Goal: Transaction & Acquisition: Book appointment/travel/reservation

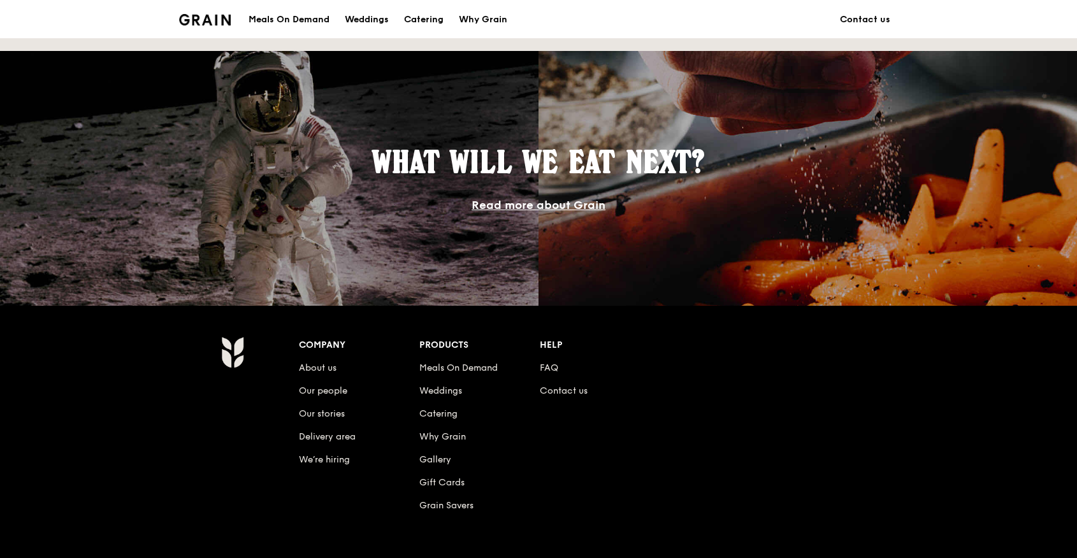
scroll to position [1166, 0]
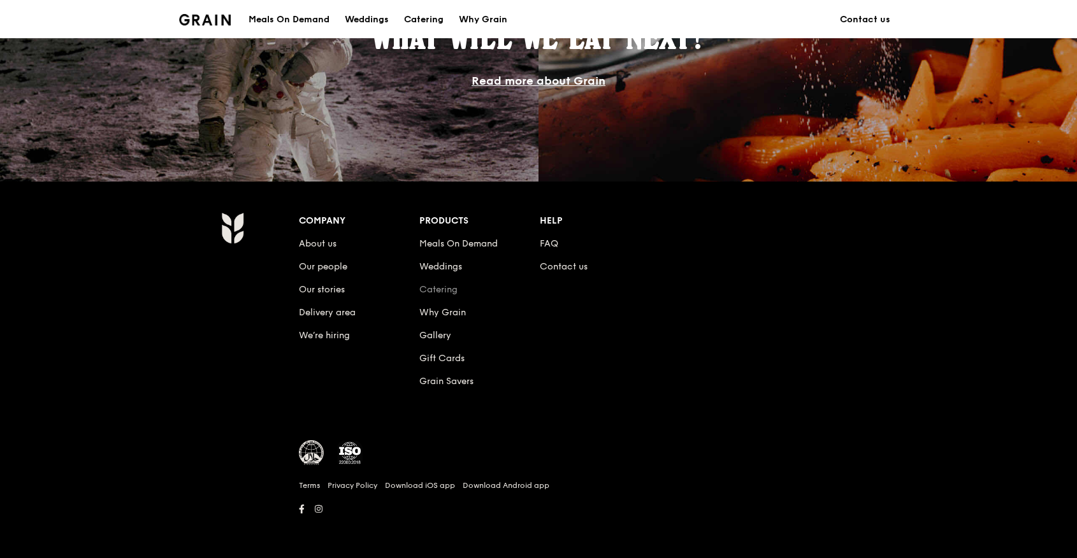
click at [439, 287] on link "Catering" at bounding box center [438, 289] width 38 height 11
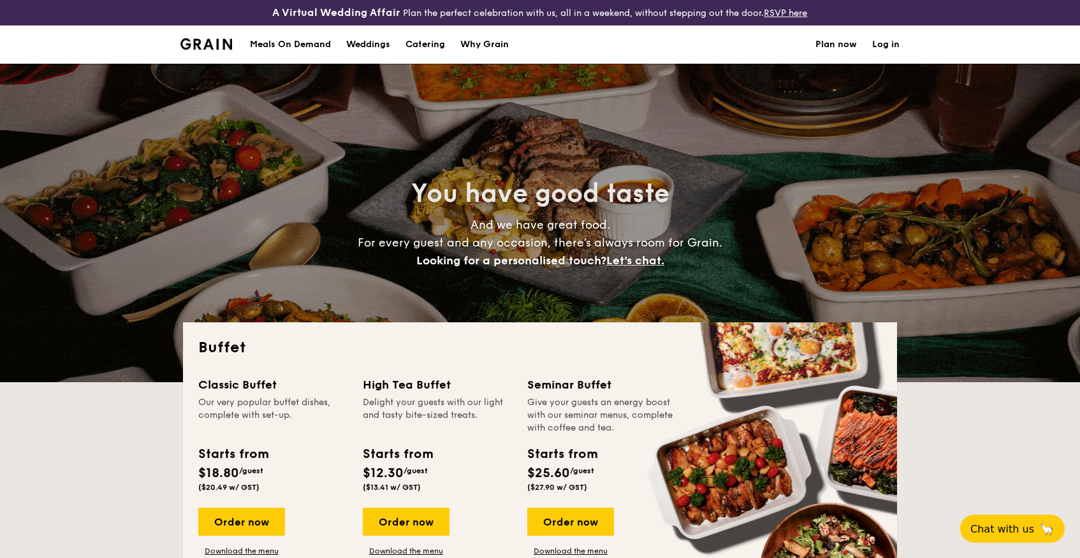
select select
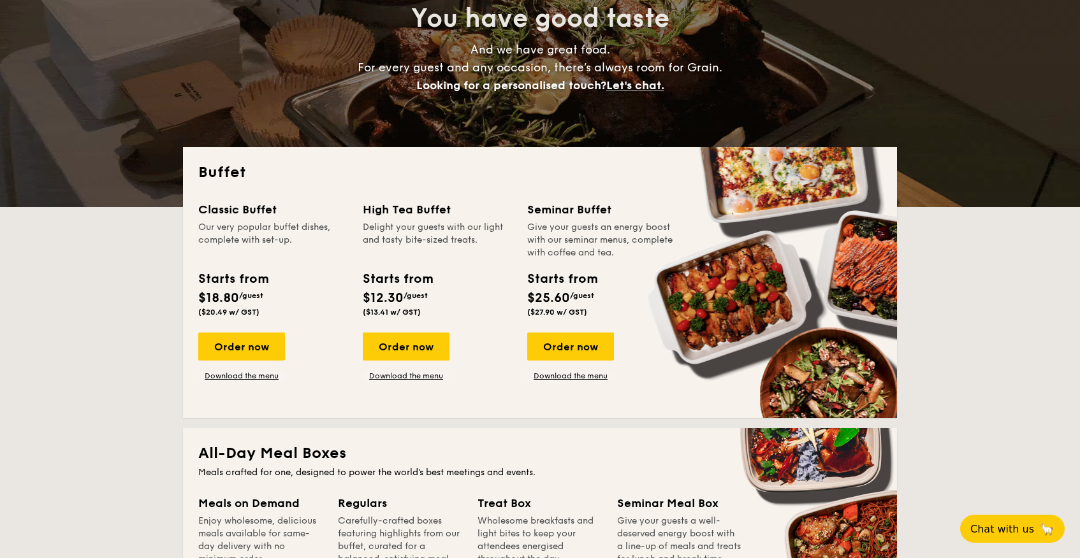
scroll to position [178, 0]
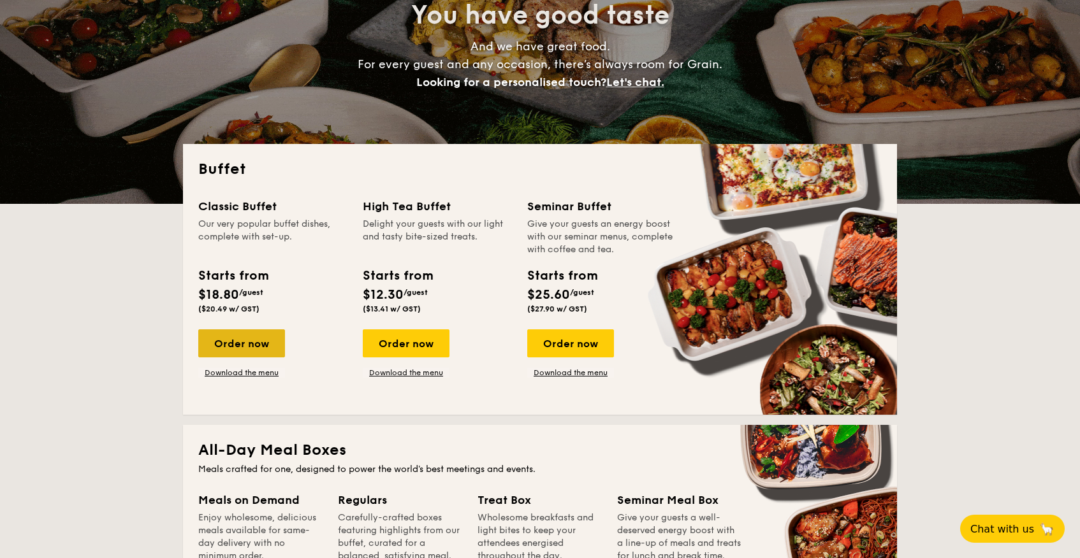
click at [242, 344] on div "Order now" at bounding box center [241, 344] width 87 height 28
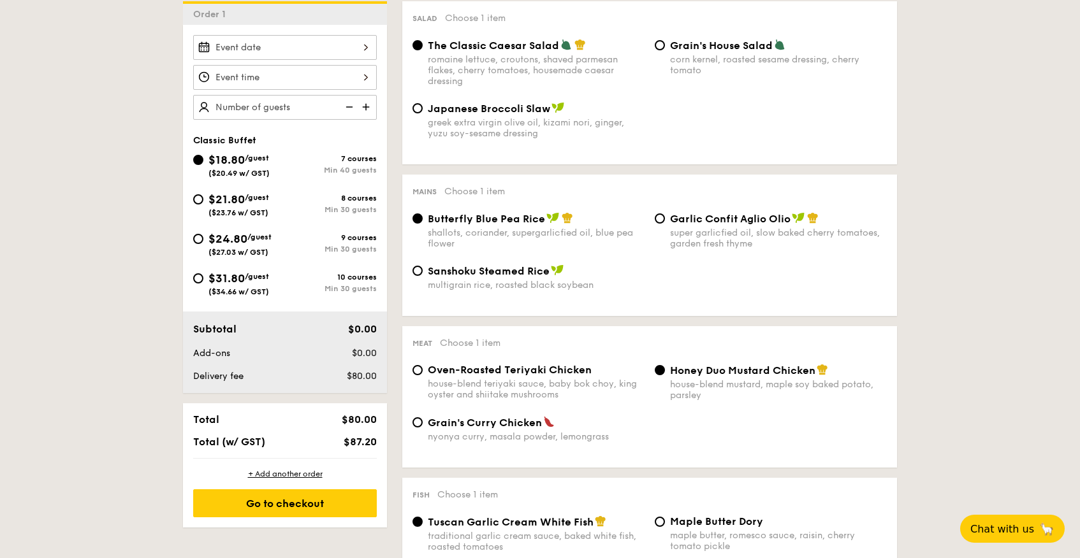
scroll to position [384, 0]
click at [689, 224] on span "Garlic Confit Aglio Olio" at bounding box center [730, 218] width 120 height 12
click at [665, 223] on input "Garlic Confit Aglio Olio super garlicfied oil, slow baked cherry tomatoes, gard…" at bounding box center [660, 218] width 10 height 10
radio input "true"
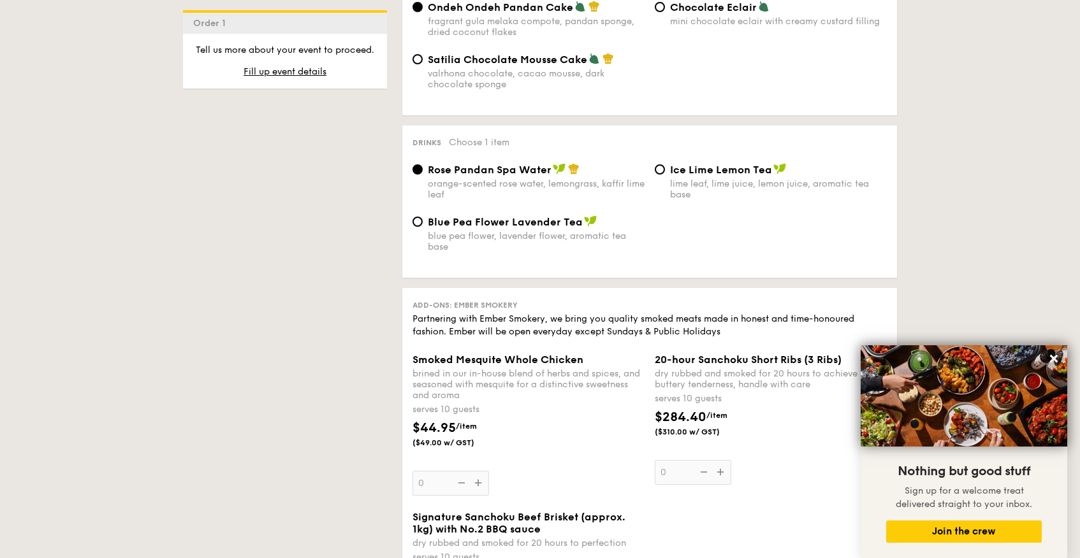
scroll to position [1231, 0]
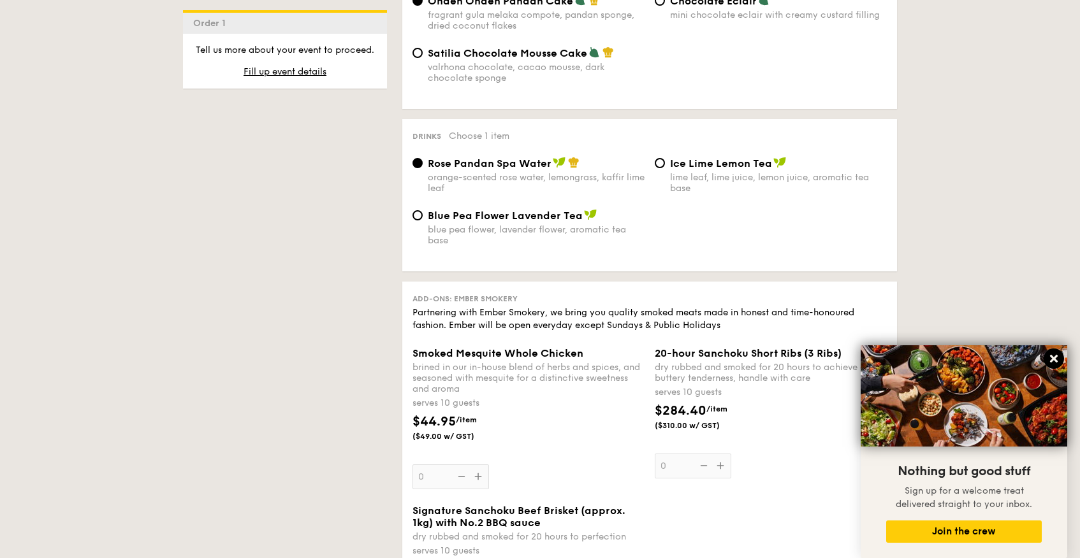
click at [1049, 359] on icon at bounding box center [1053, 358] width 11 height 11
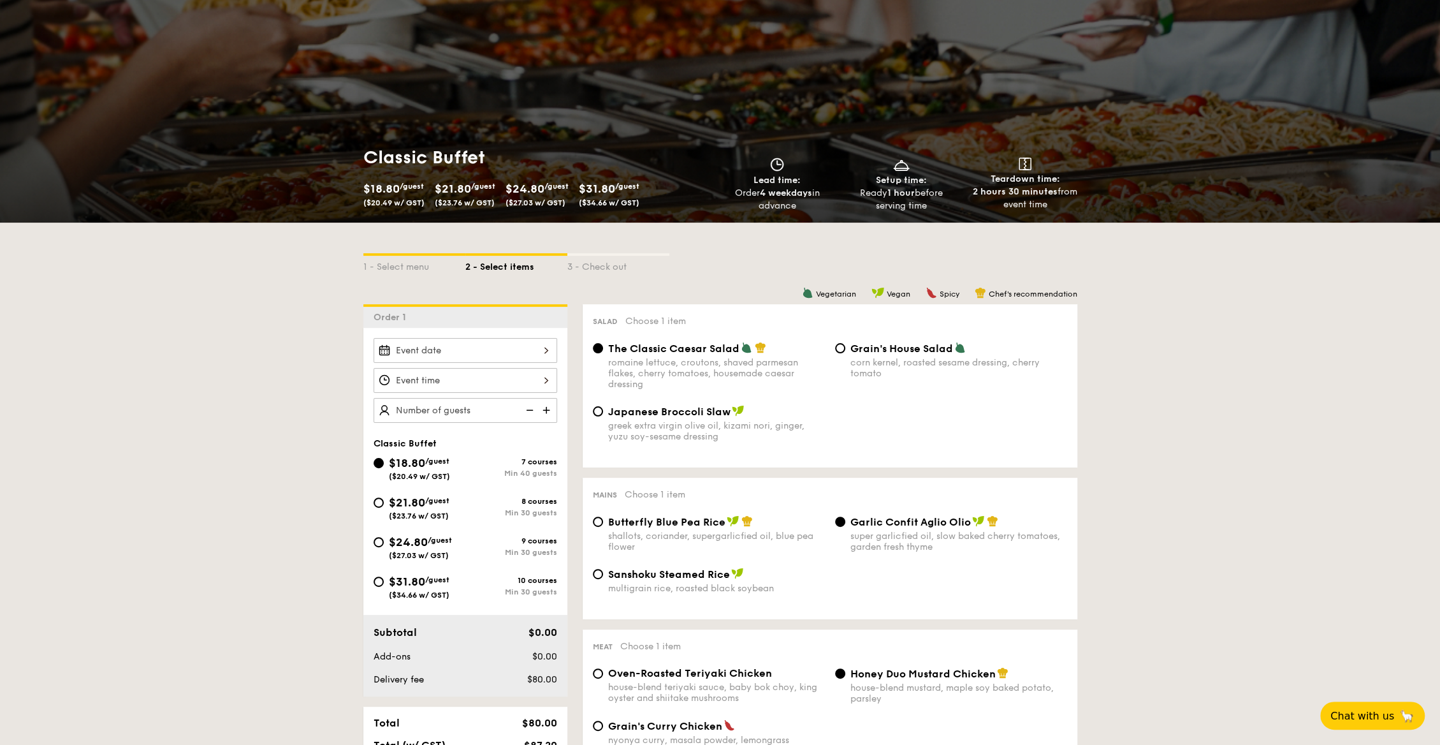
scroll to position [126, 0]
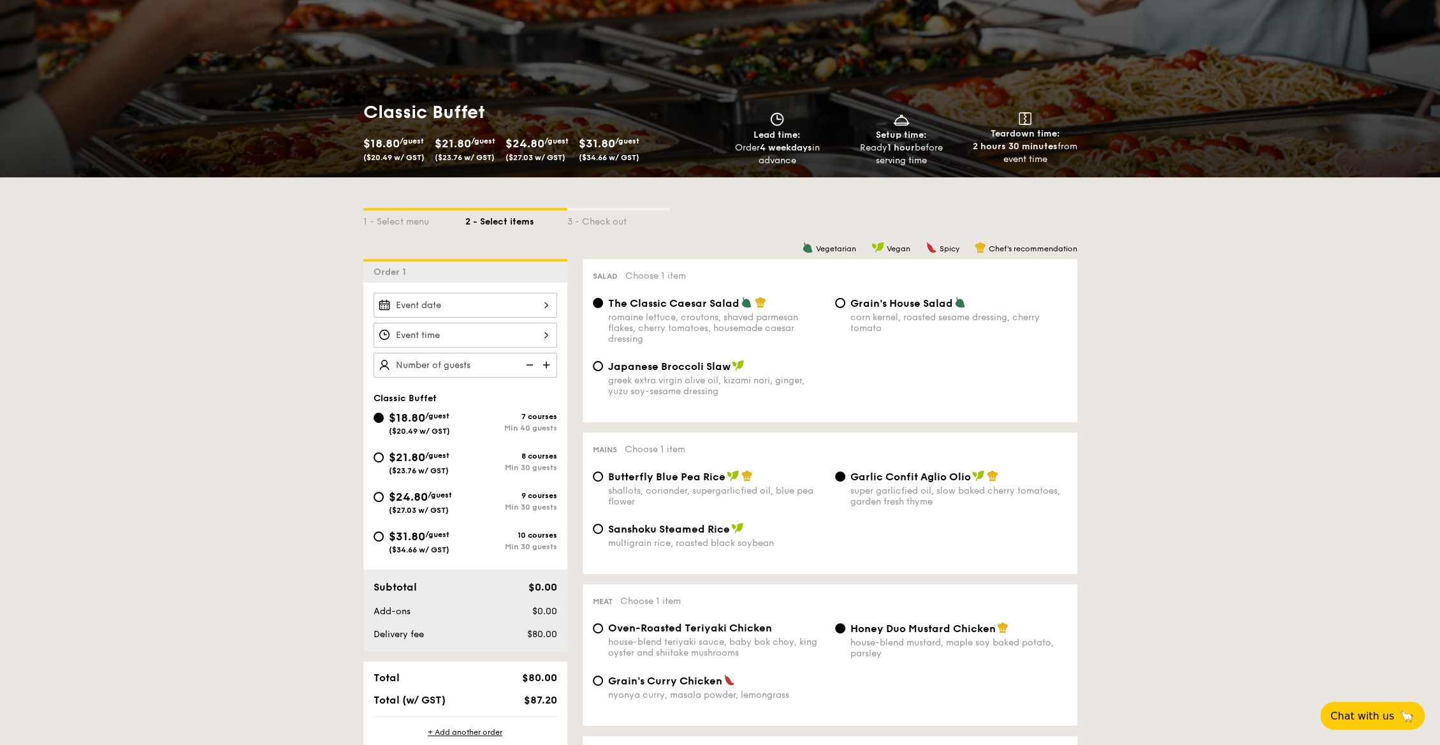
click at [384, 452] on div "$21.80 /guest ($23.76 w/ GST)" at bounding box center [420, 461] width 92 height 27
click at [384, 452] on input "$21.80 /guest ($23.76 w/ GST) 8 courses Min 30 guests" at bounding box center [379, 457] width 10 height 10
radio input "true"
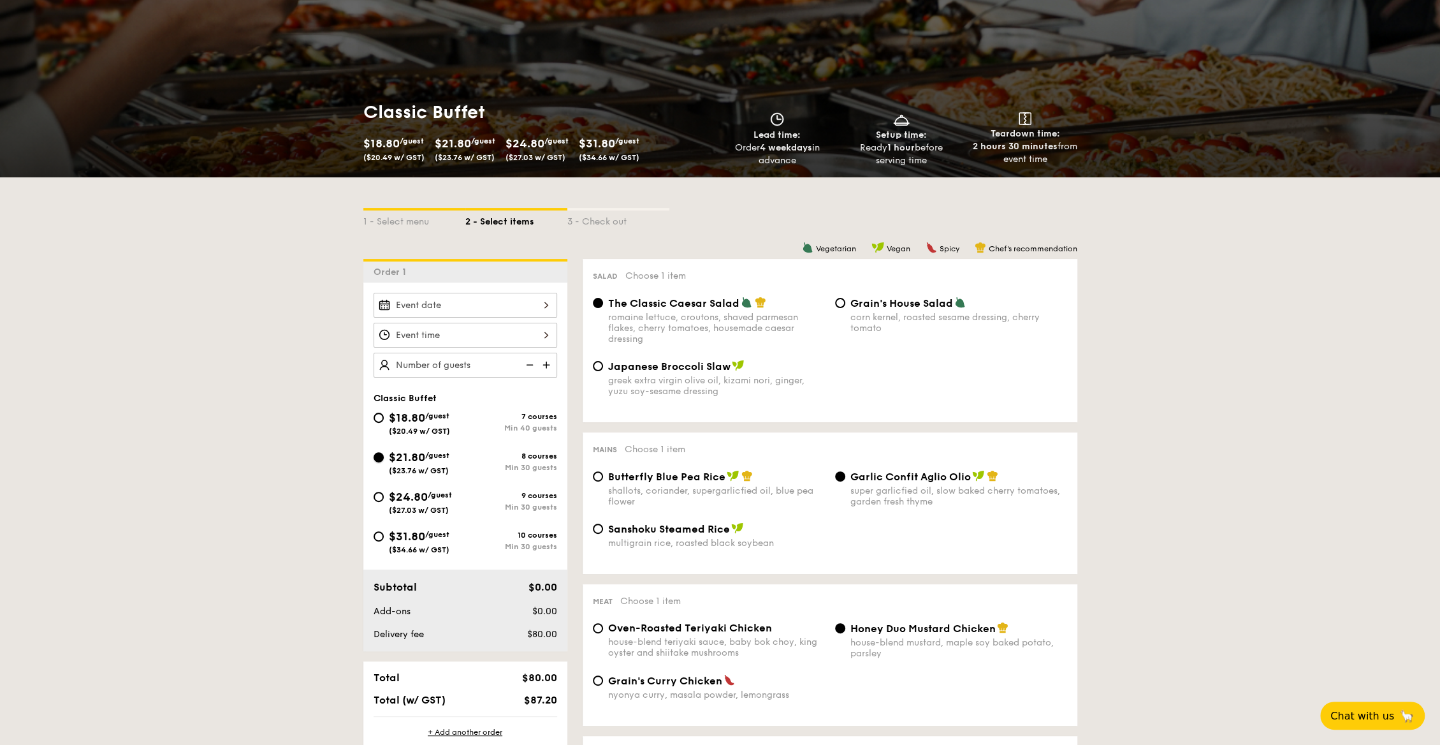
radio input "true"
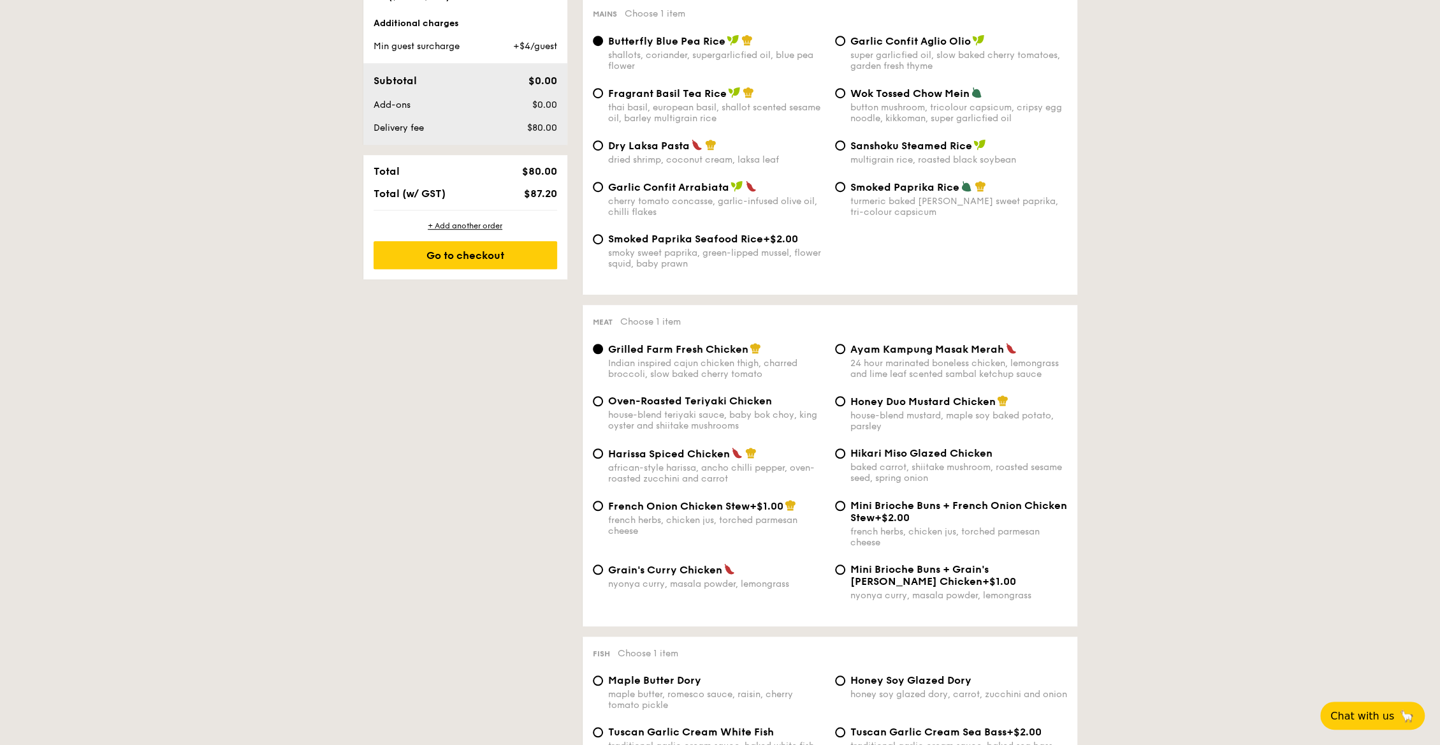
scroll to position [0, 0]
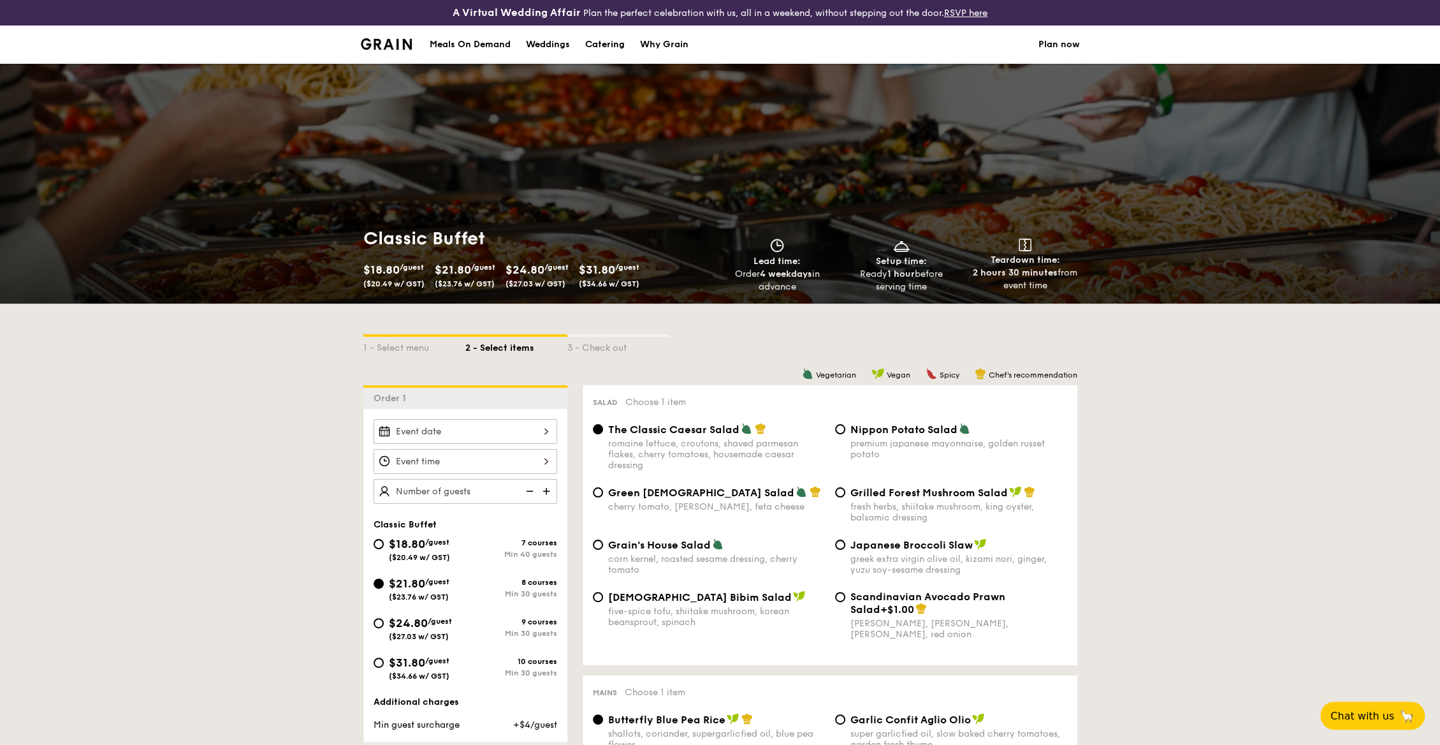
click at [595, 44] on div "Catering" at bounding box center [605, 44] width 40 height 38
select select
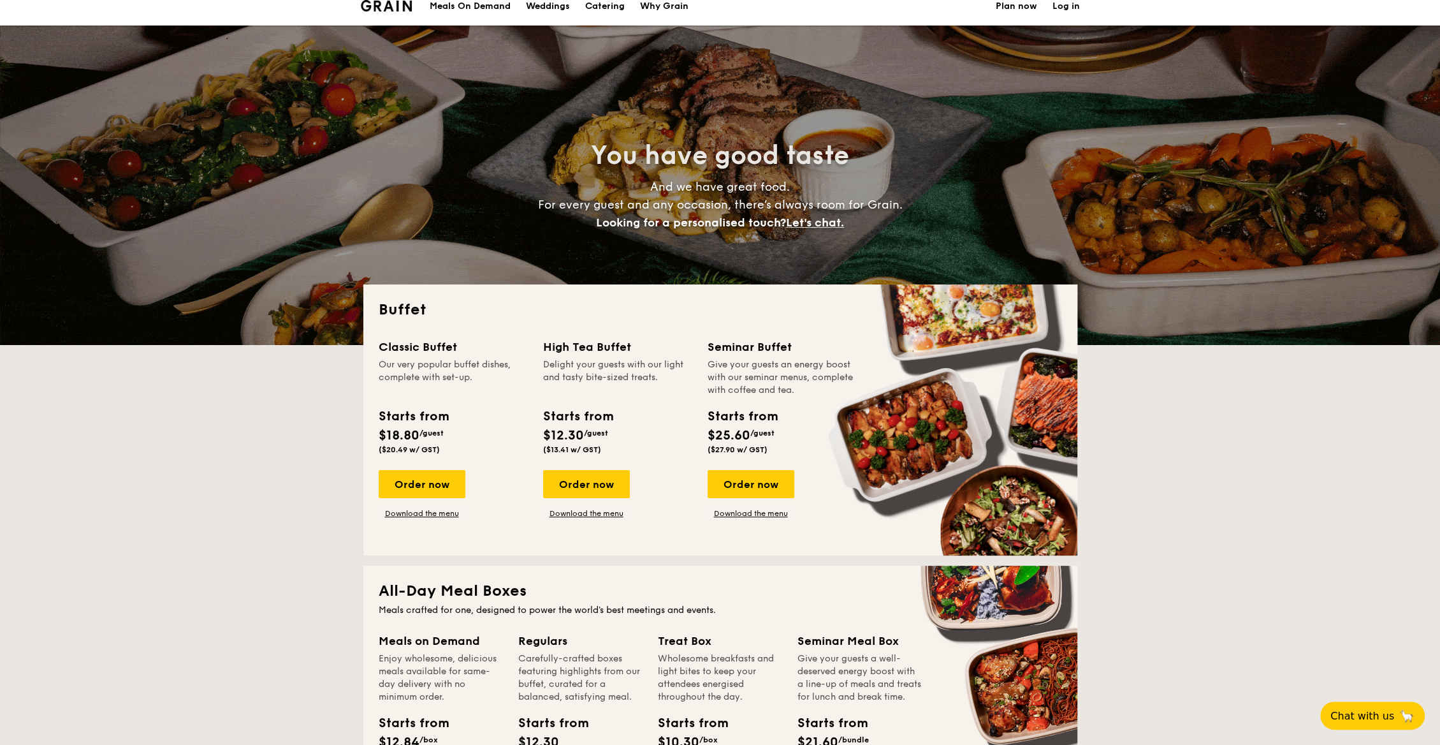
scroll to position [39, 0]
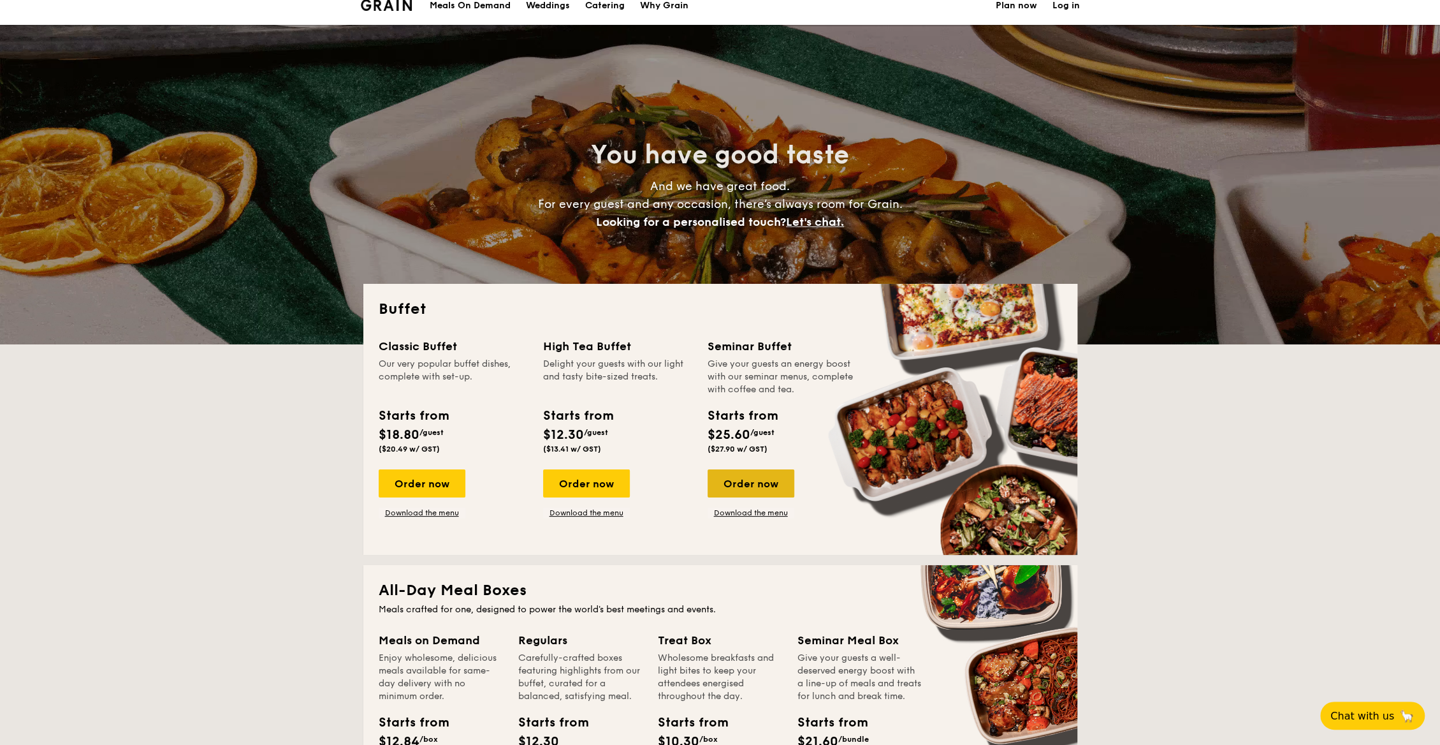
click at [760, 481] on div "Order now" at bounding box center [751, 483] width 87 height 28
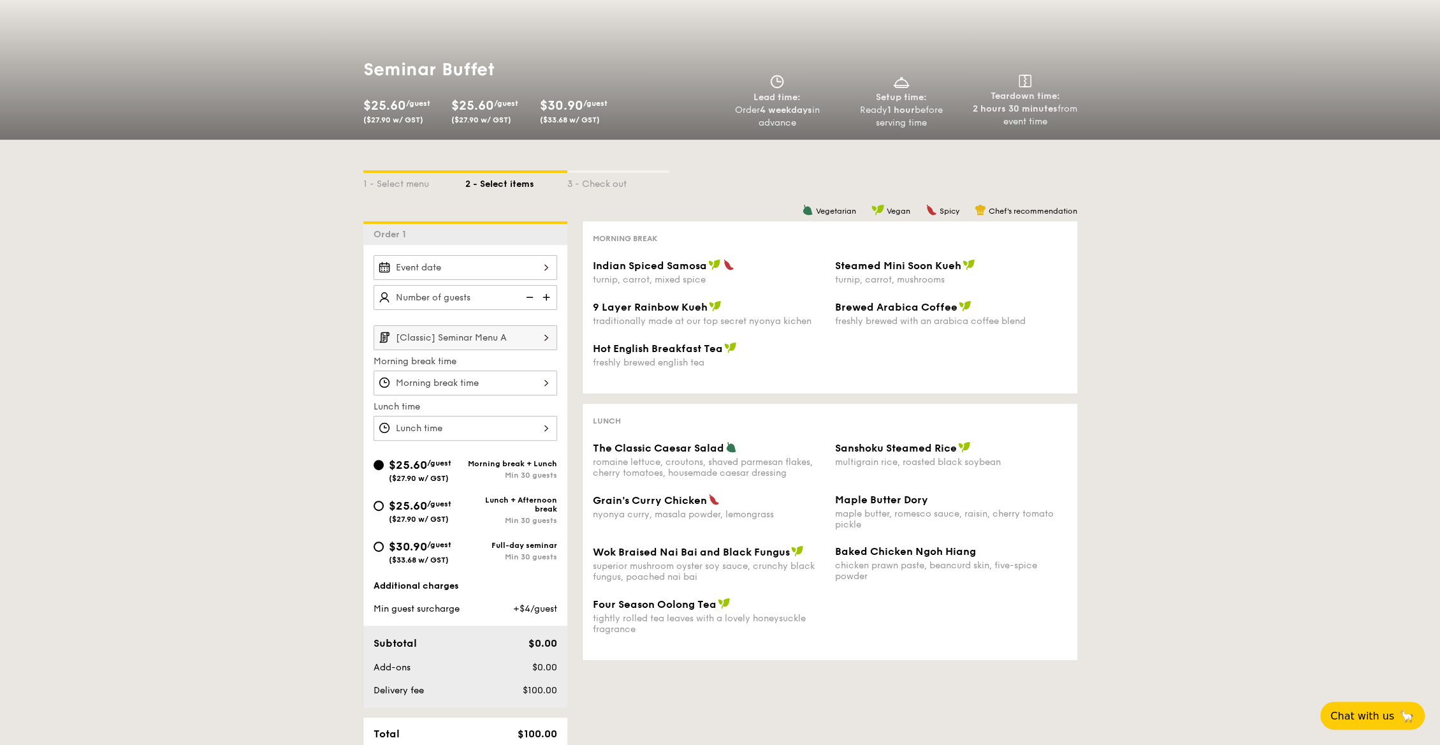
scroll to position [117, 0]
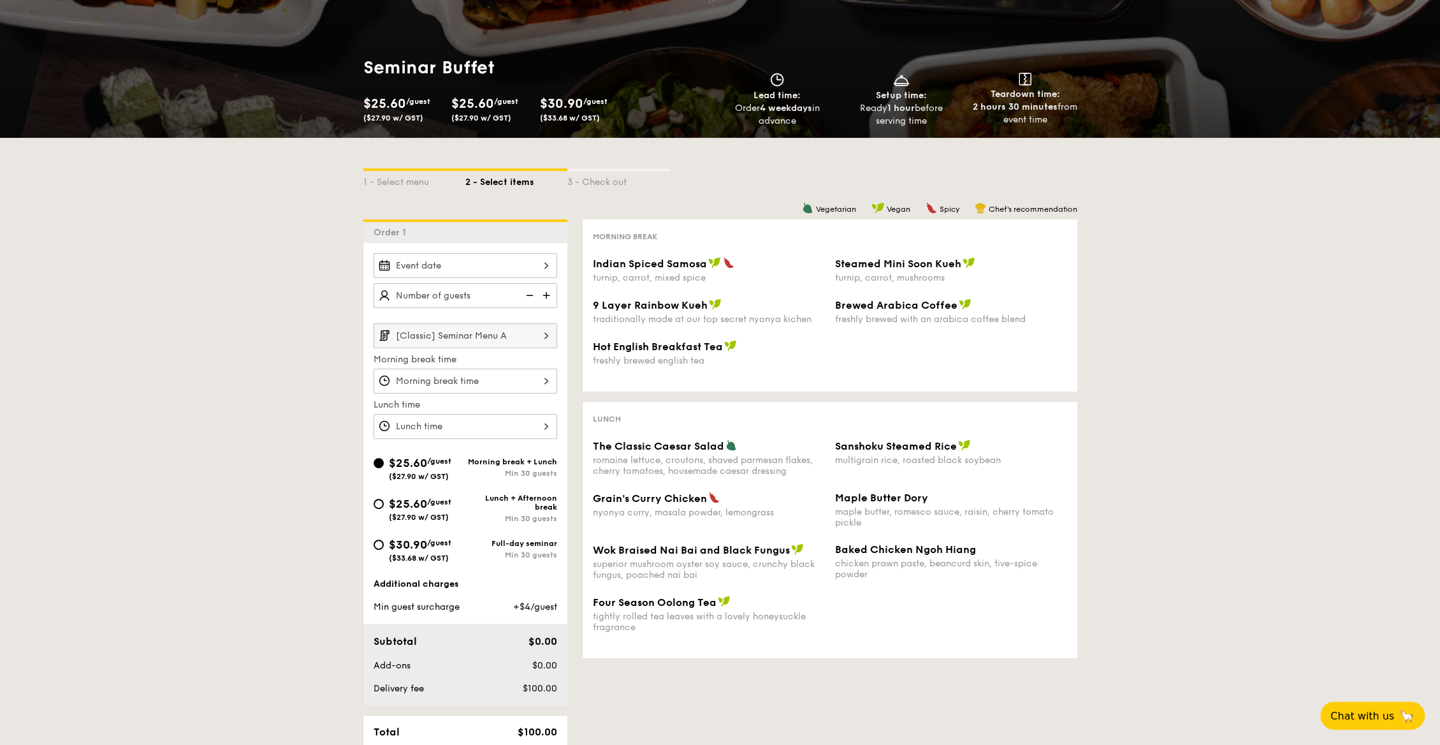
click at [529, 263] on div at bounding box center [466, 265] width 184 height 25
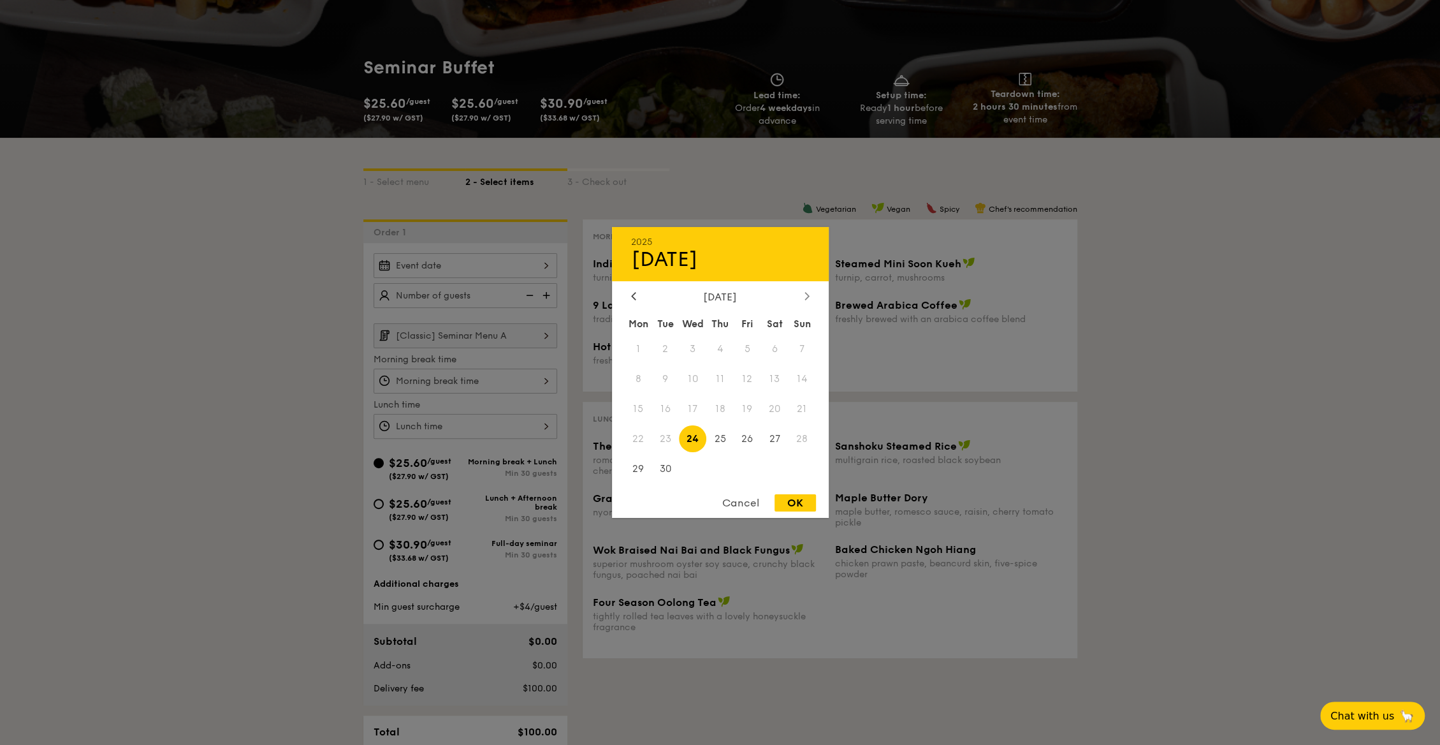
click at [806, 297] on icon at bounding box center [806, 295] width 5 height 8
click at [665, 414] on span "14" at bounding box center [664, 408] width 27 height 27
click at [803, 504] on div "OK" at bounding box center [794, 502] width 41 height 17
type input "[DATE]"
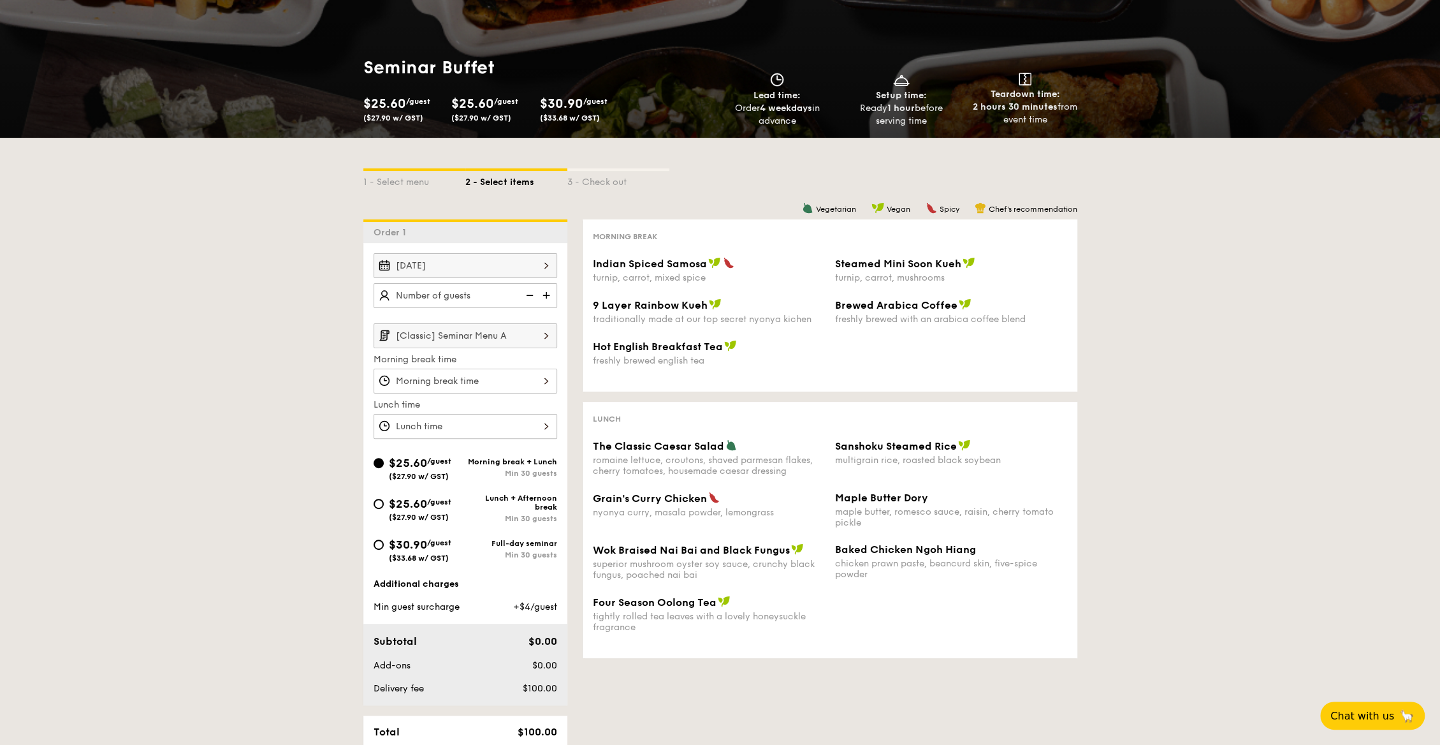
click at [549, 294] on img at bounding box center [547, 295] width 19 height 24
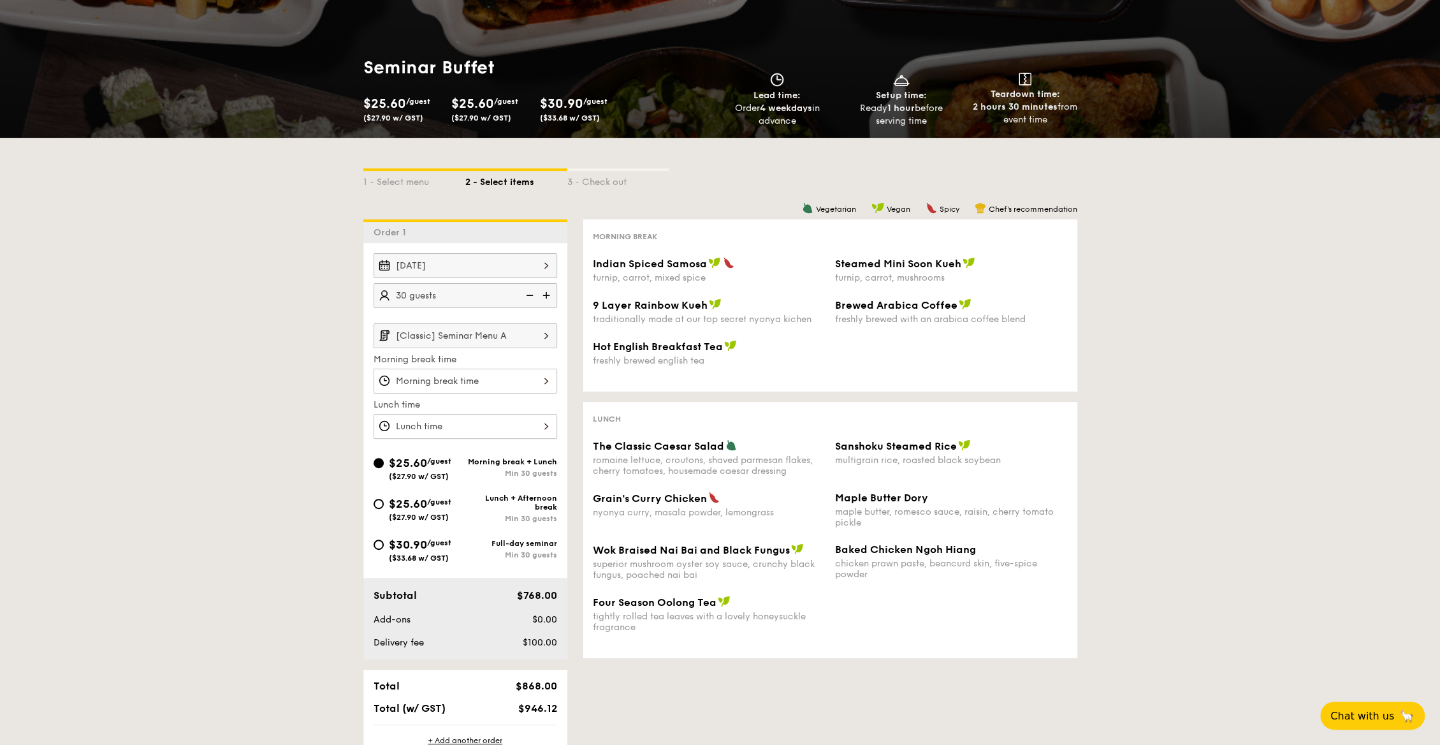
click at [549, 294] on img at bounding box center [547, 295] width 19 height 24
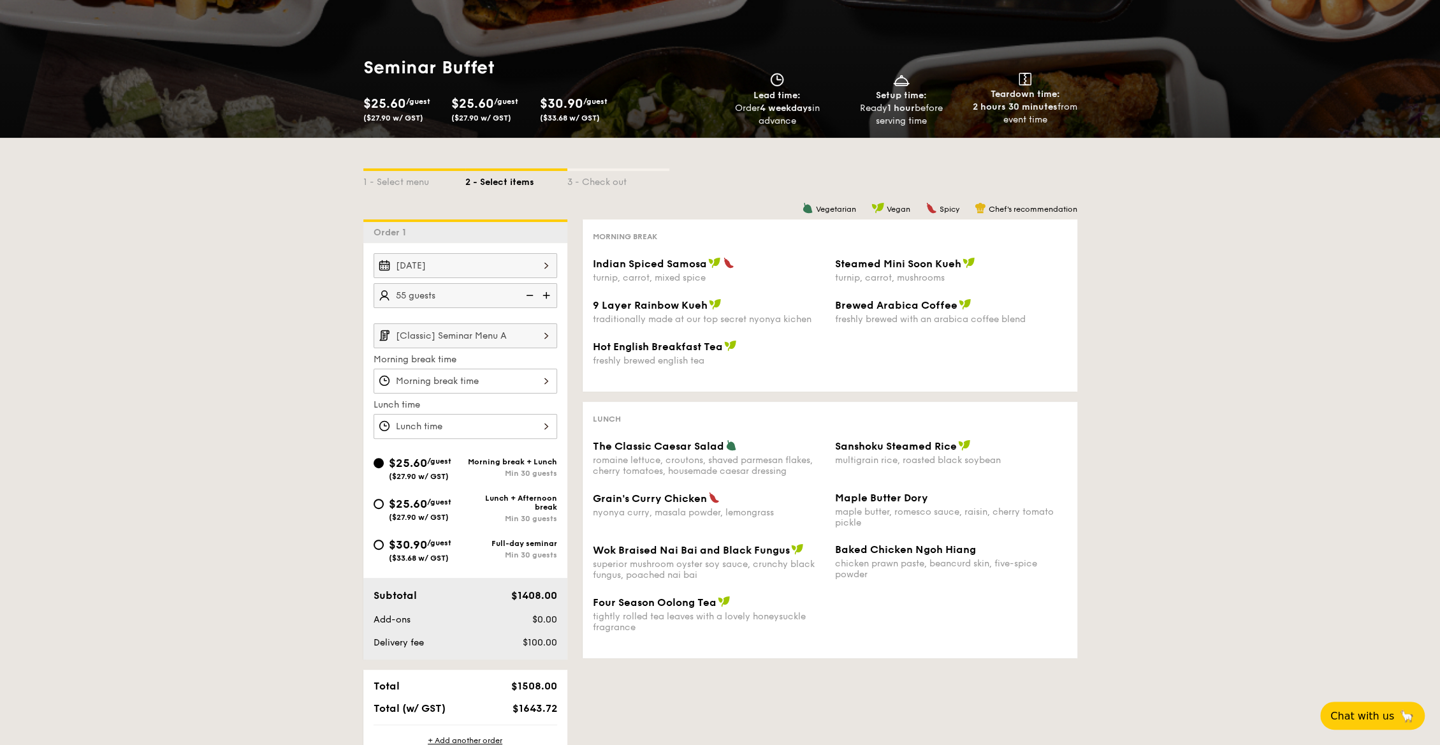
click at [549, 294] on img at bounding box center [547, 295] width 19 height 24
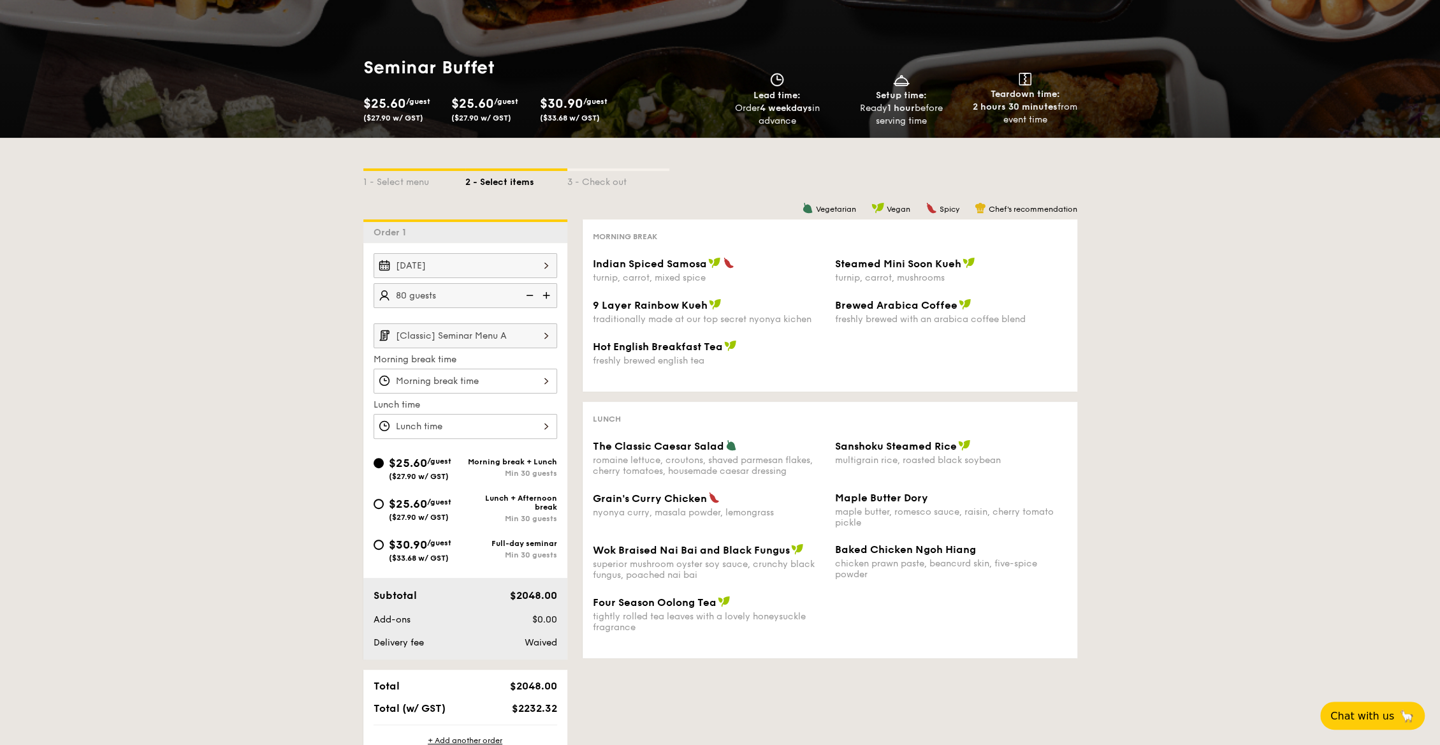
click at [549, 294] on img at bounding box center [547, 295] width 19 height 24
type input "100 guests"
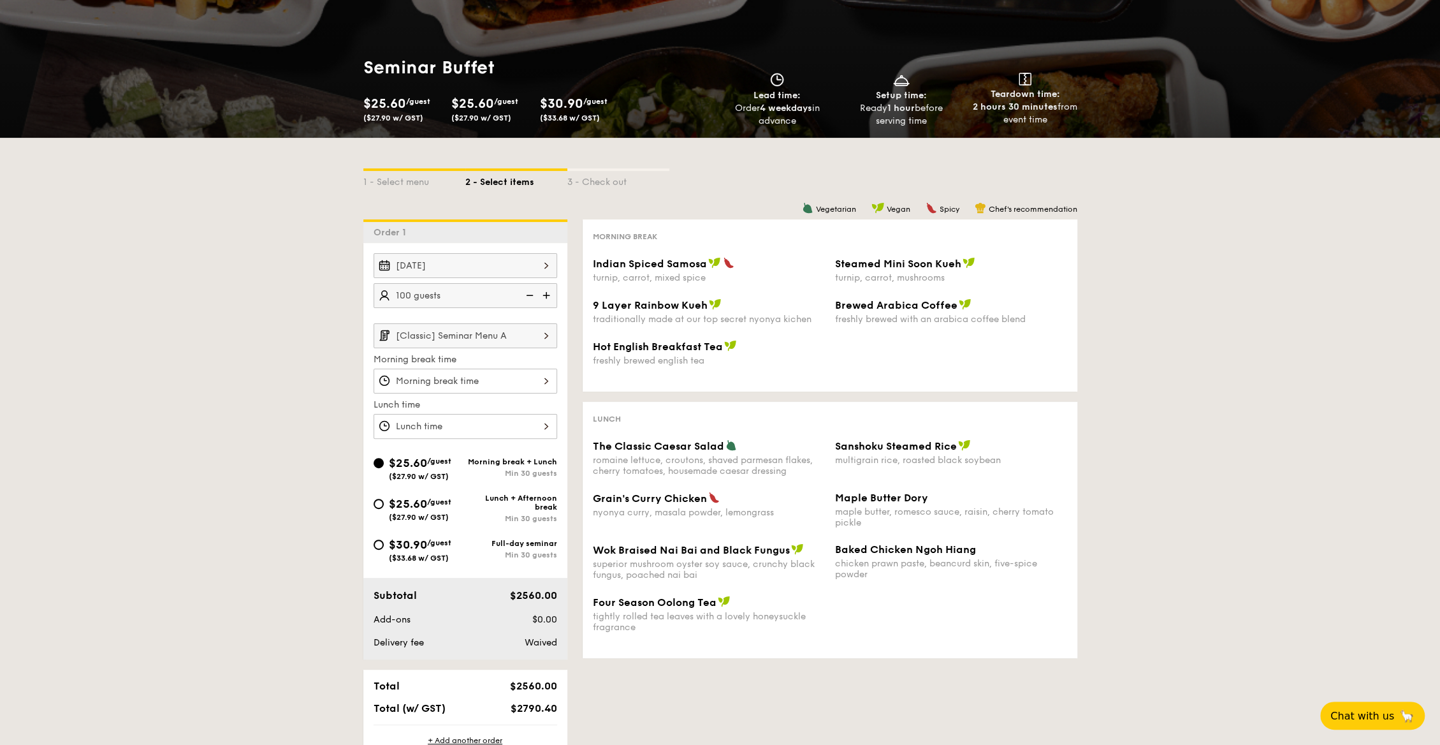
click at [525, 334] on input "[Classic] Seminar Menu A" at bounding box center [466, 335] width 184 height 25
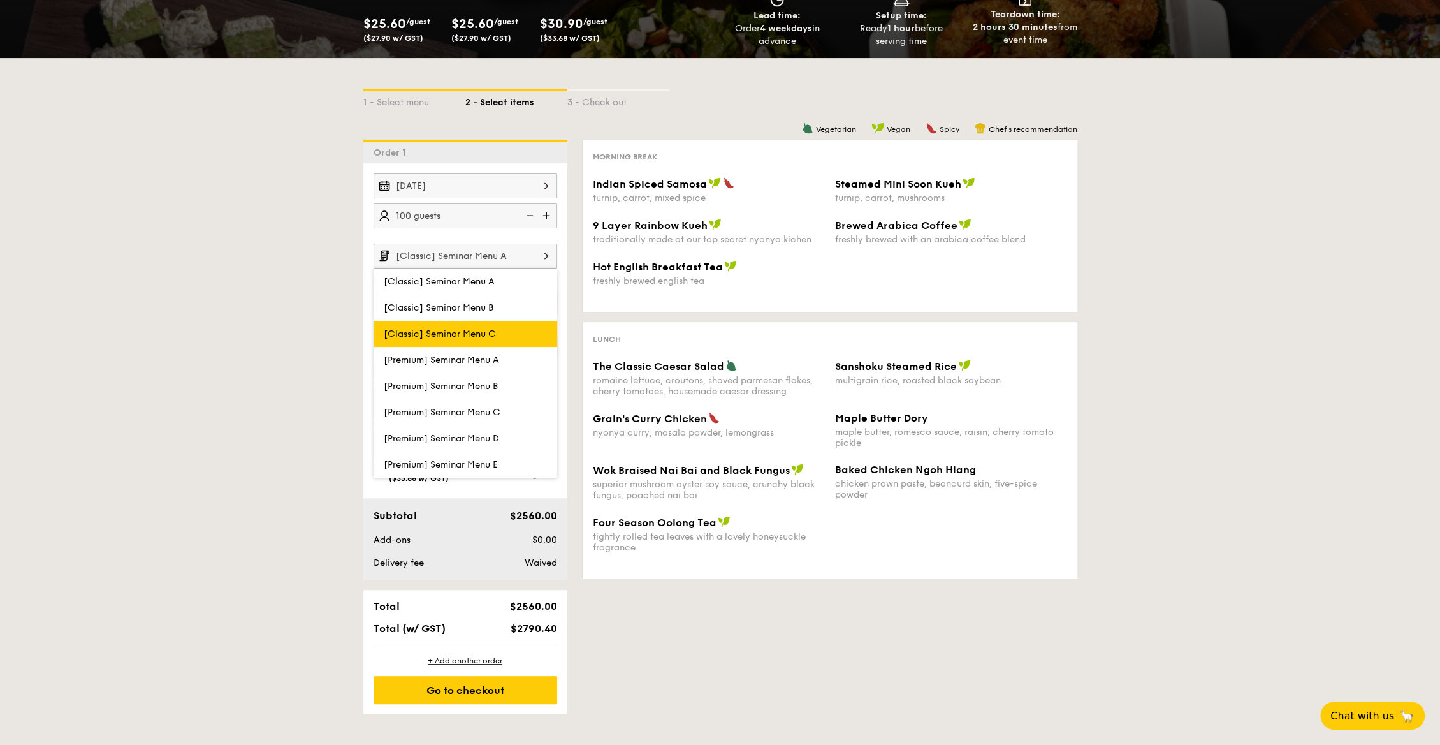
scroll to position [201, 0]
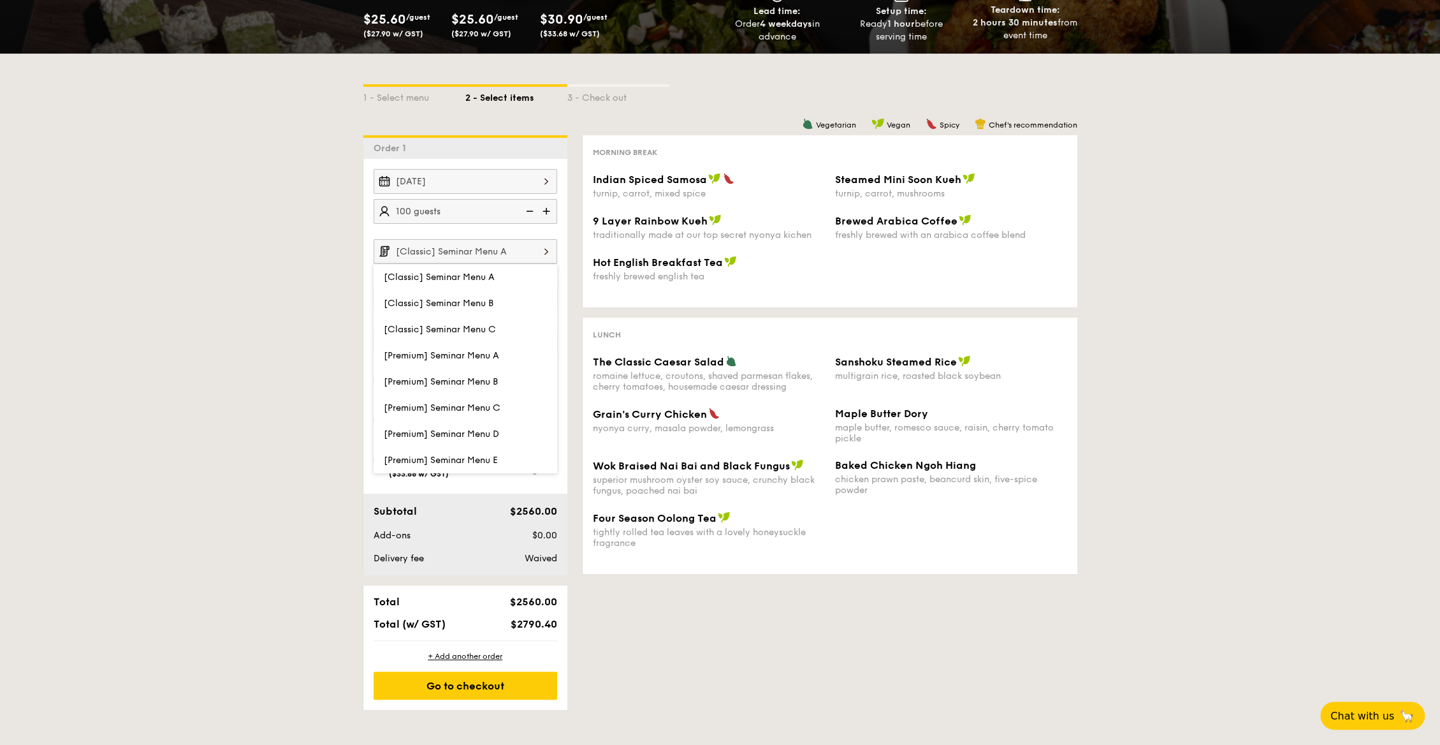
click at [282, 353] on div "1 - Select menu 2 - Select items 3 - Check out Order 1 [DATE] 100 guests [Class…" at bounding box center [720, 382] width 1440 height 656
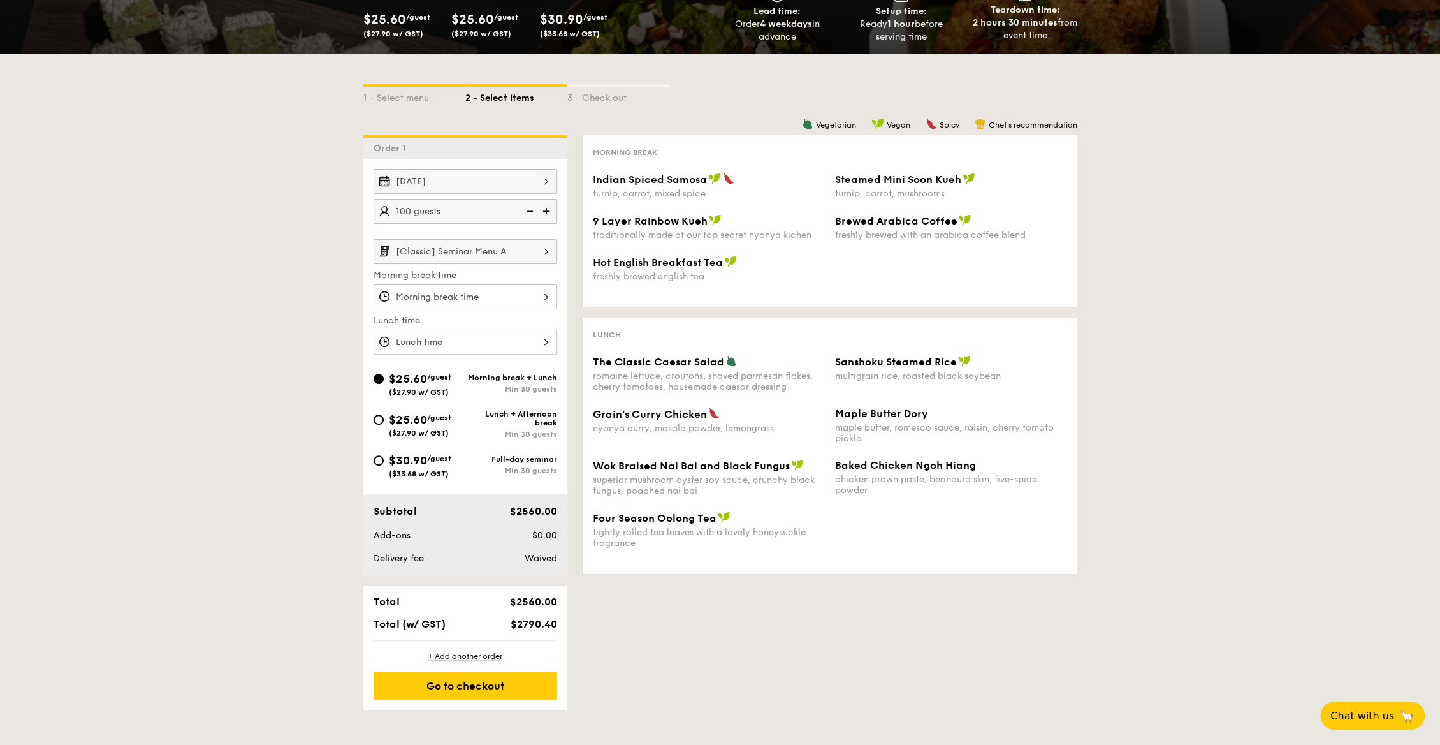
click at [477, 288] on div at bounding box center [466, 296] width 184 height 25
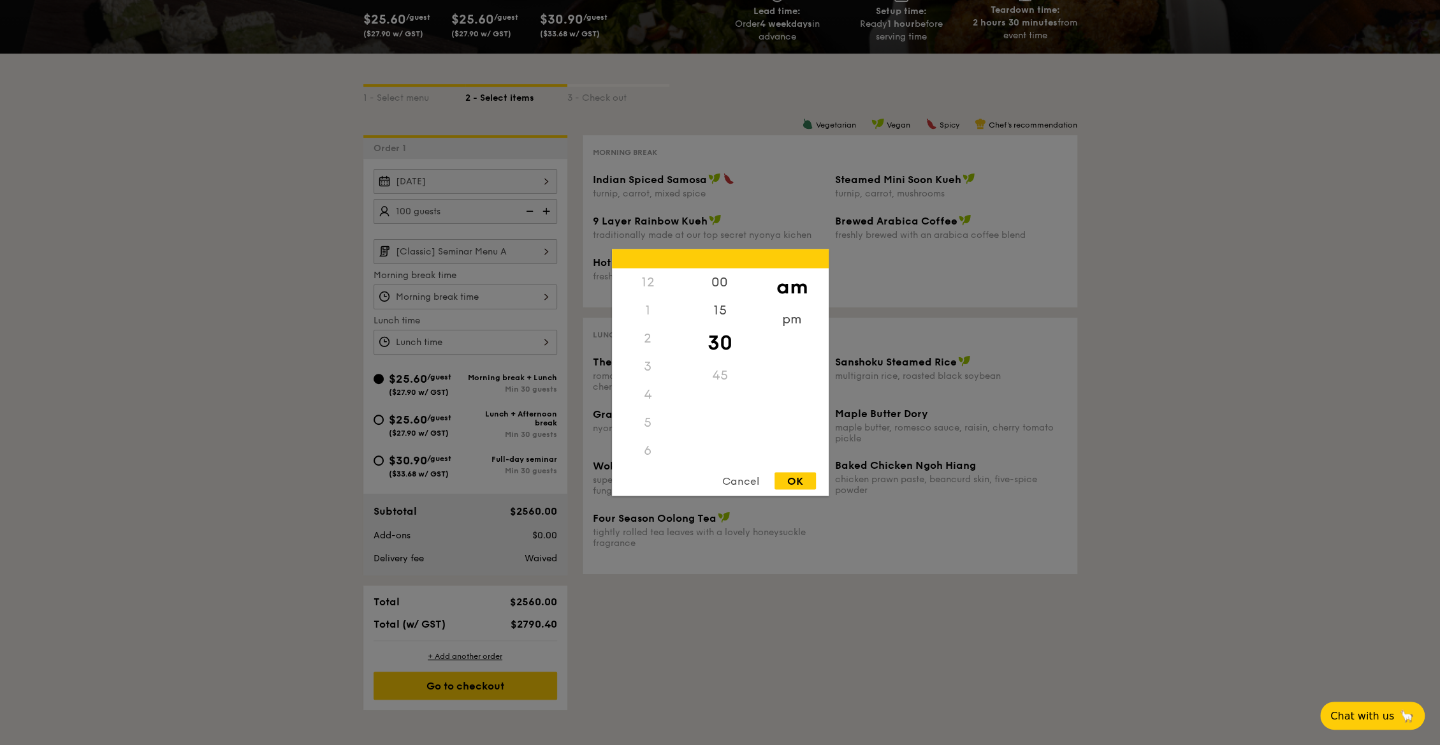
scroll to position [140, 0]
click at [281, 288] on div at bounding box center [720, 372] width 1440 height 745
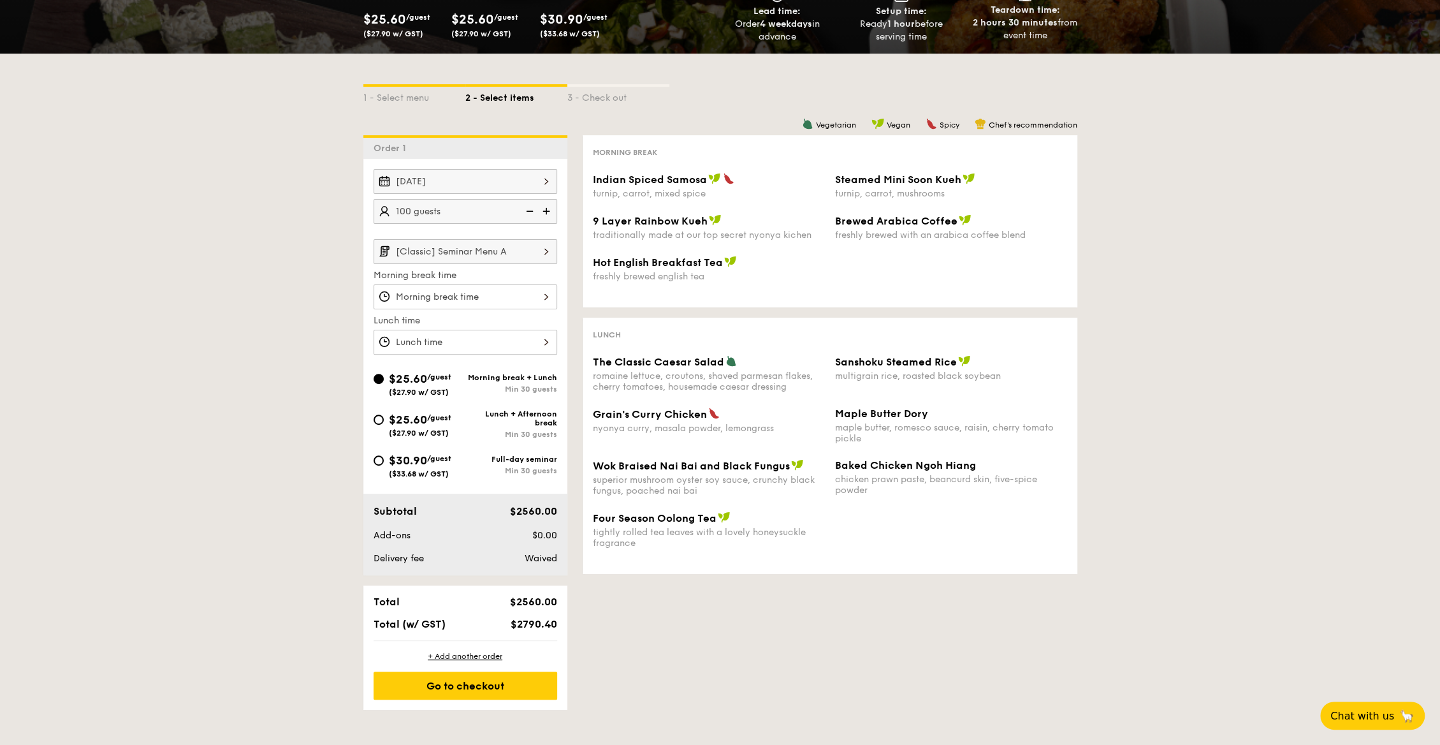
click at [479, 249] on input "[Classic] Seminar Menu A" at bounding box center [466, 251] width 184 height 25
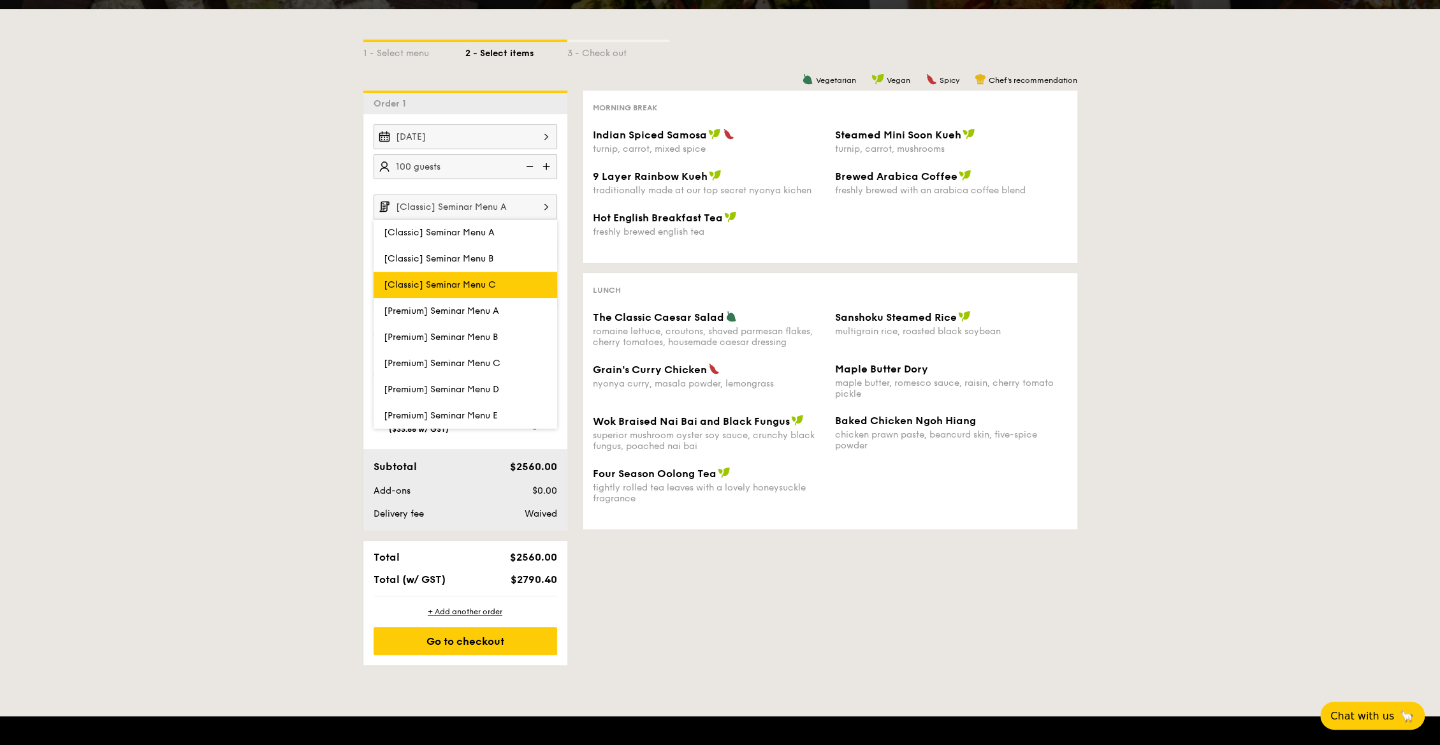
scroll to position [252, 0]
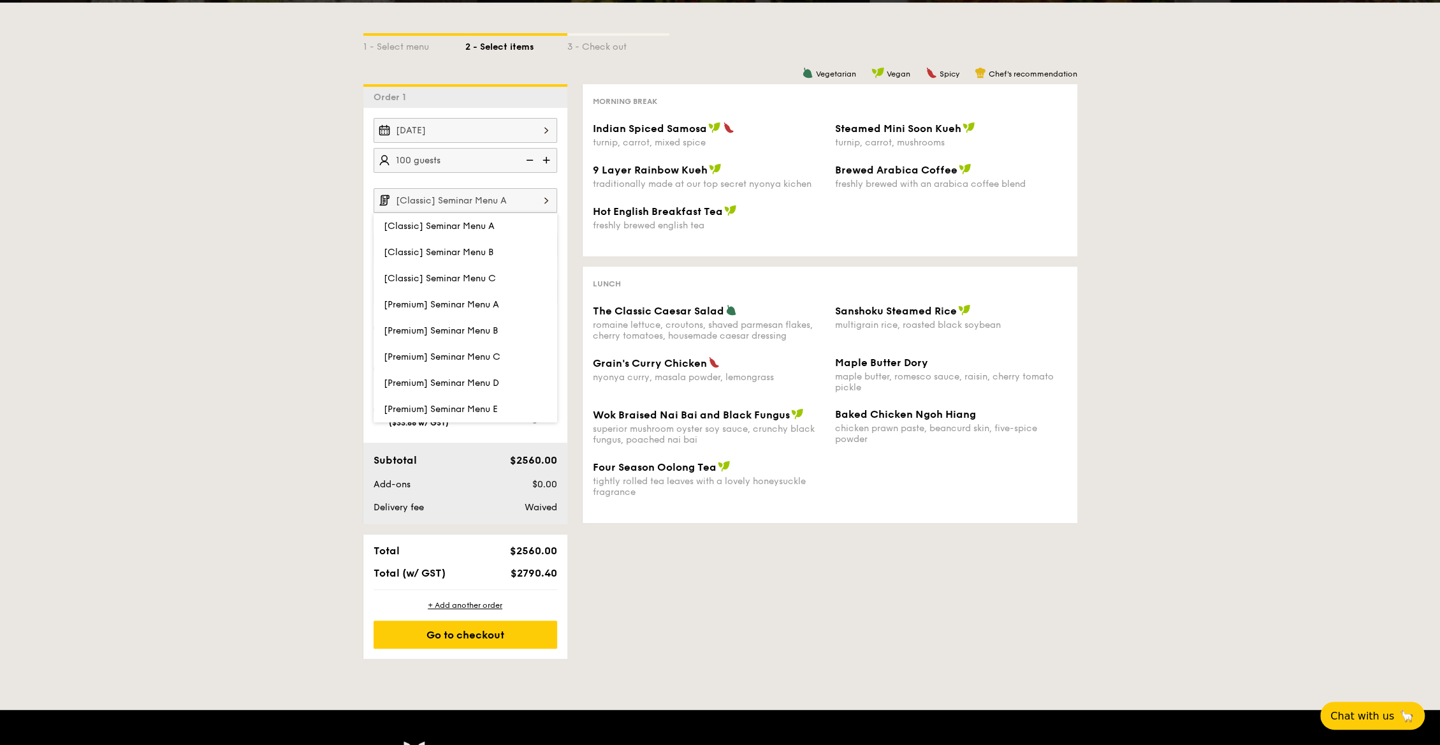
click at [303, 294] on div "1 - Select menu 2 - Select items 3 - Check out Order 1 [DATE] 100 guests [Class…" at bounding box center [720, 331] width 1440 height 656
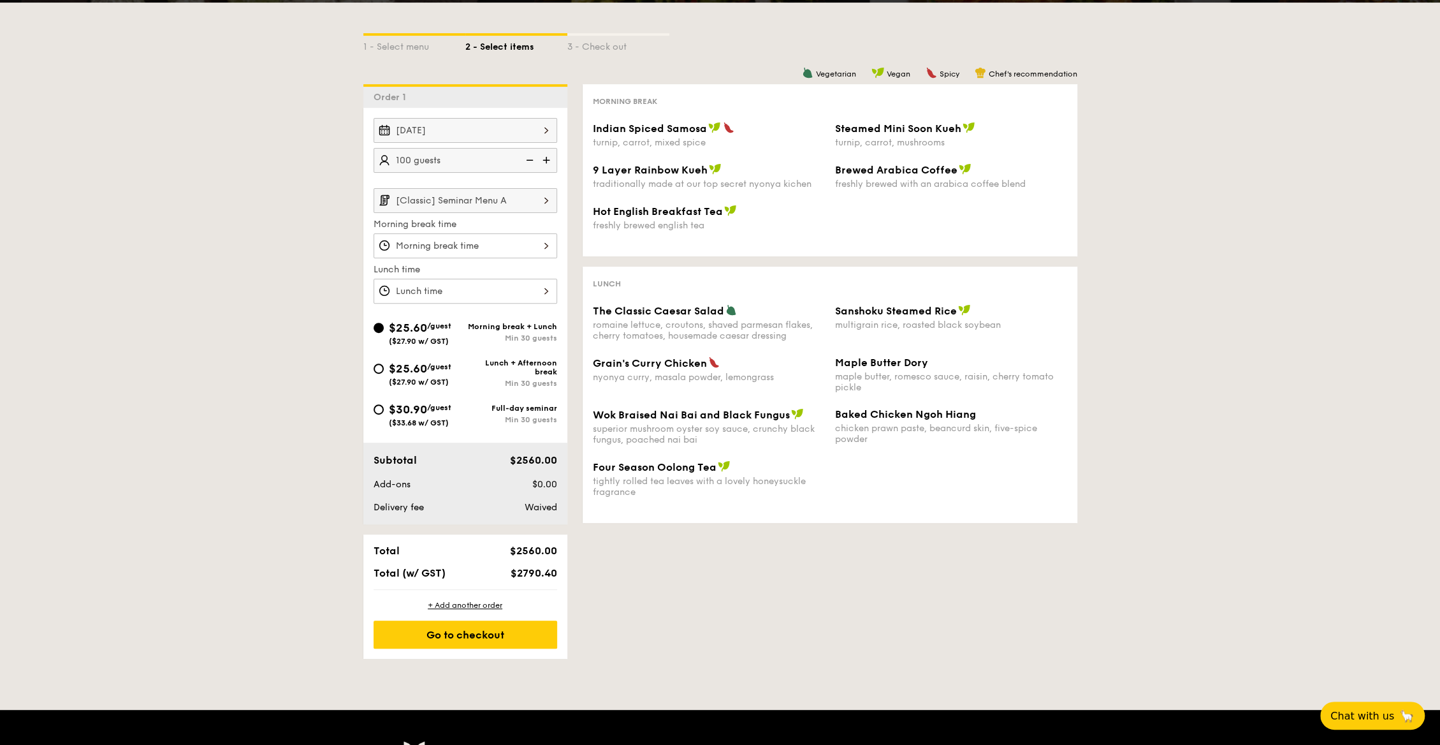
click at [448, 244] on div at bounding box center [466, 245] width 184 height 25
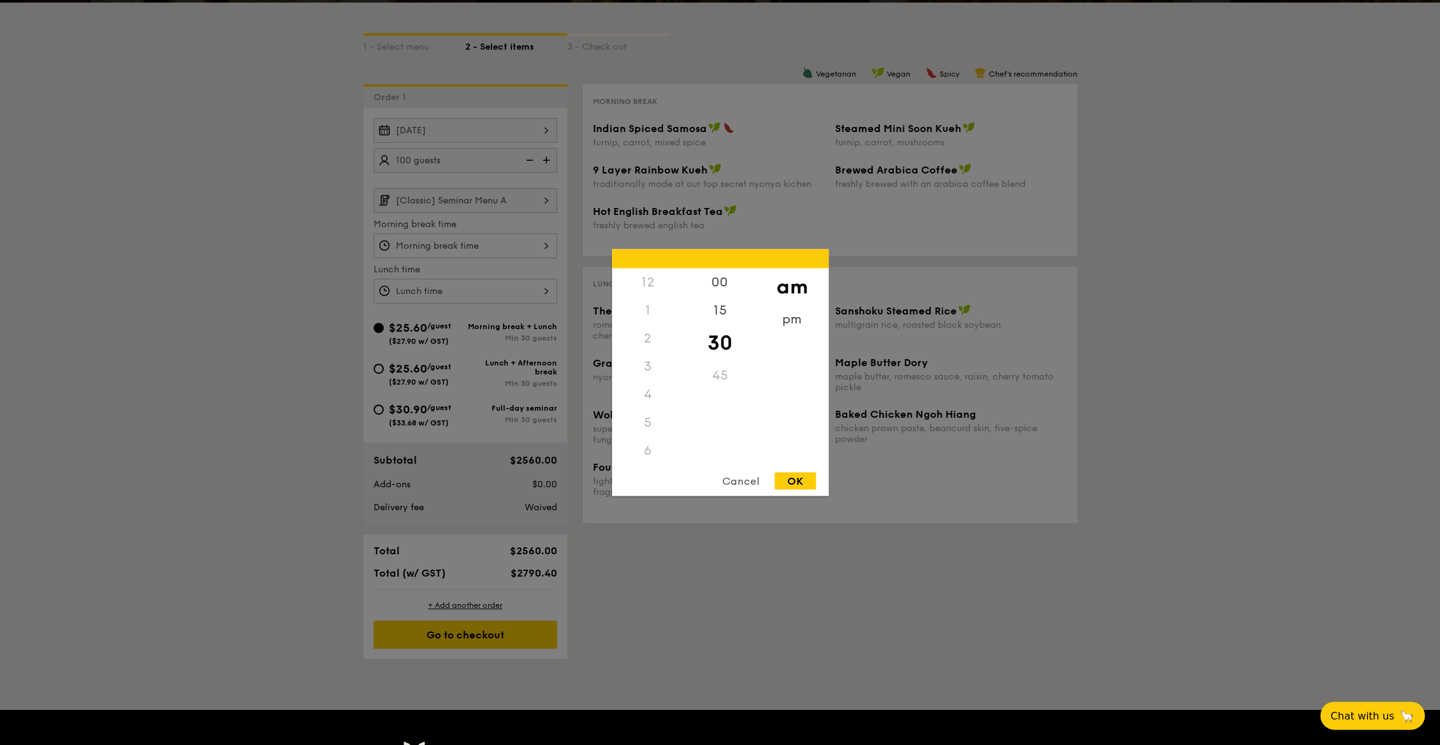
scroll to position [140, 0]
click at [797, 320] on div "pm" at bounding box center [792, 323] width 72 height 37
click at [651, 328] on div "2" at bounding box center [648, 338] width 72 height 28
click at [651, 334] on div "2" at bounding box center [648, 338] width 72 height 28
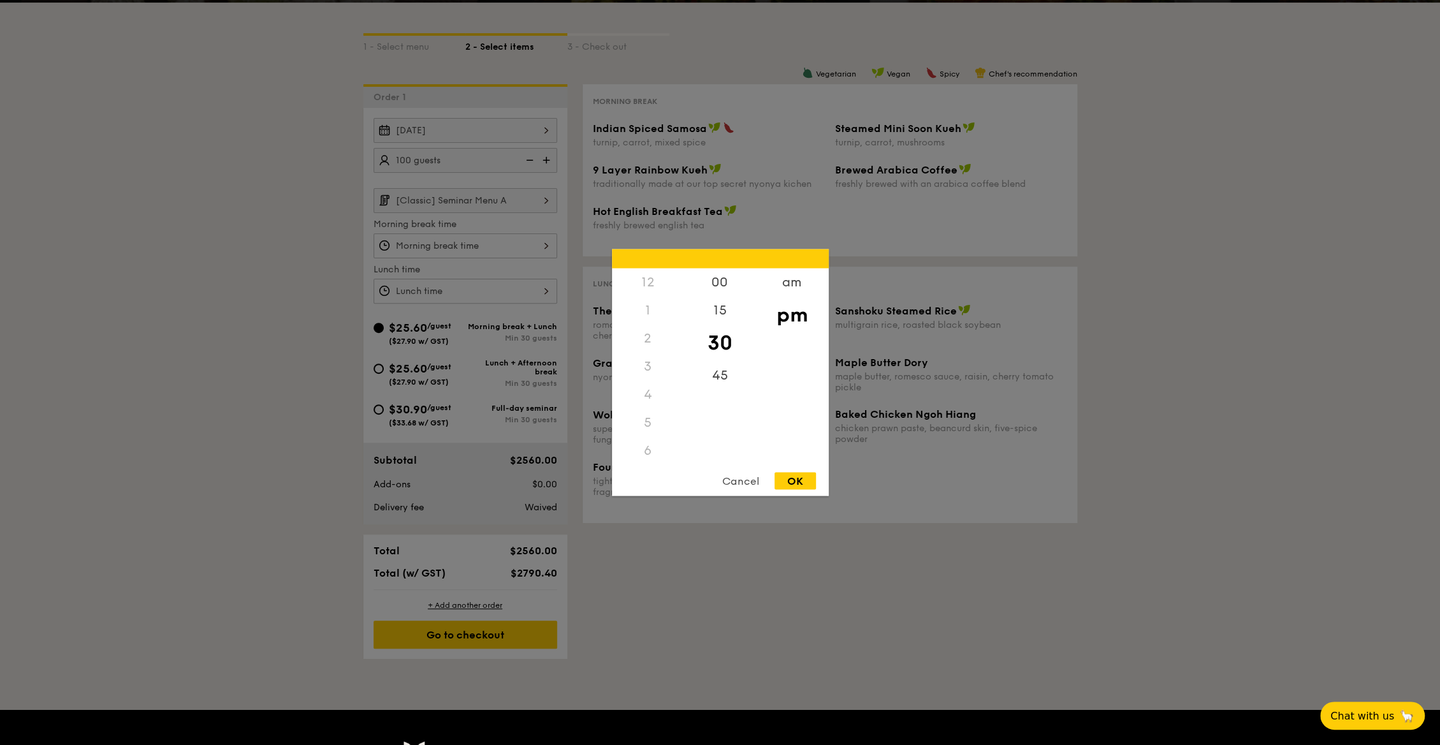
click at [643, 280] on div "12" at bounding box center [648, 282] width 72 height 28
click at [739, 474] on div "Cancel" at bounding box center [740, 480] width 62 height 17
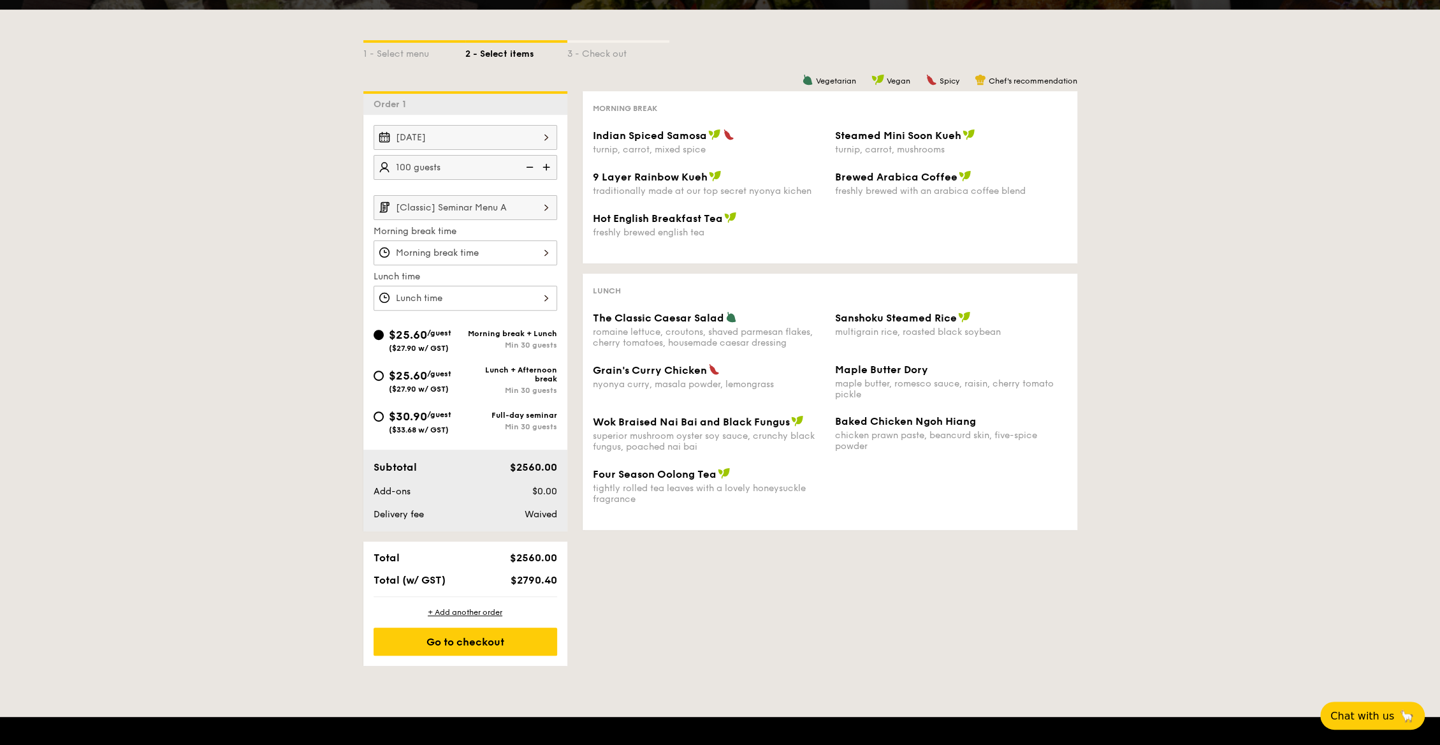
scroll to position [241, 0]
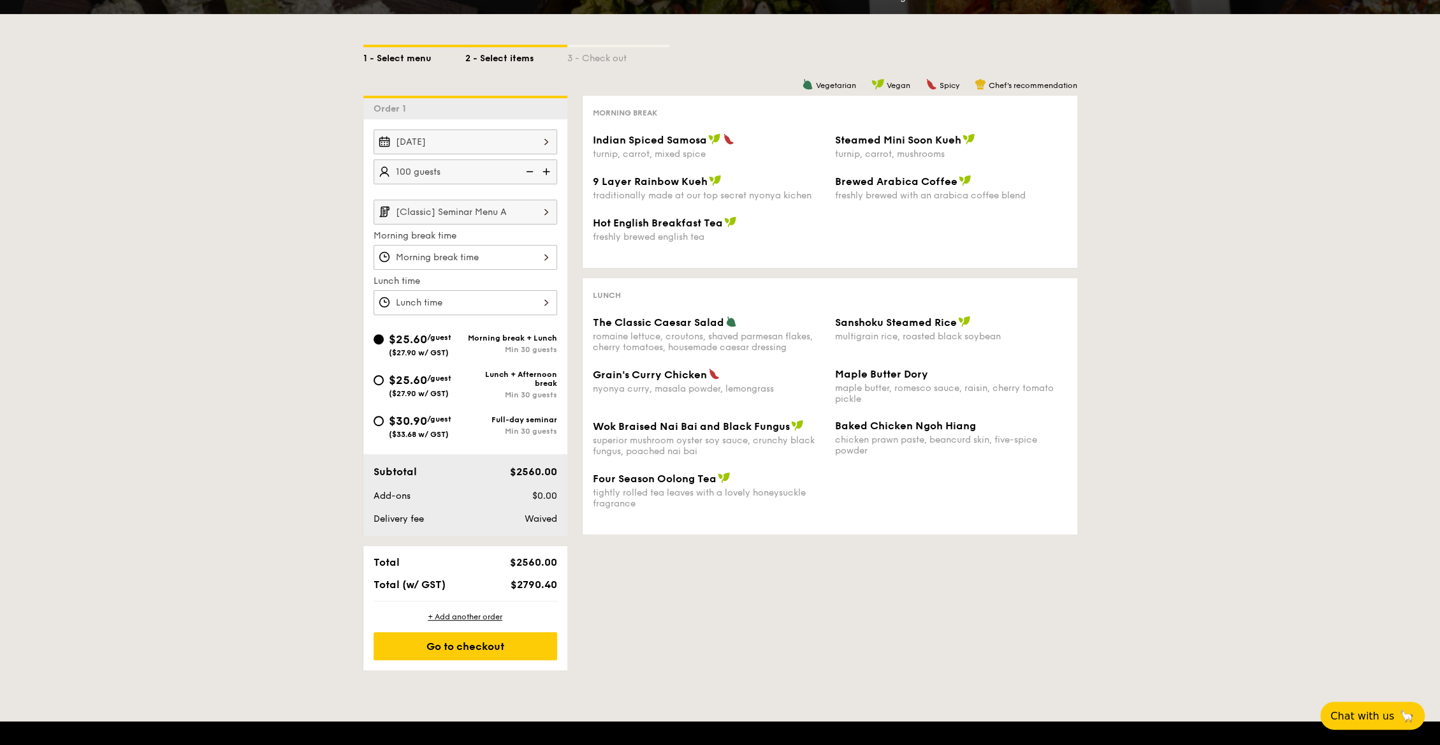
click at [416, 54] on div "1 - Select menu" at bounding box center [414, 56] width 102 height 18
select select
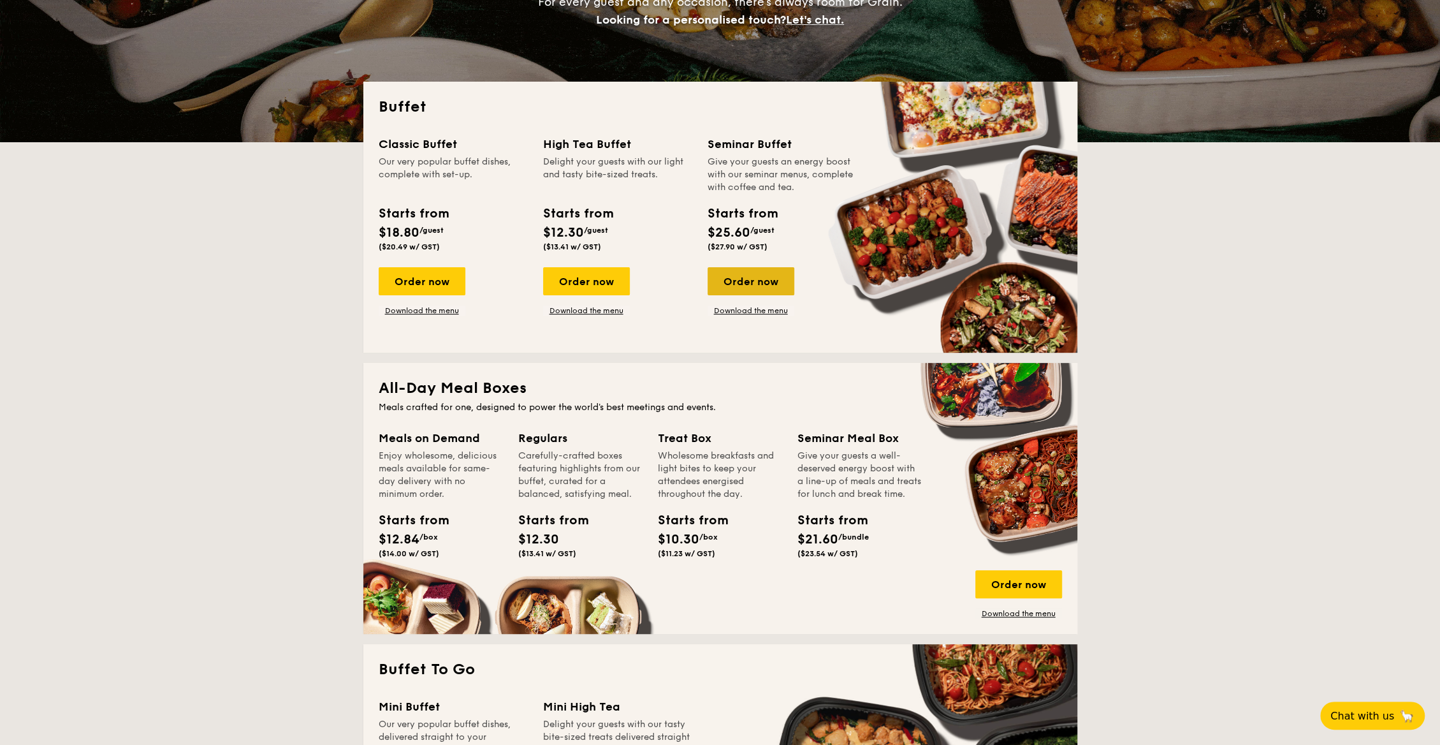
click at [755, 272] on div "Order now" at bounding box center [751, 281] width 87 height 28
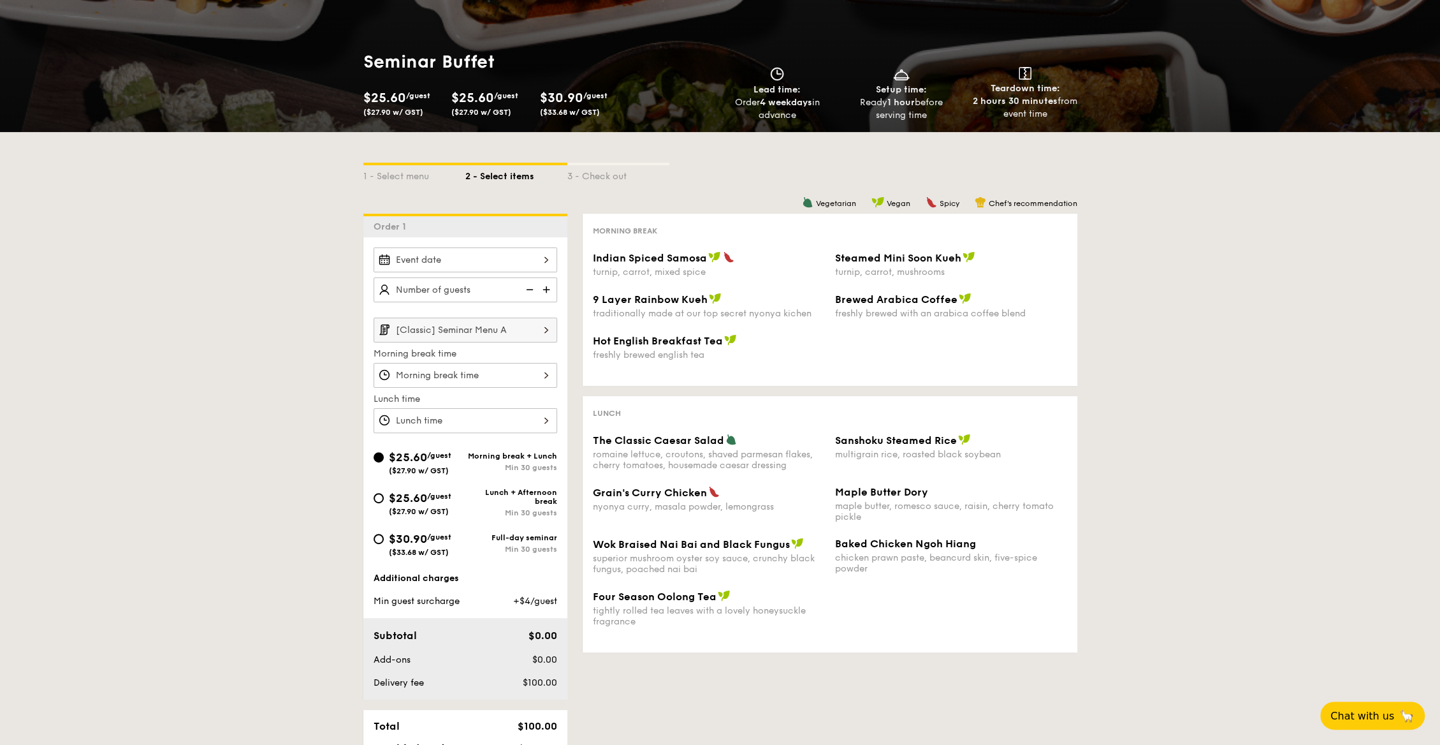
scroll to position [126, 0]
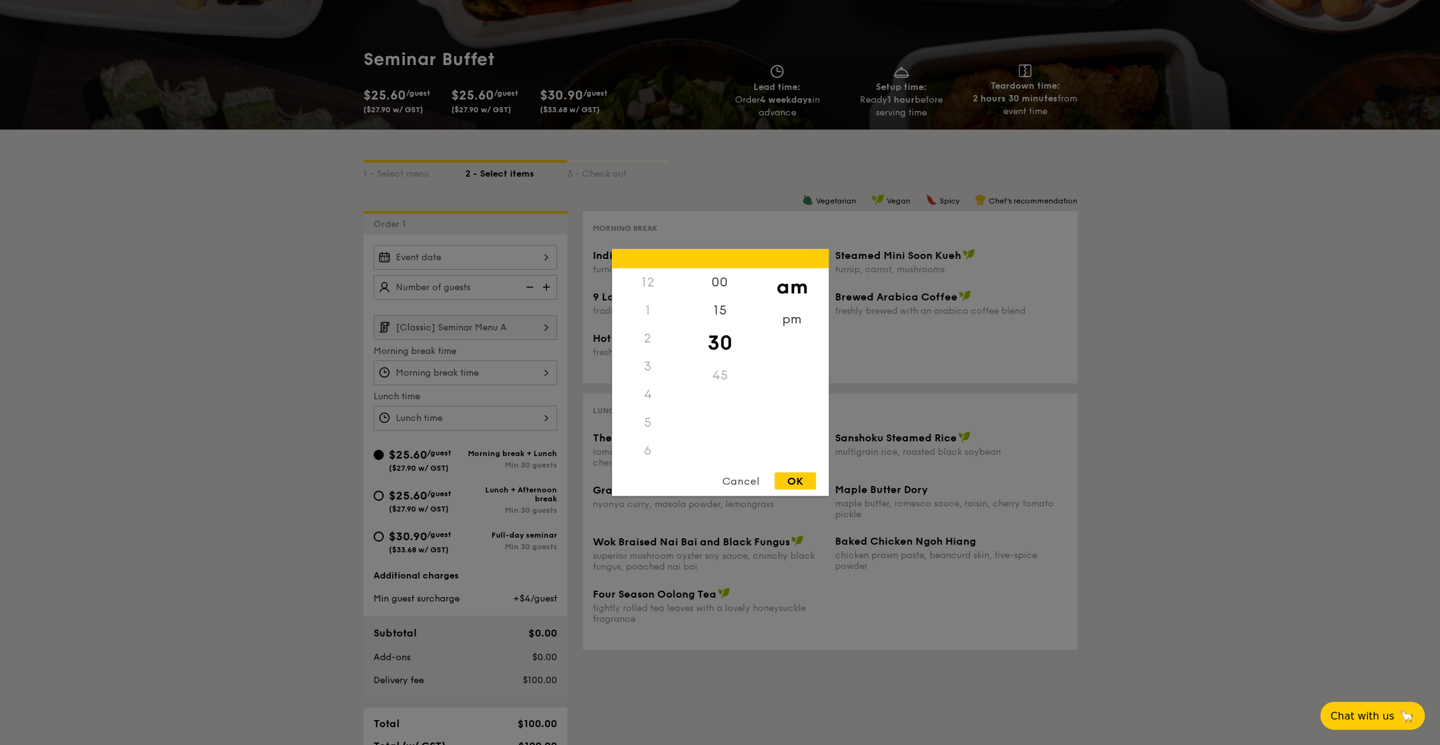
click at [537, 373] on div "12 1 2 3 4 5 6 7 8 9 10 11 00 15 30 45 am pm Cancel OK" at bounding box center [466, 372] width 184 height 25
click at [794, 324] on div "pm" at bounding box center [792, 323] width 72 height 37
click at [648, 423] on div "10" at bounding box center [648, 421] width 72 height 28
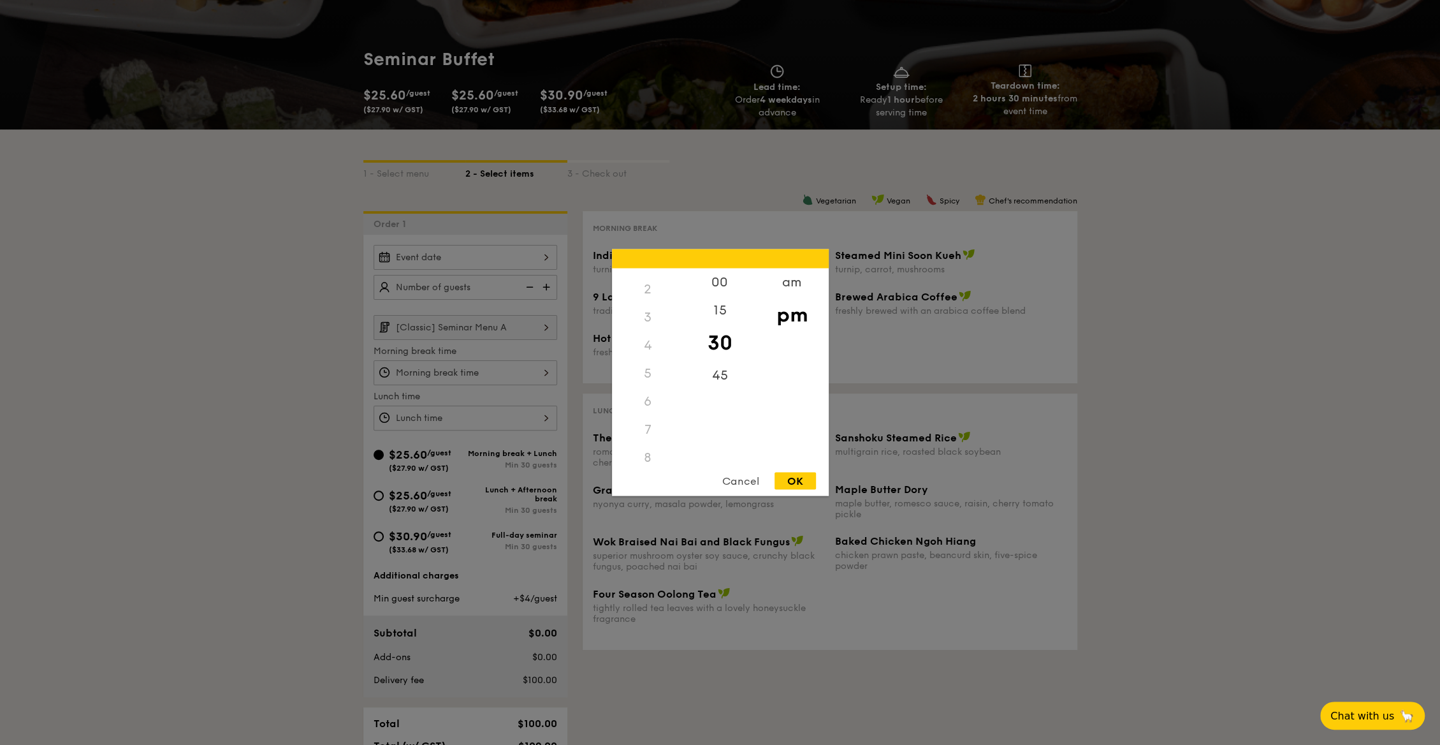
scroll to position [0, 0]
click at [649, 363] on div "3" at bounding box center [648, 366] width 72 height 28
click at [720, 341] on div "30" at bounding box center [720, 342] width 72 height 37
click at [646, 337] on div "2" at bounding box center [648, 338] width 72 height 28
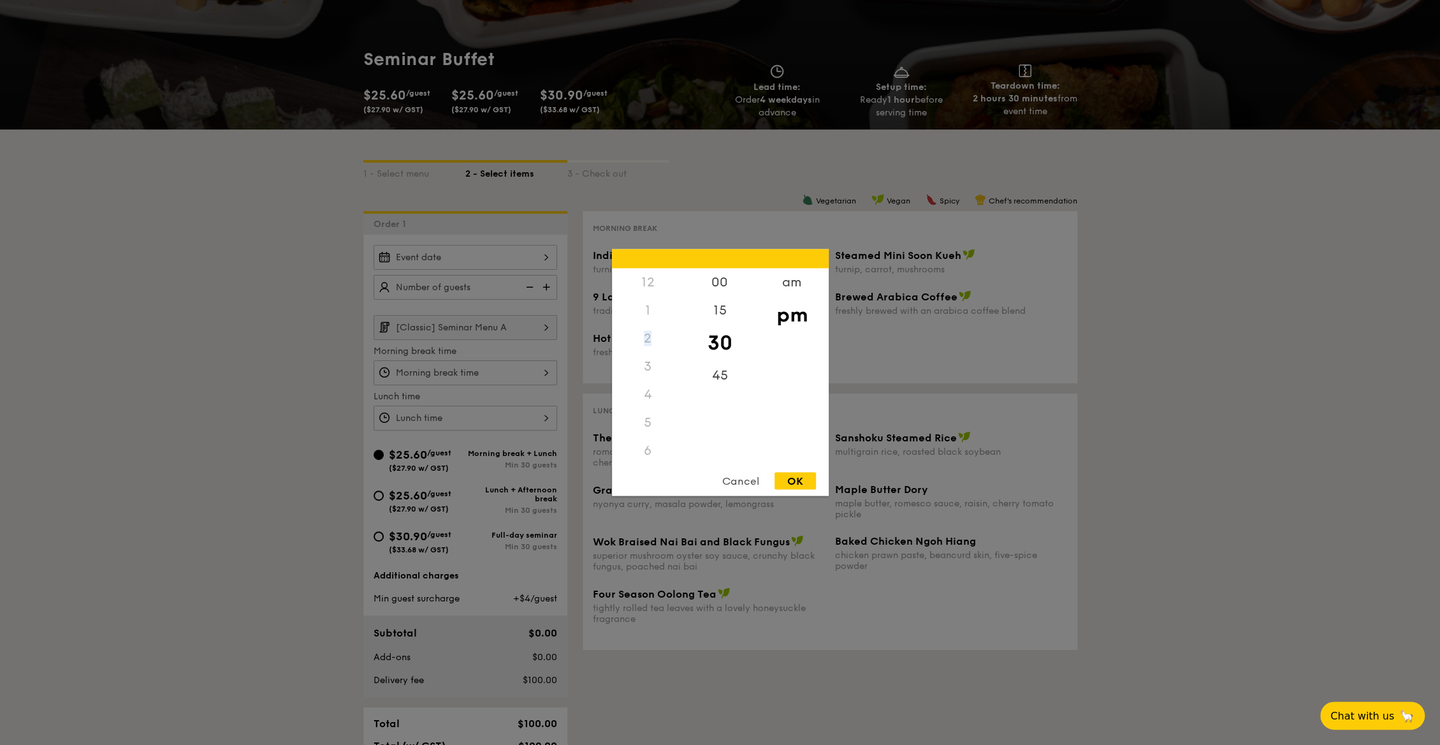
click at [646, 337] on div "2" at bounding box center [648, 338] width 72 height 28
click at [783, 281] on div "am" at bounding box center [792, 286] width 72 height 37
click at [646, 419] on div "10" at bounding box center [648, 416] width 72 height 37
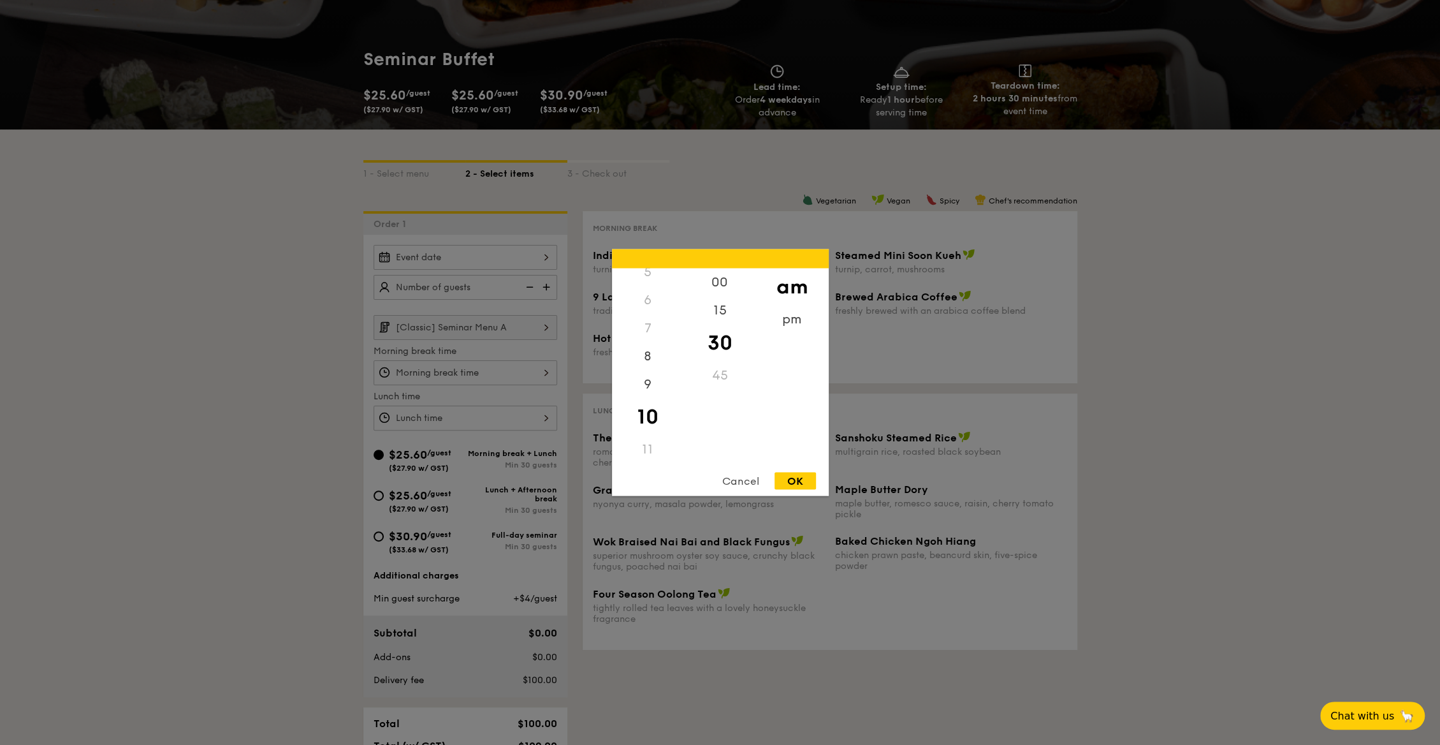
click at [801, 481] on div "OK" at bounding box center [794, 480] width 41 height 17
type input "10:30AM"
click at [531, 373] on div "10:30AM 12 1 2 3 4 5 6 7 8 9 10 11 00 15 30 45 am pm Cancel OK" at bounding box center [466, 372] width 184 height 25
click at [790, 317] on div "pm" at bounding box center [792, 323] width 72 height 37
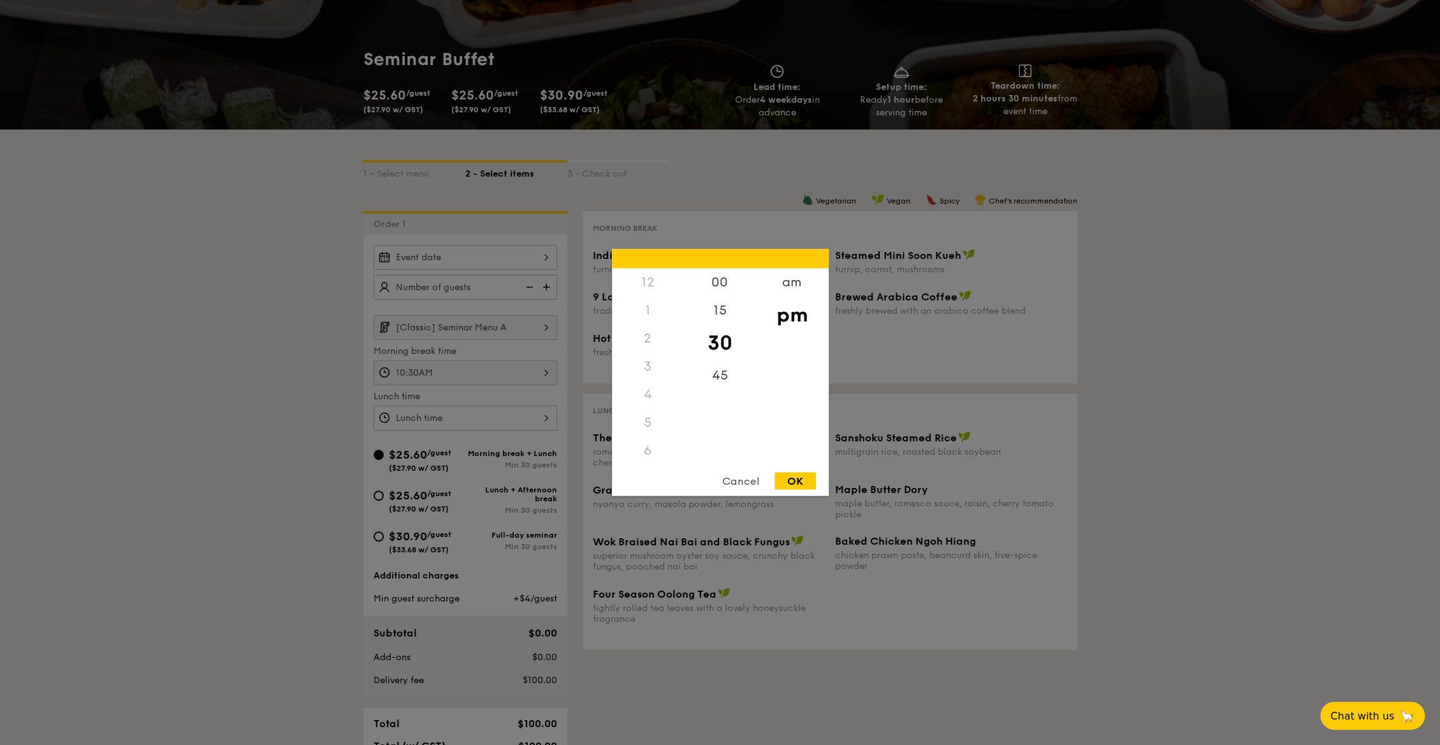
click at [644, 338] on div "2" at bounding box center [648, 338] width 72 height 28
click at [746, 477] on div "Cancel" at bounding box center [740, 480] width 62 height 17
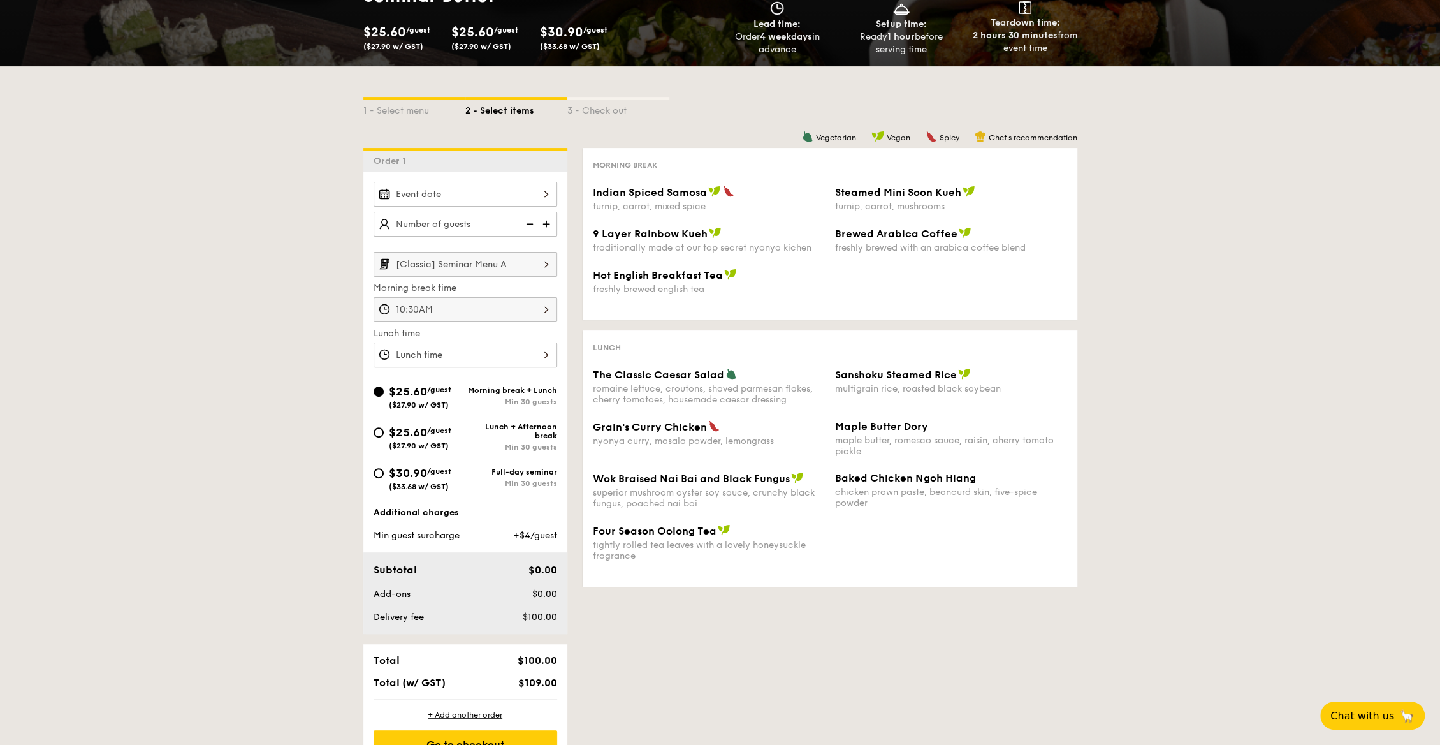
scroll to position [191, 0]
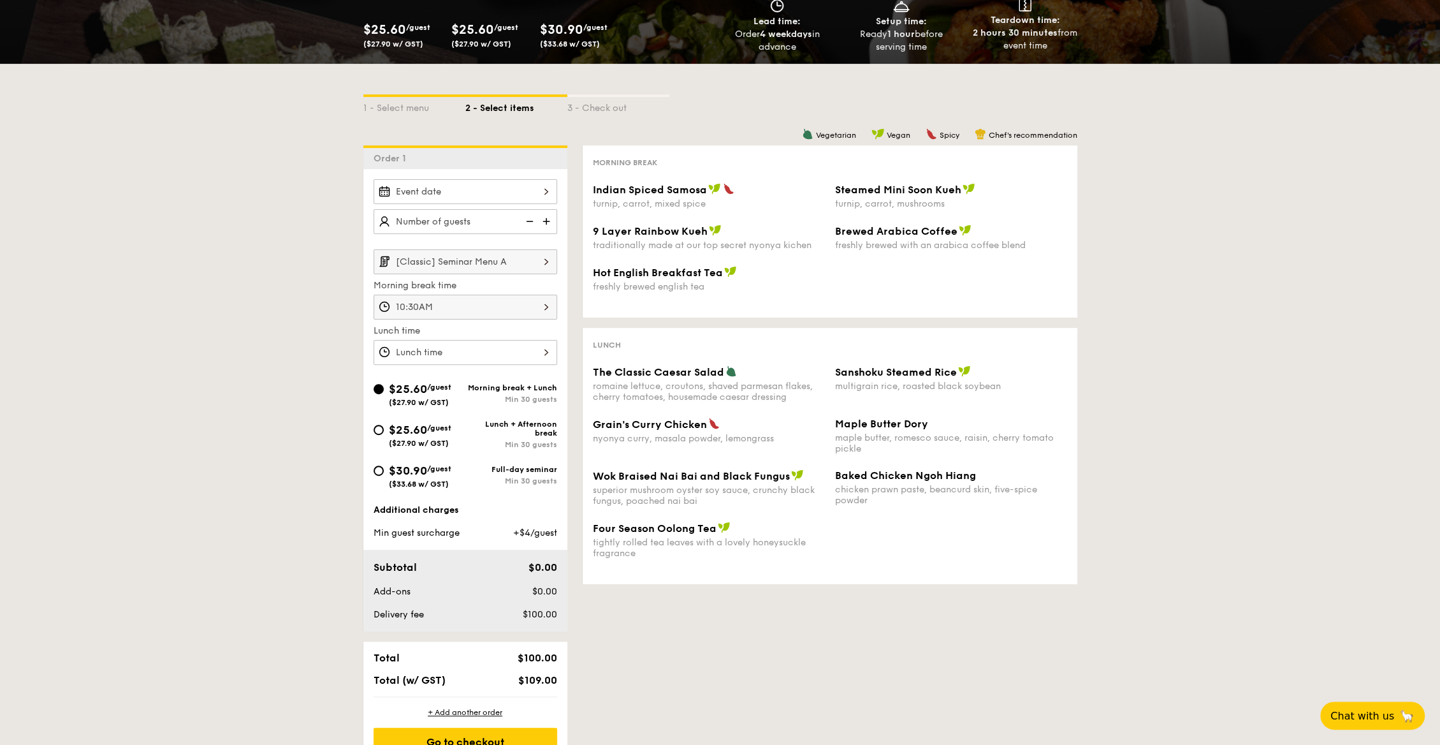
click at [495, 265] on input "[Classic] Seminar Menu A" at bounding box center [466, 261] width 184 height 25
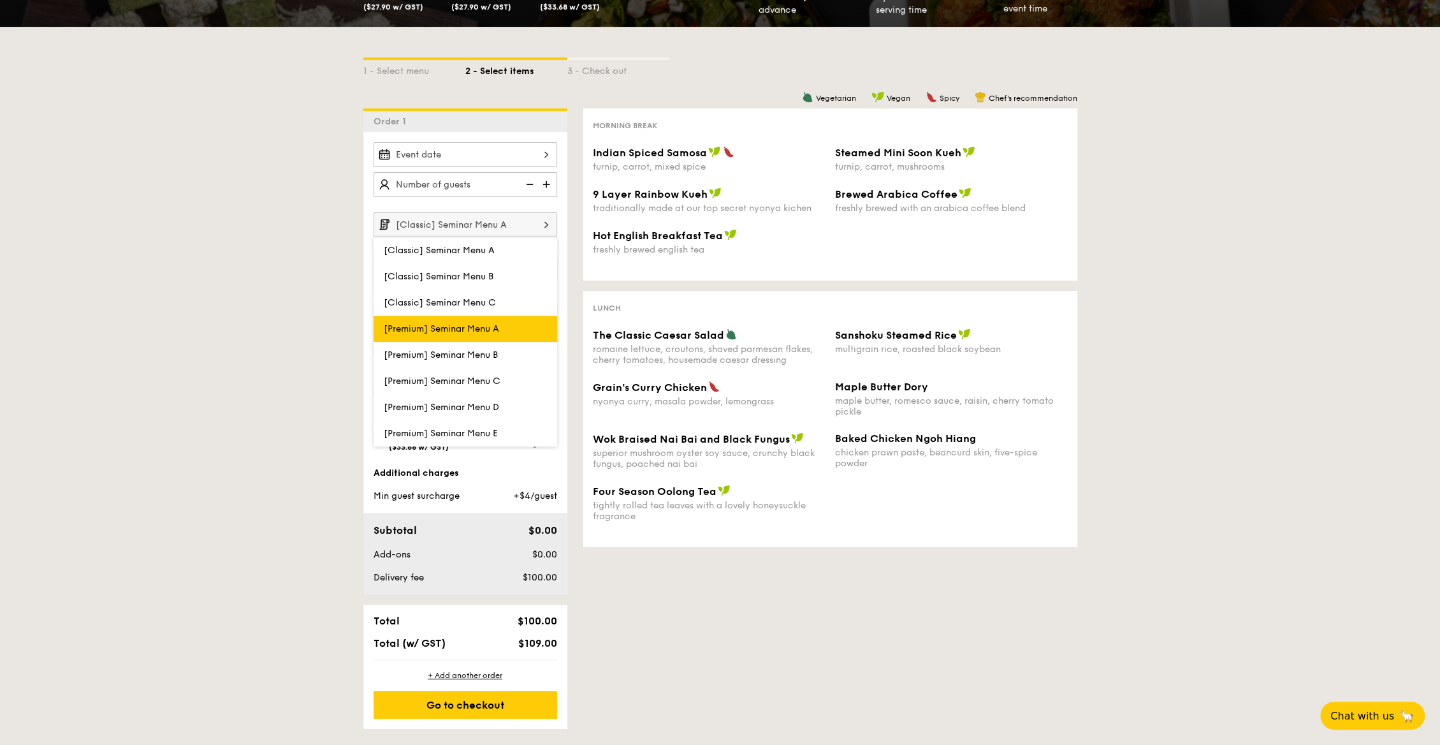
scroll to position [250, 0]
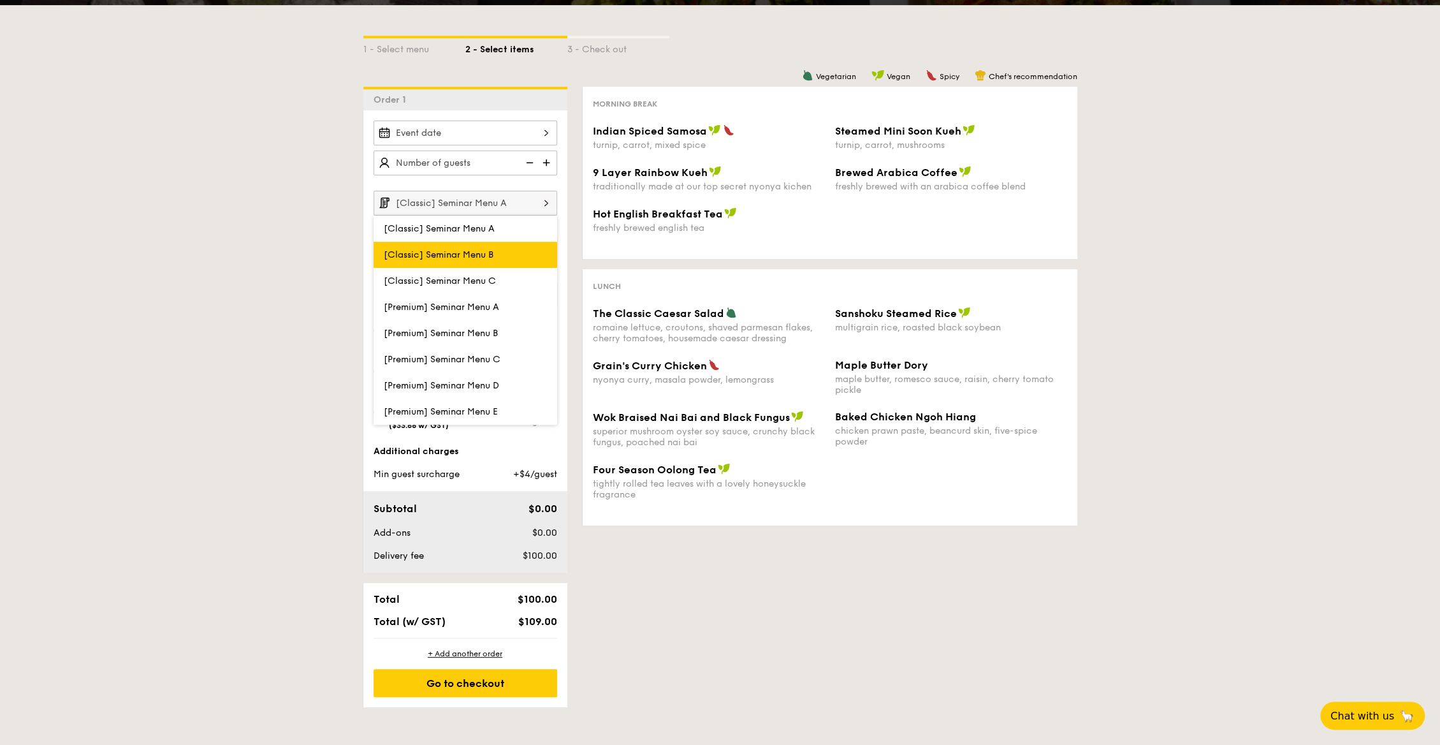
click at [518, 254] on label "[Classic] Seminar Menu B" at bounding box center [466, 255] width 184 height 26
click at [0, 0] on input "[Classic] Seminar Menu B" at bounding box center [0, 0] width 0 height 0
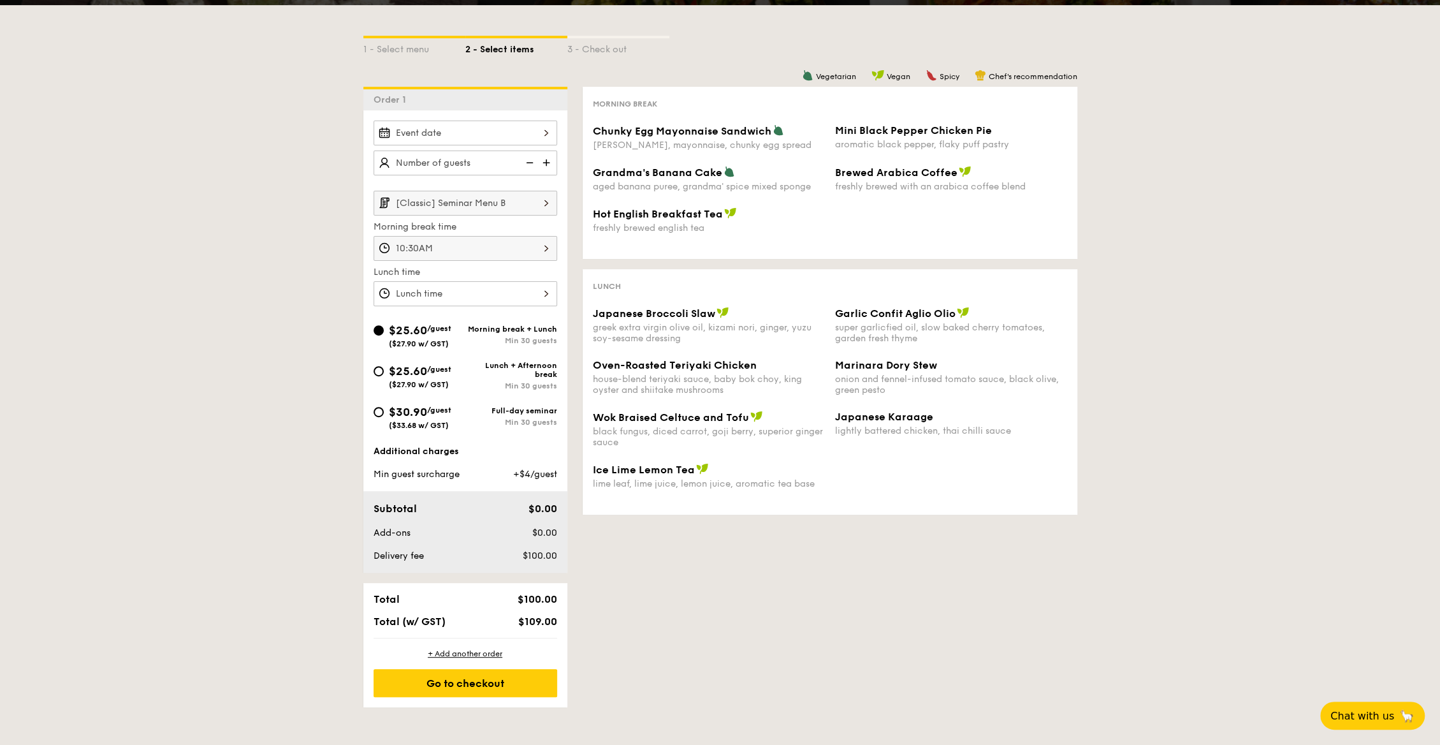
click at [525, 207] on input "[Classic] Seminar Menu B" at bounding box center [466, 203] width 184 height 25
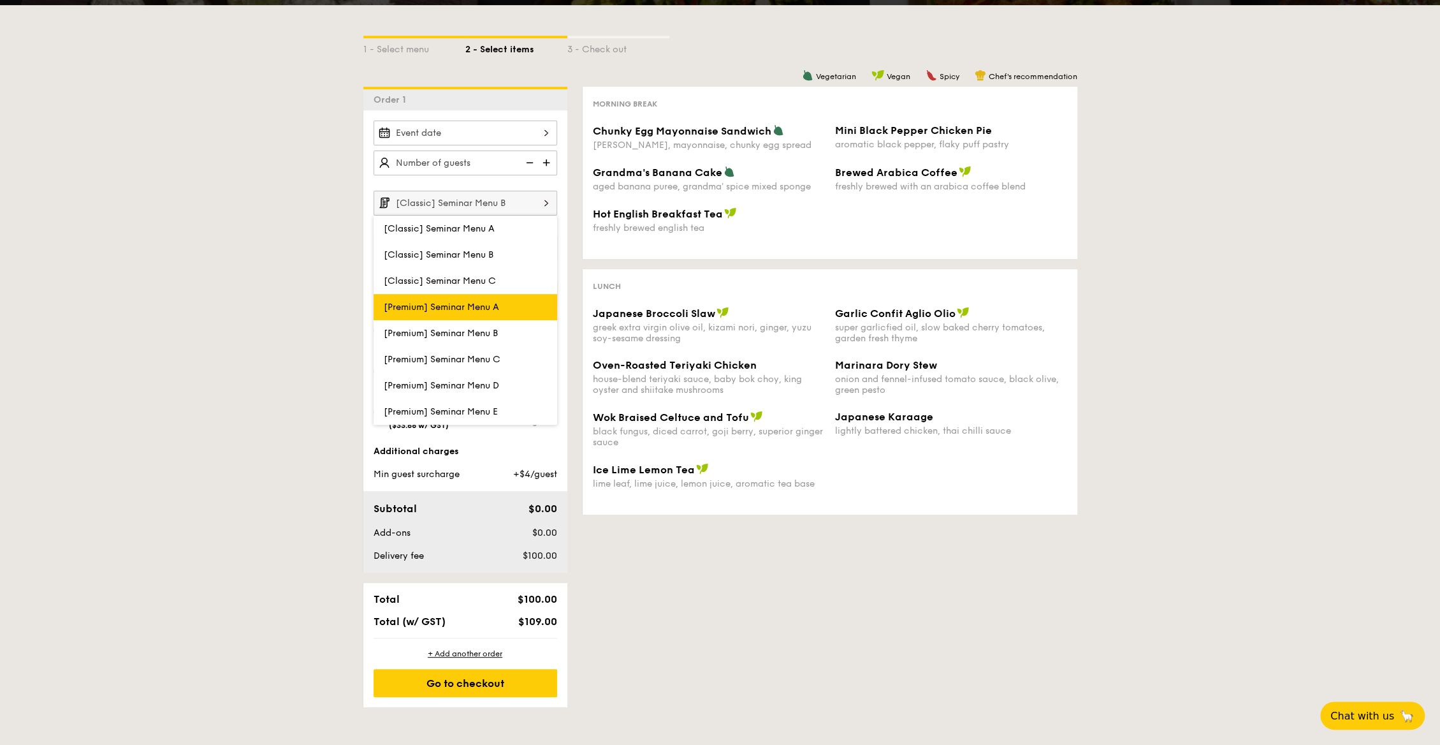
click at [499, 301] on span "[Premium] Seminar Menu A" at bounding box center [441, 306] width 115 height 11
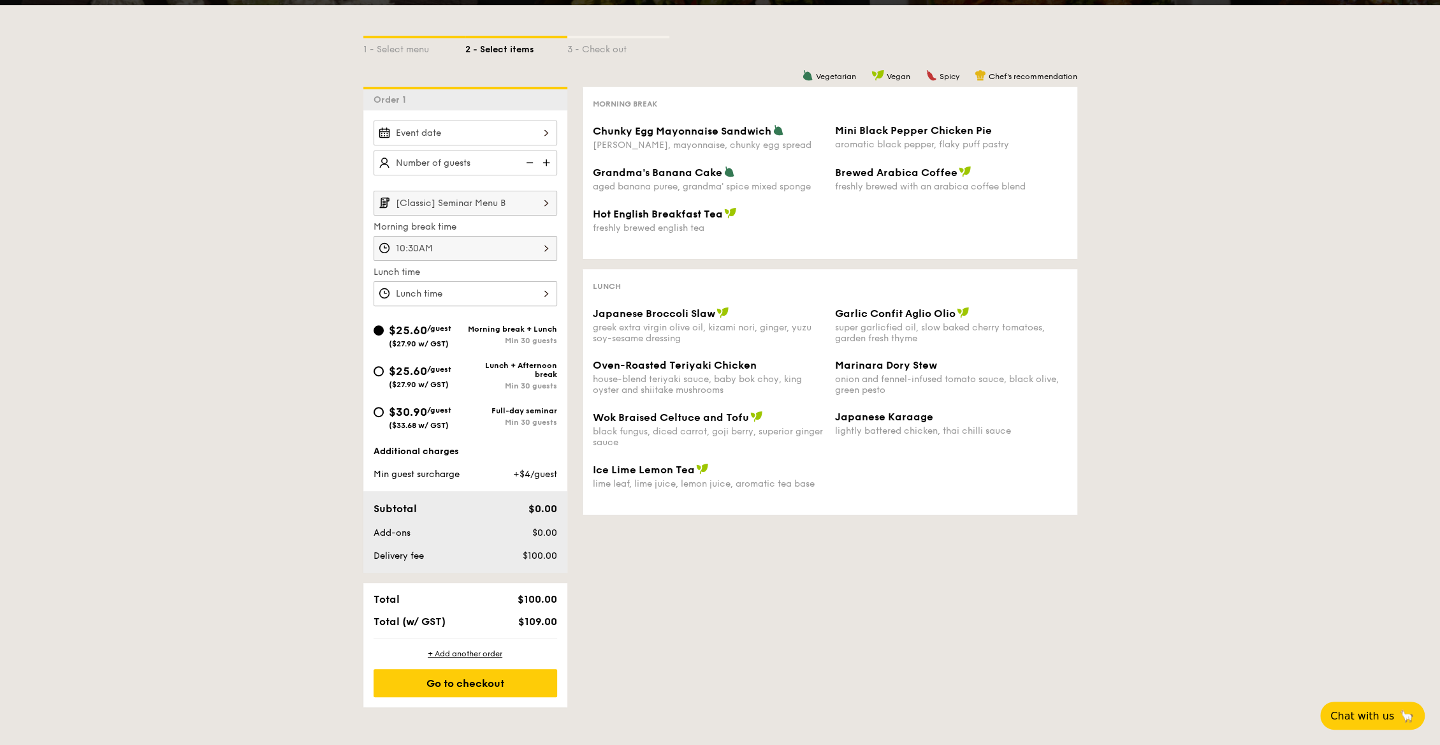
click at [505, 200] on input "[Classic] Seminar Menu B" at bounding box center [466, 203] width 184 height 25
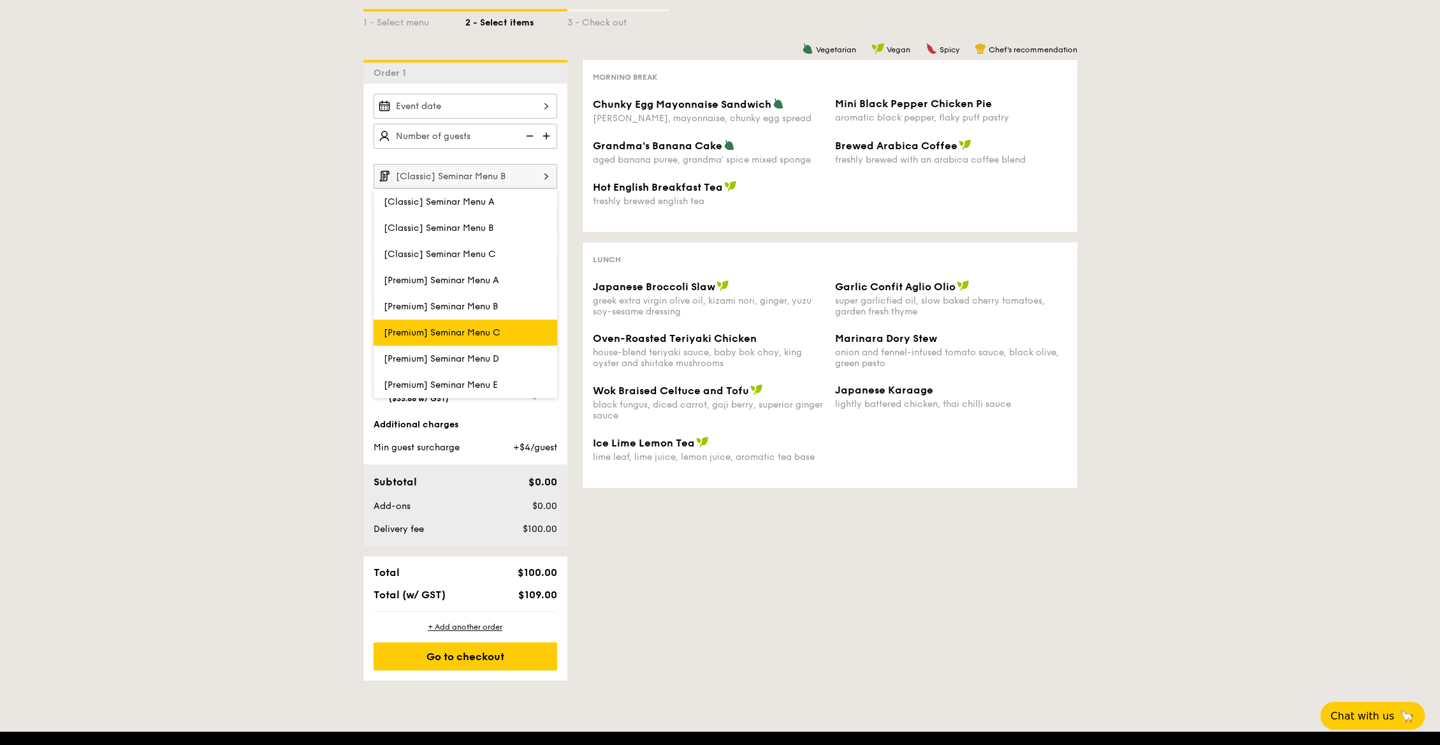
scroll to position [278, 0]
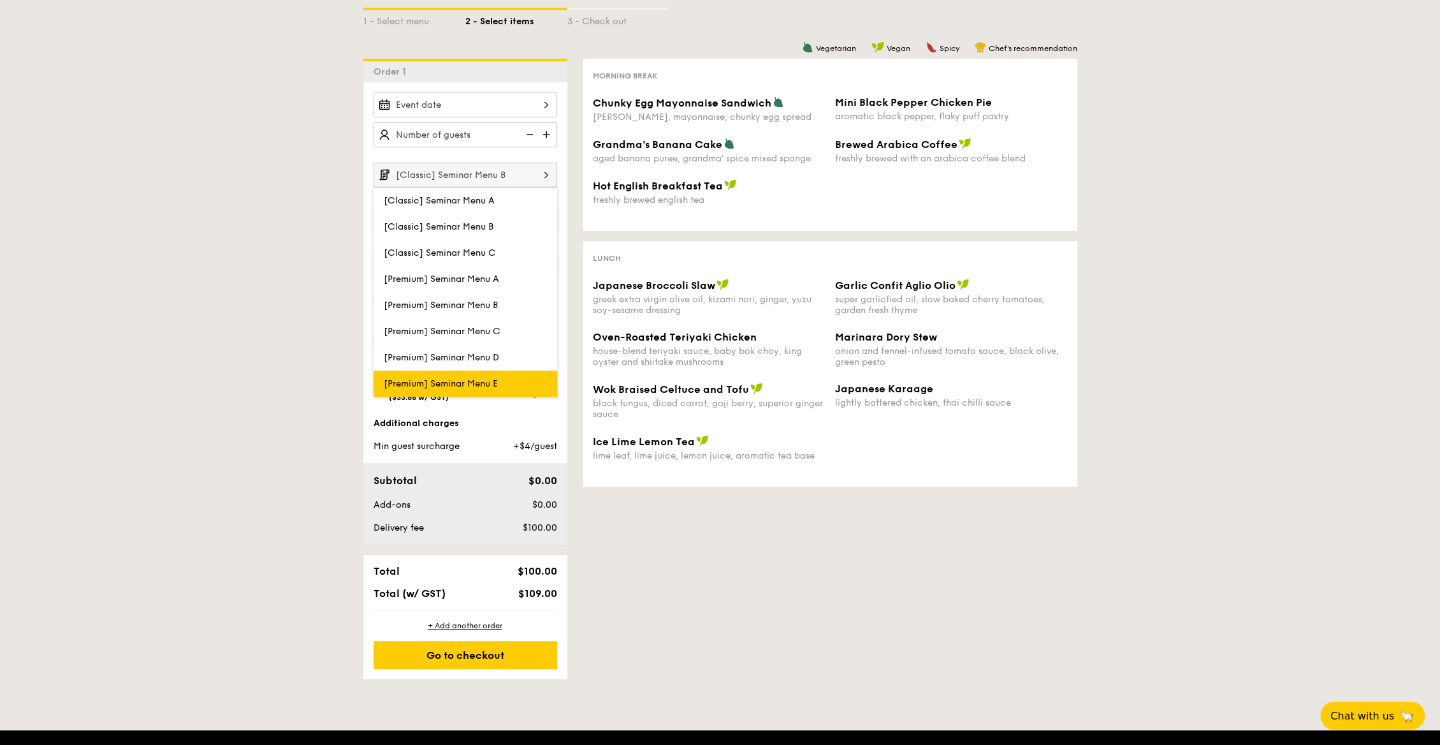
click at [486, 371] on label "[Premium] Seminar Menu E" at bounding box center [466, 383] width 184 height 26
click at [0, 0] on input "[Premium] Seminar Menu E" at bounding box center [0, 0] width 0 height 0
type input "[Premium] Seminar Menu E"
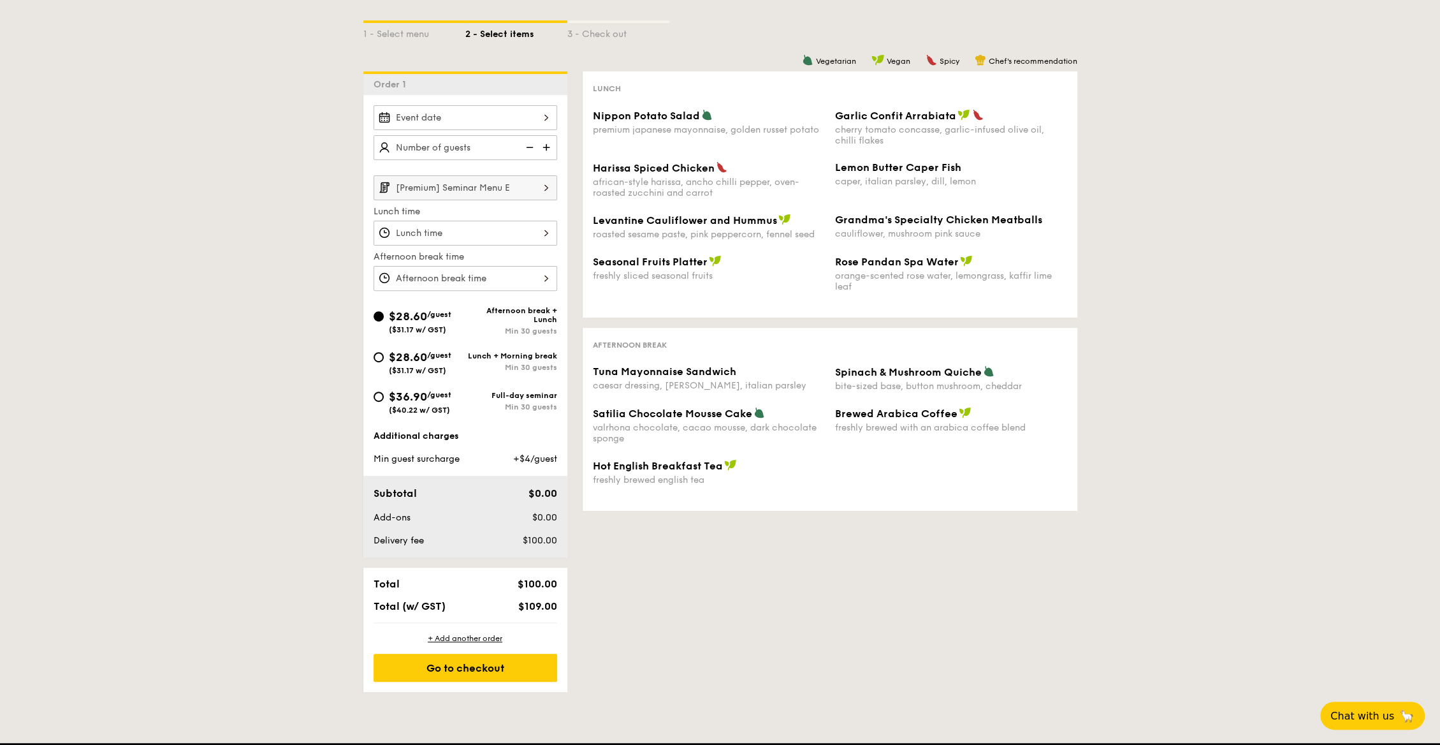
scroll to position [259, 0]
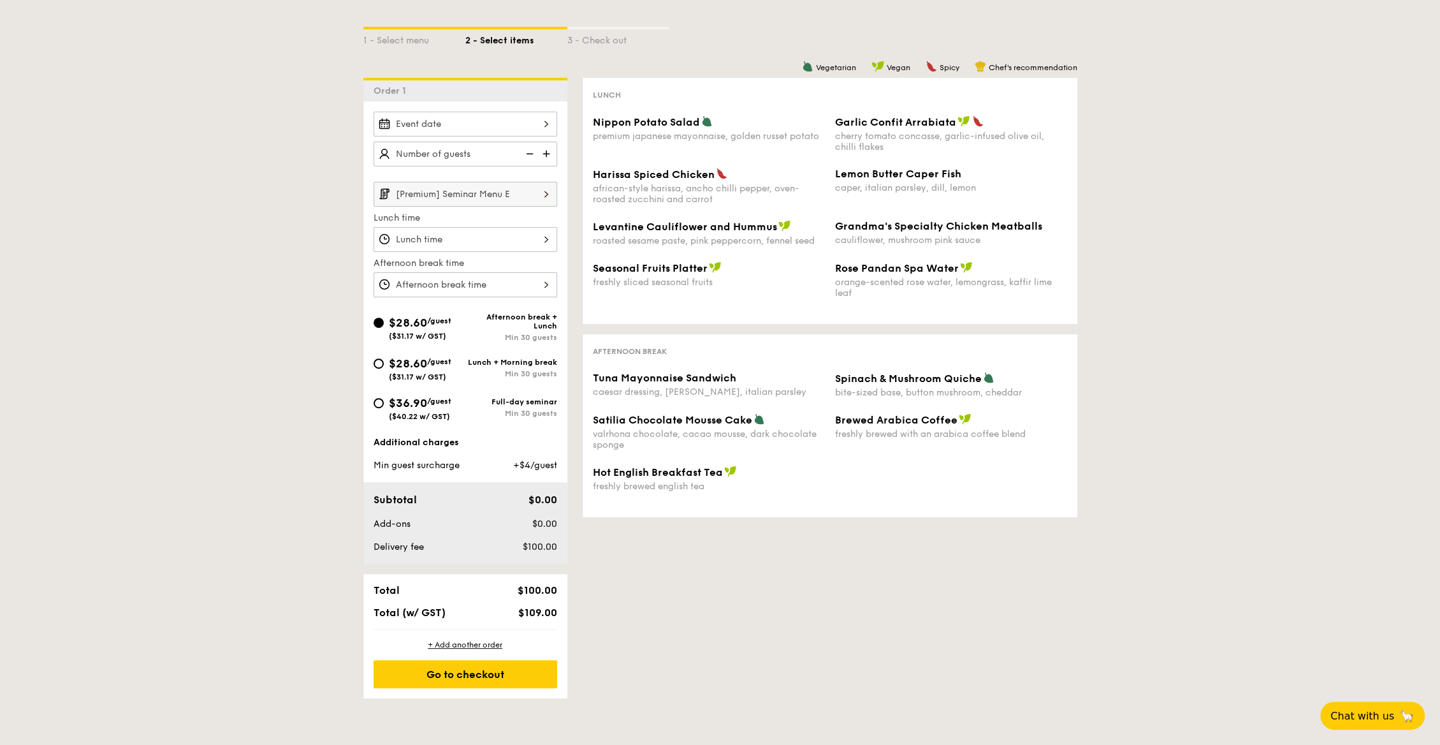
click at [524, 124] on div at bounding box center [466, 124] width 184 height 25
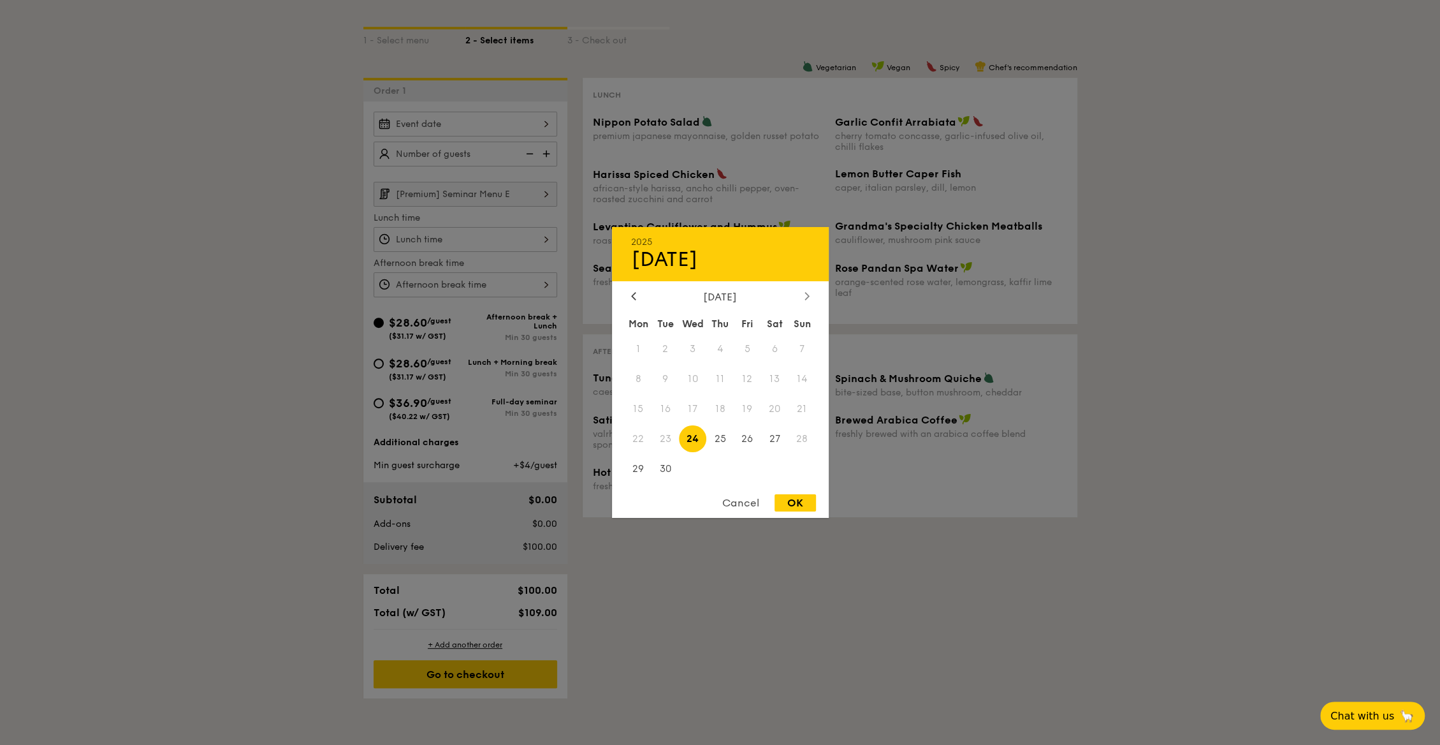
click at [801, 291] on div at bounding box center [806, 297] width 11 height 12
click at [666, 413] on span "14" at bounding box center [664, 408] width 27 height 27
click at [808, 507] on div "OK" at bounding box center [794, 502] width 41 height 17
type input "[DATE]"
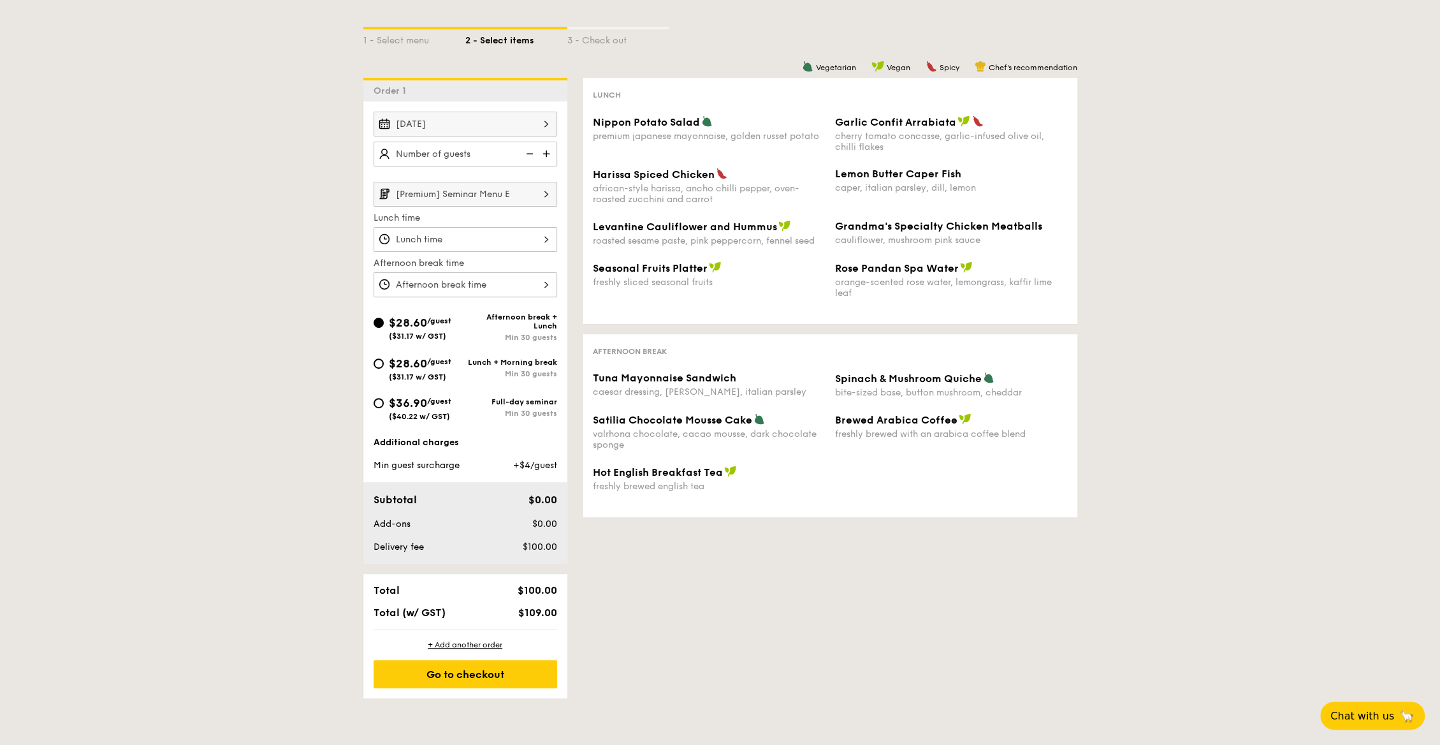
click at [546, 156] on img at bounding box center [547, 154] width 19 height 24
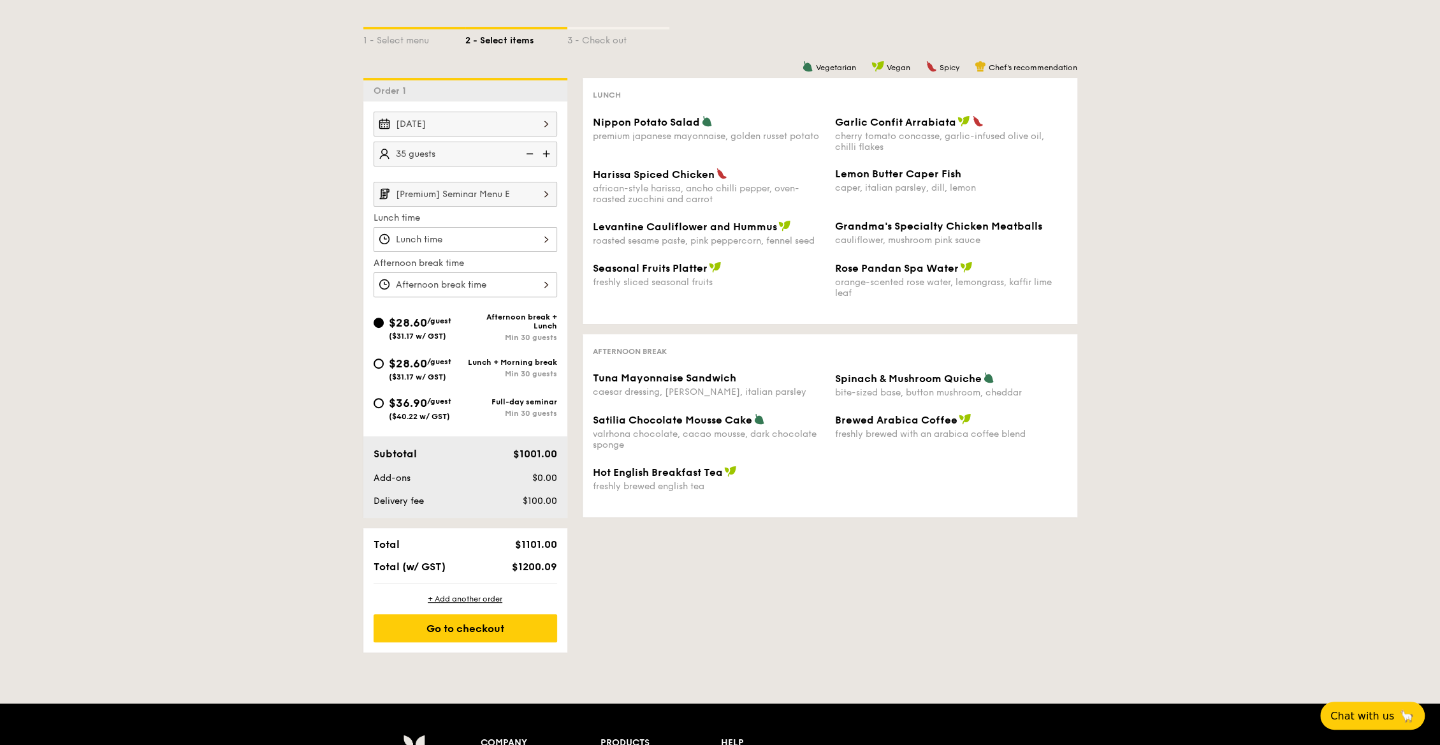
click at [546, 156] on img at bounding box center [547, 154] width 19 height 24
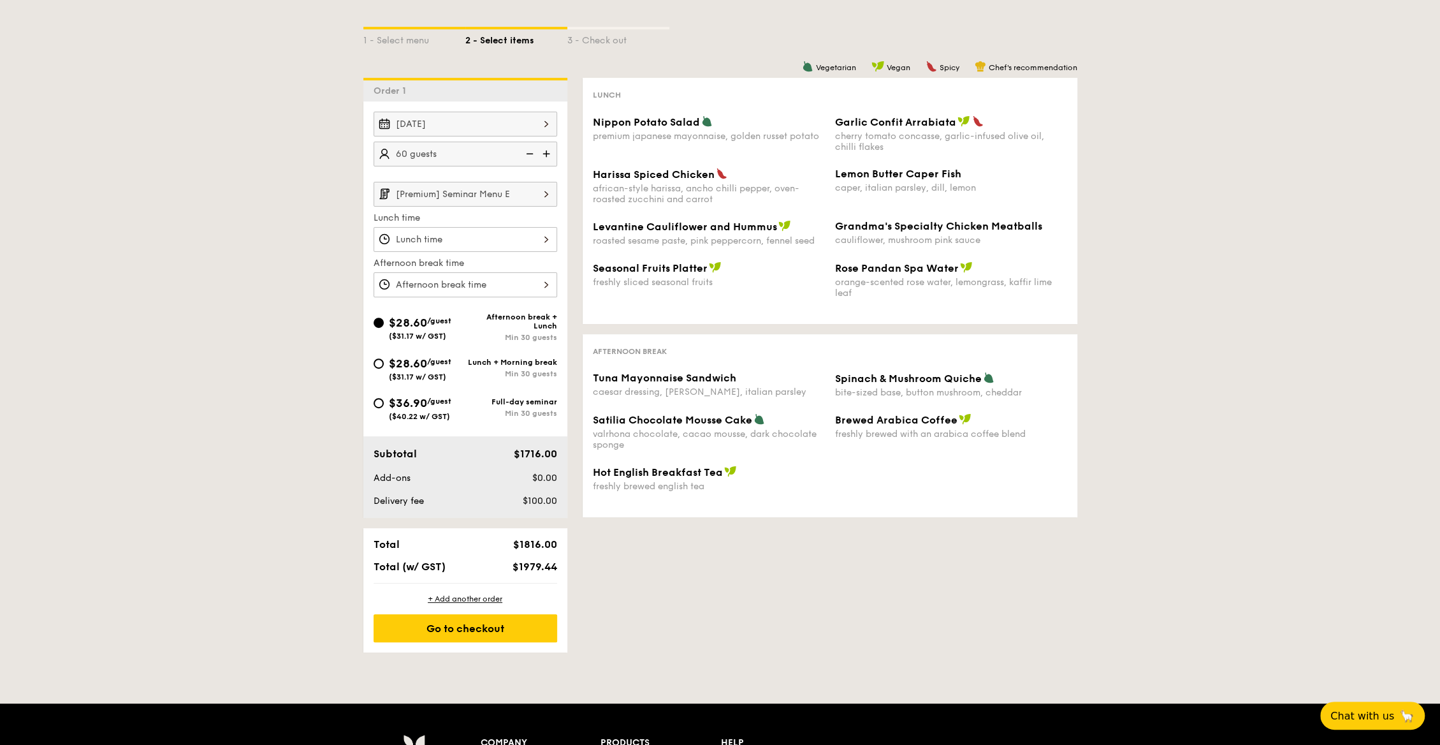
click at [546, 156] on img at bounding box center [547, 154] width 19 height 24
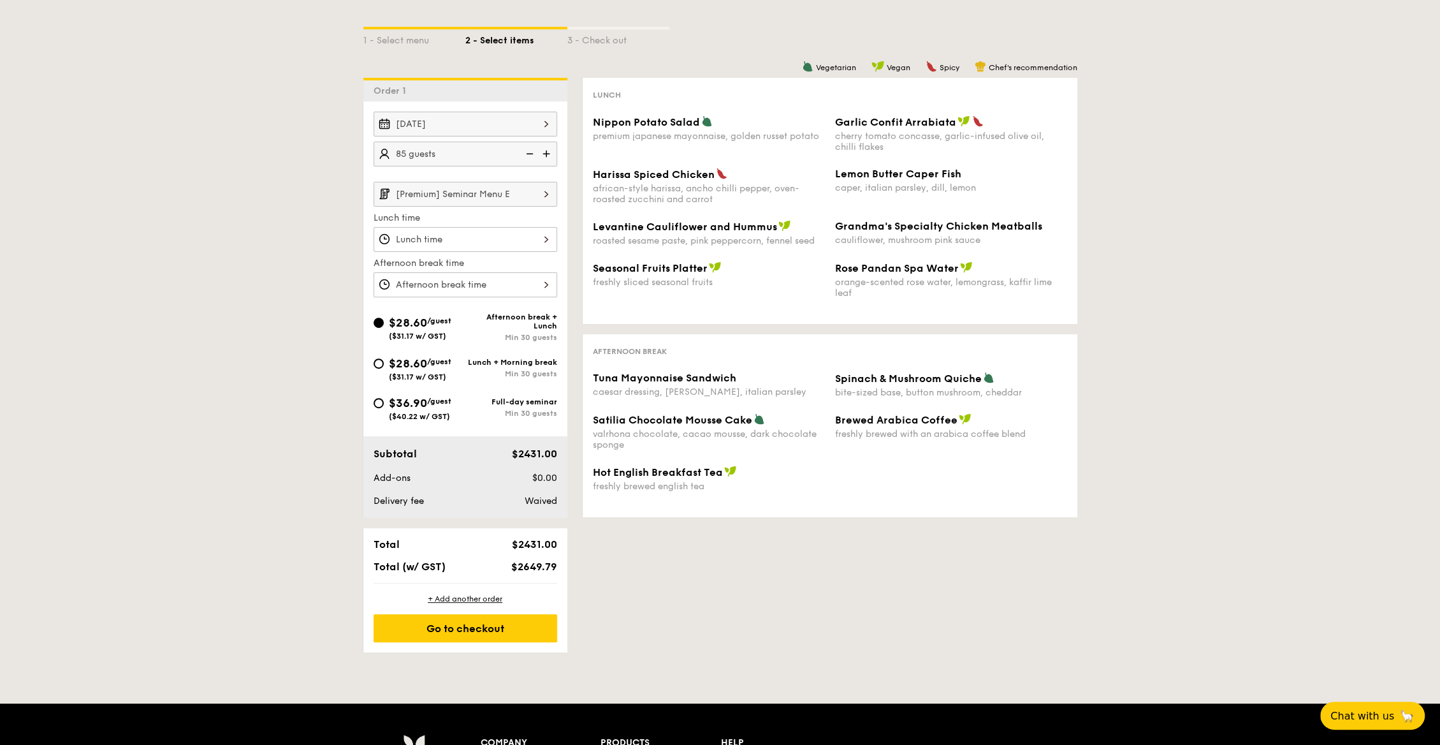
click at [546, 156] on img at bounding box center [547, 154] width 19 height 24
type input "100 guests"
click at [266, 232] on div "1 - Select menu 2 - Select items 3 - Check out Order 1 [DATE] 100 guests [Premi…" at bounding box center [720, 324] width 1440 height 656
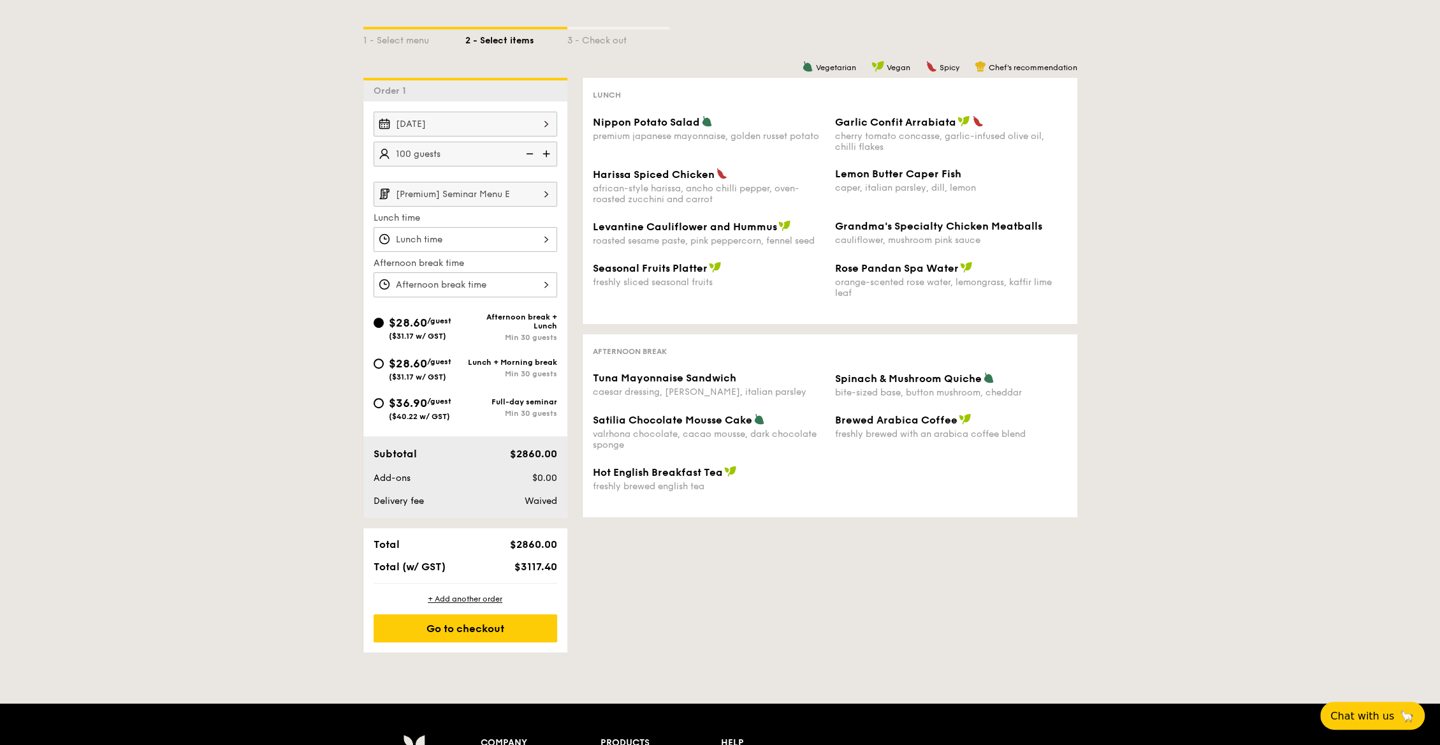
click at [460, 193] on input "[Premium] Seminar Menu E" at bounding box center [466, 194] width 184 height 25
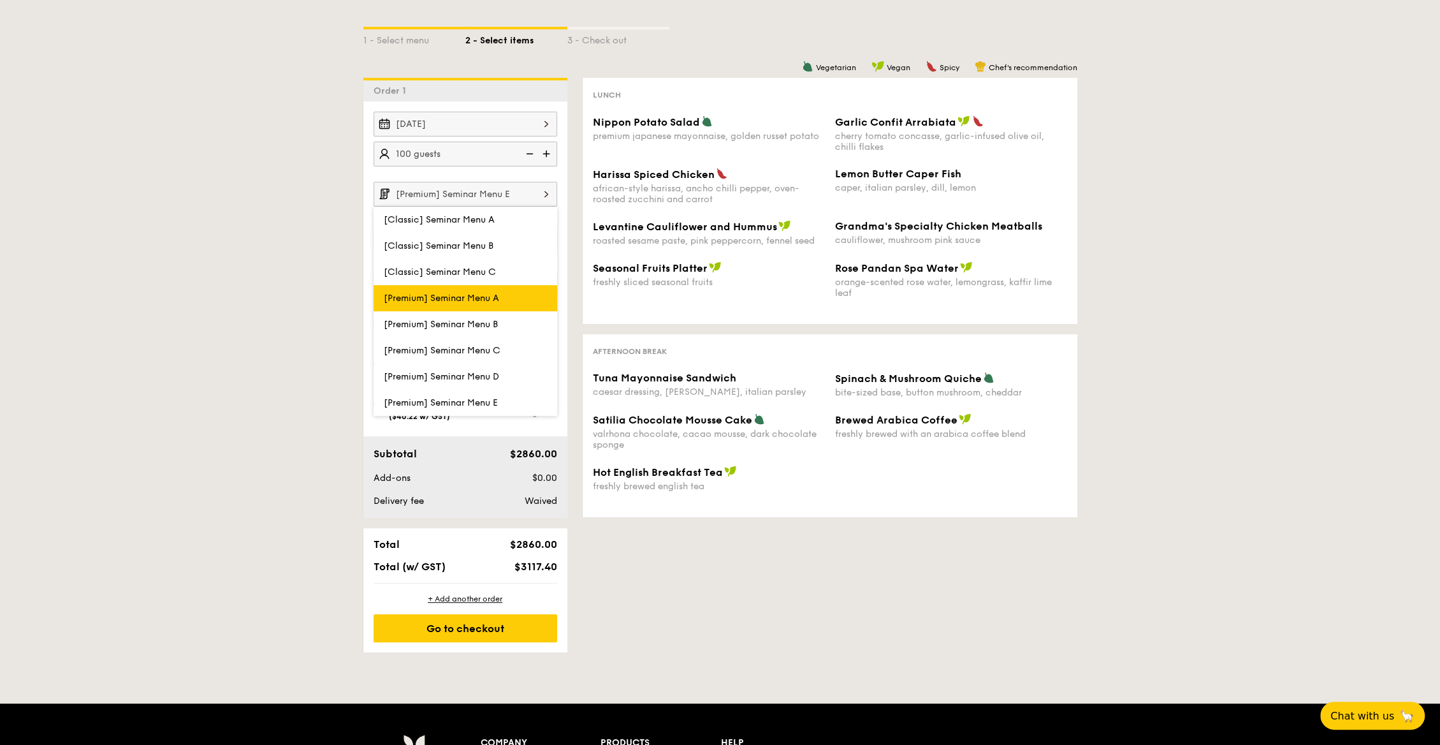
click at [495, 301] on label "[Premium] Seminar Menu A" at bounding box center [466, 298] width 184 height 26
click at [0, 0] on input "[Premium] Seminar Menu A" at bounding box center [0, 0] width 0 height 0
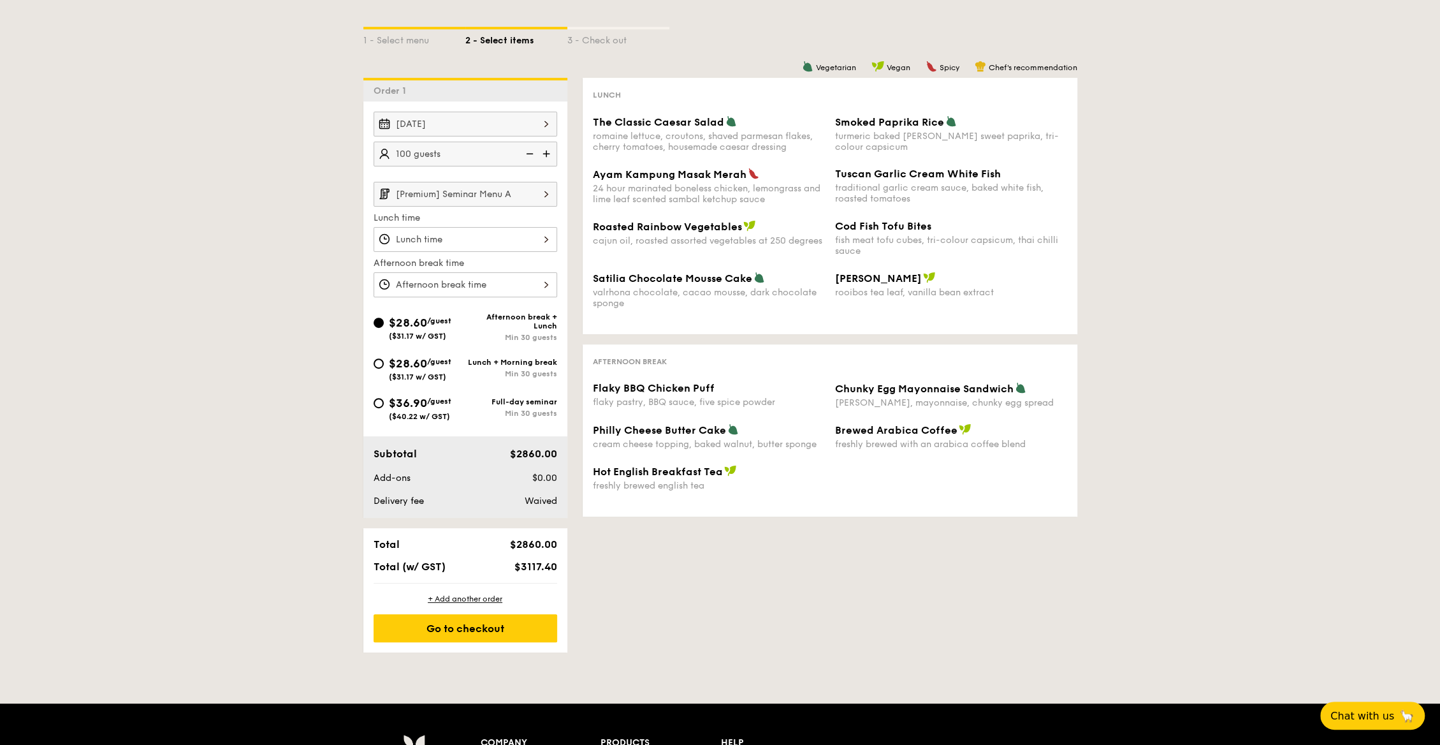
click at [446, 187] on input "[Premium] Seminar Menu A" at bounding box center [466, 194] width 184 height 25
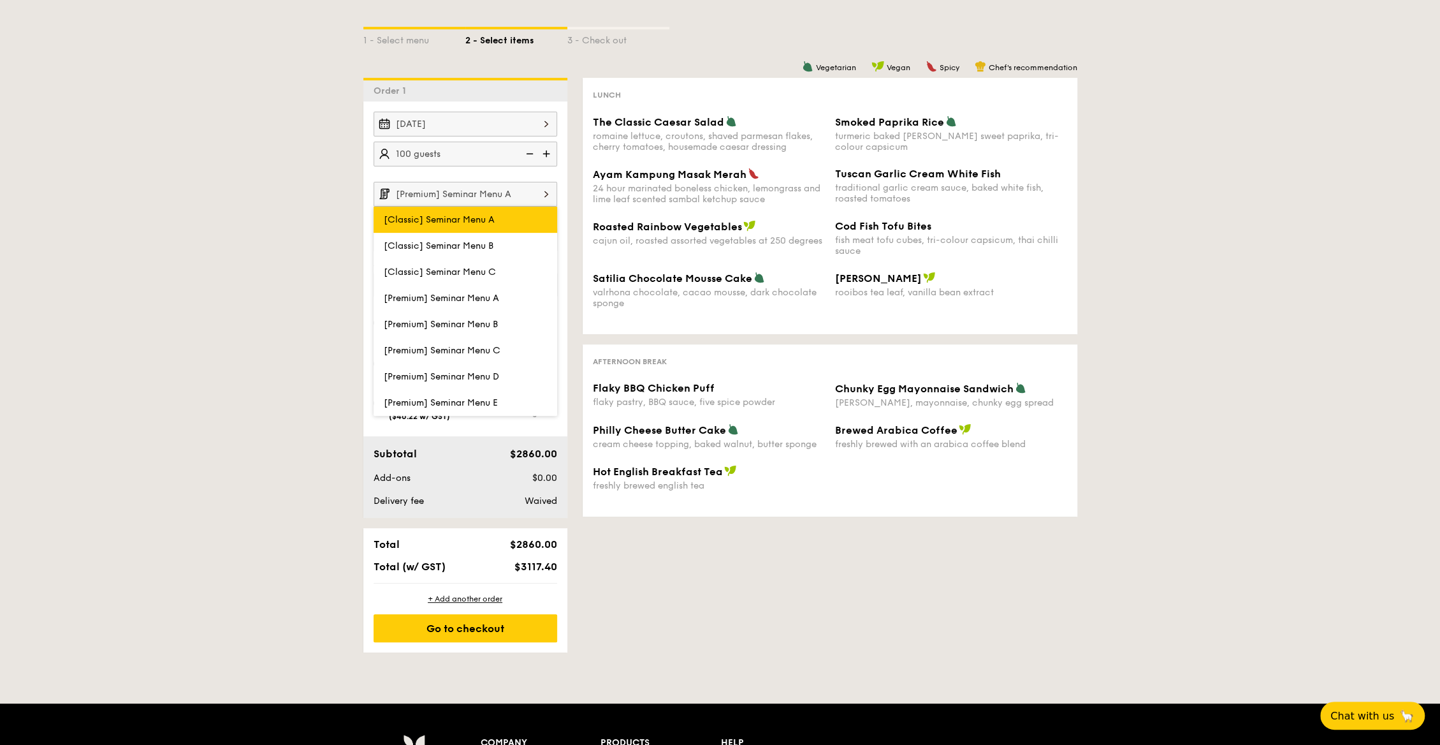
click at [436, 220] on span "[Classic] Seminar Menu A" at bounding box center [439, 219] width 111 height 11
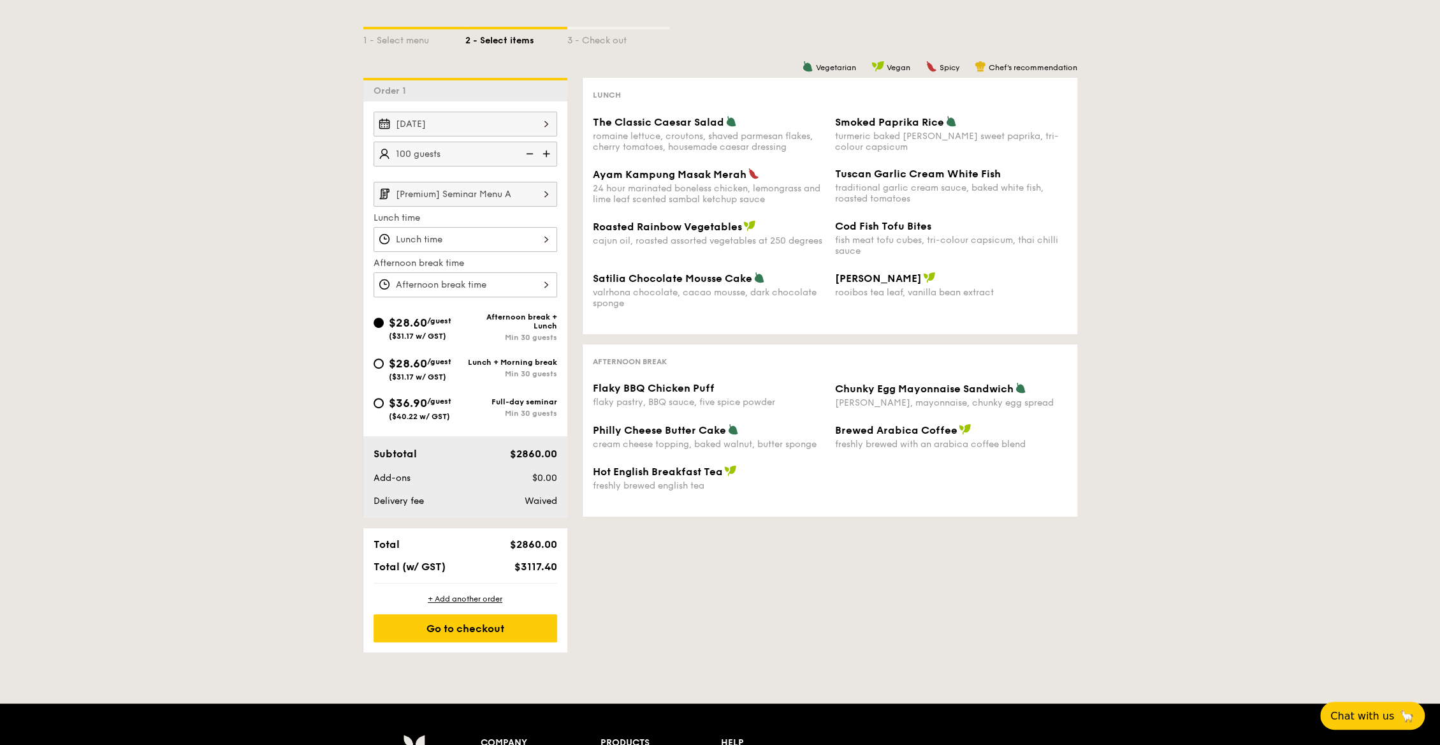
click at [428, 192] on input "[Premium] Seminar Menu A" at bounding box center [466, 194] width 184 height 25
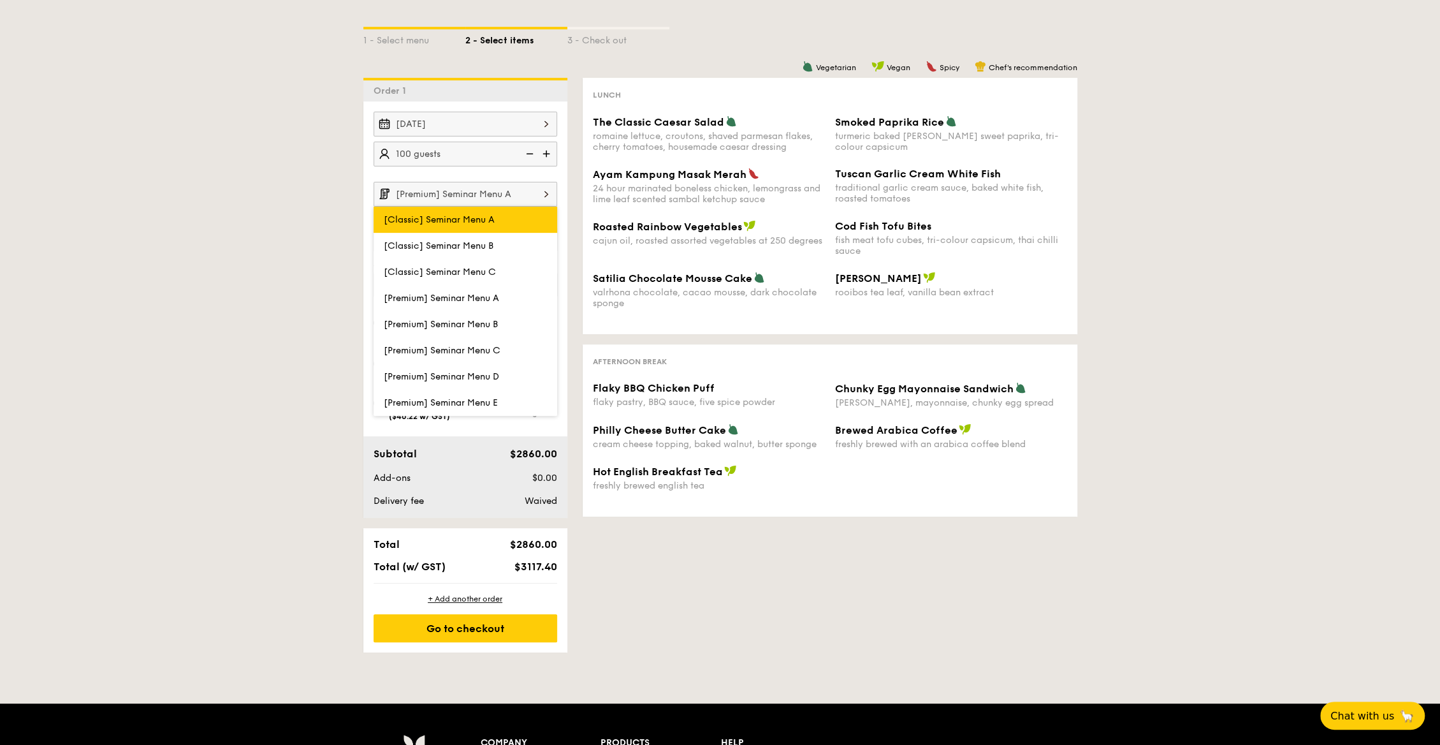
click at [451, 215] on span "[Classic] Seminar Menu A" at bounding box center [439, 219] width 111 height 11
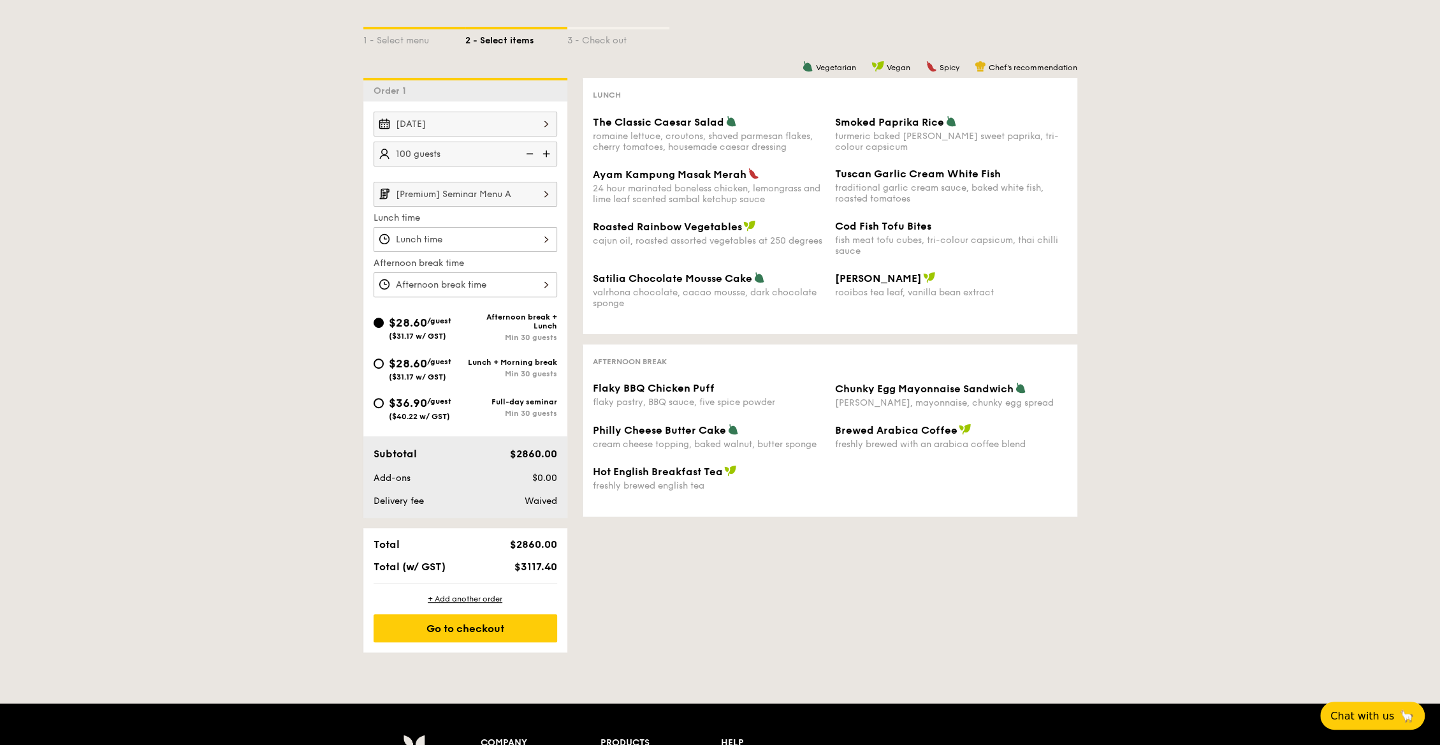
click at [312, 268] on div "1 - Select menu 2 - Select items 3 - Check out Order 1 [DATE] 100 guests [Premi…" at bounding box center [720, 324] width 1440 height 656
click at [444, 191] on input "[Premium] Seminar Menu A" at bounding box center [466, 194] width 184 height 25
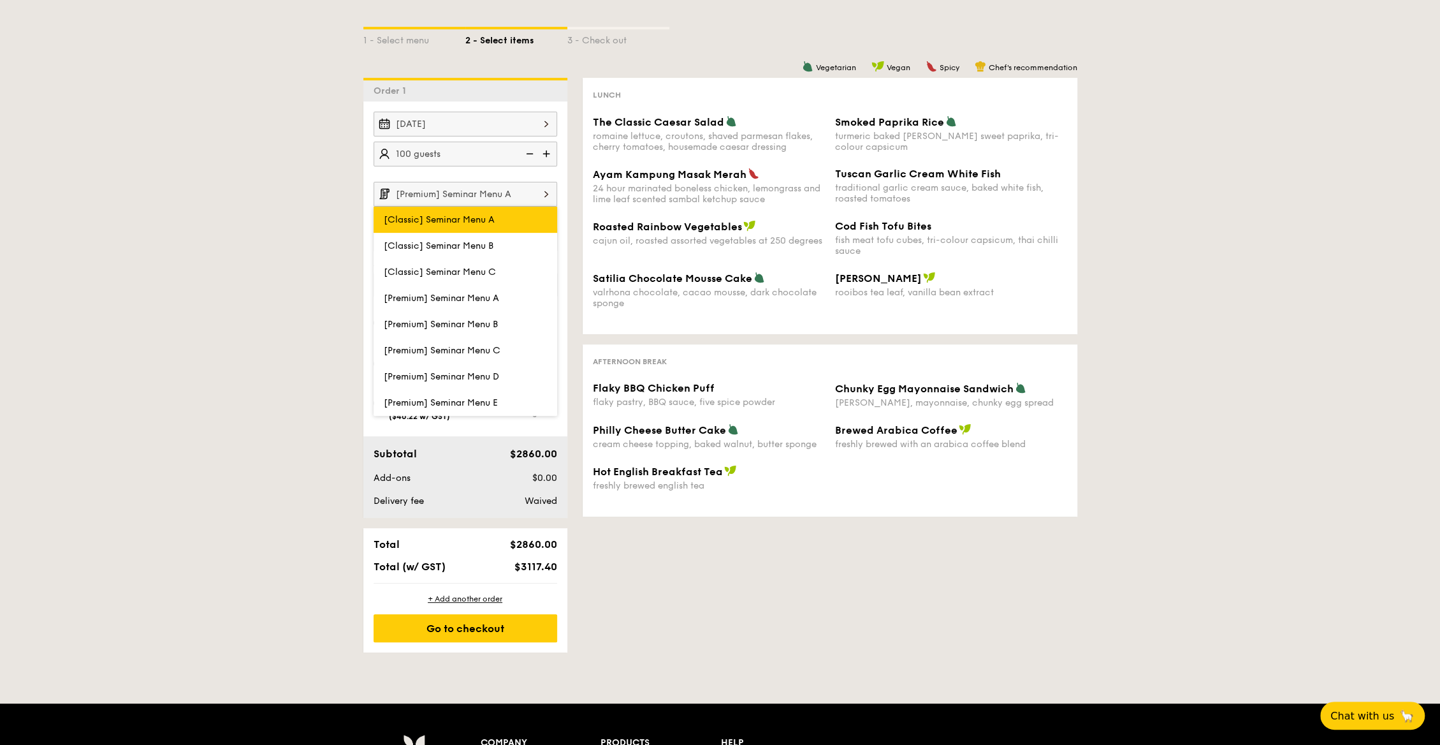
click at [440, 222] on label "[Classic] Seminar Menu A" at bounding box center [466, 220] width 184 height 26
click at [0, 0] on input "[Classic] Seminar Menu A" at bounding box center [0, 0] width 0 height 0
type input "[Classic] Seminar Menu A"
type input "10:30AM"
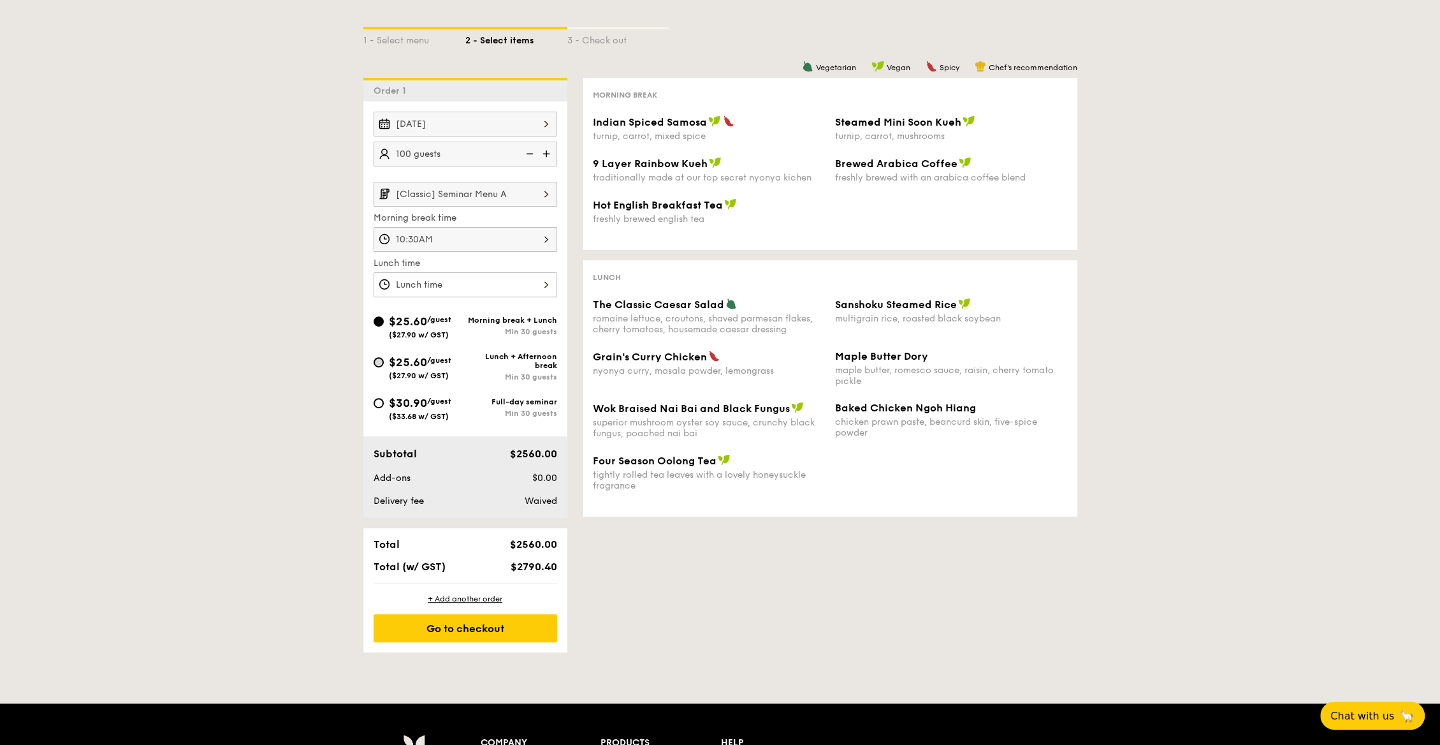
click at [381, 363] on div "$25.60 /guest ($27.90 w/ GST)" at bounding box center [420, 366] width 92 height 27
click at [381, 363] on input "$25.60 /guest ($27.90 w/ GST) Lunch + Afternoon break Min 30 guests" at bounding box center [379, 362] width 10 height 10
radio input "true"
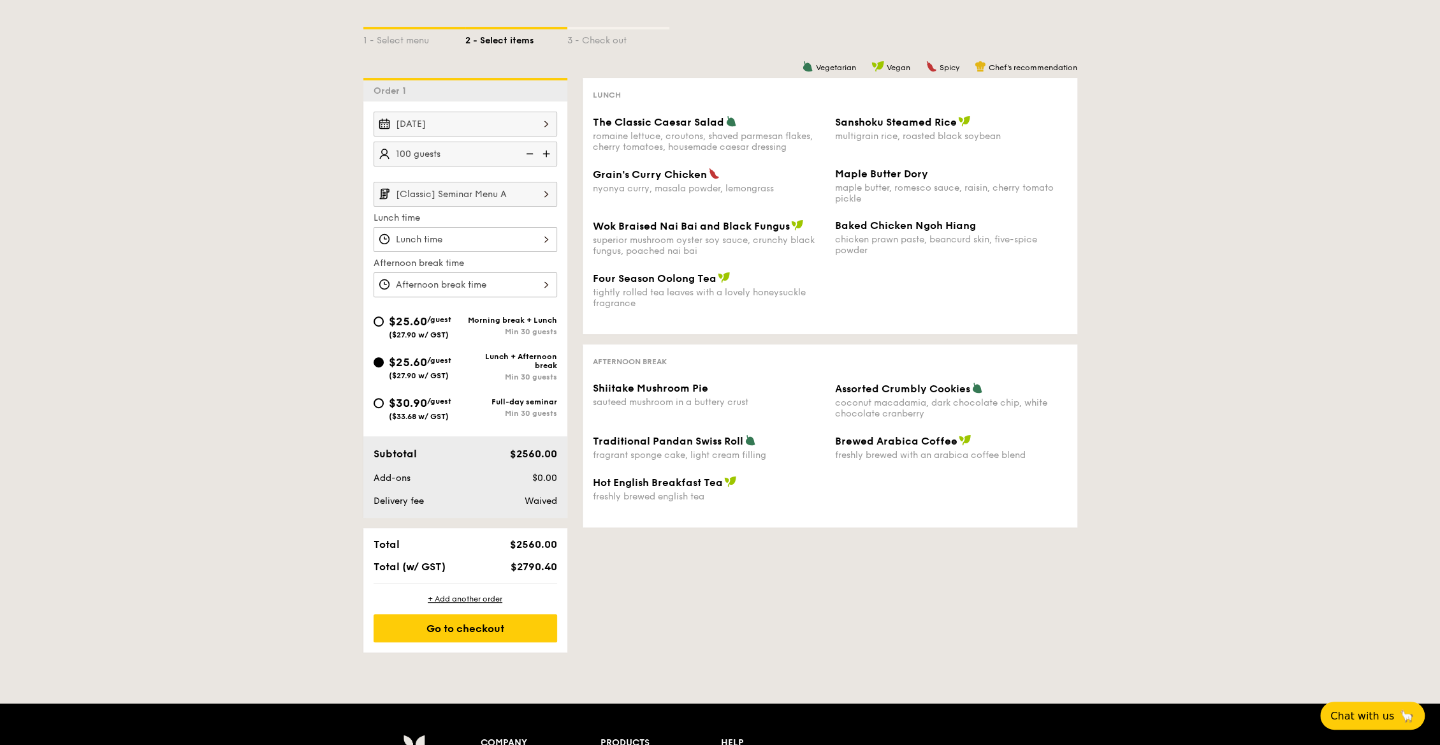
click at [505, 188] on input "[Classic] Seminar Menu A" at bounding box center [466, 194] width 184 height 25
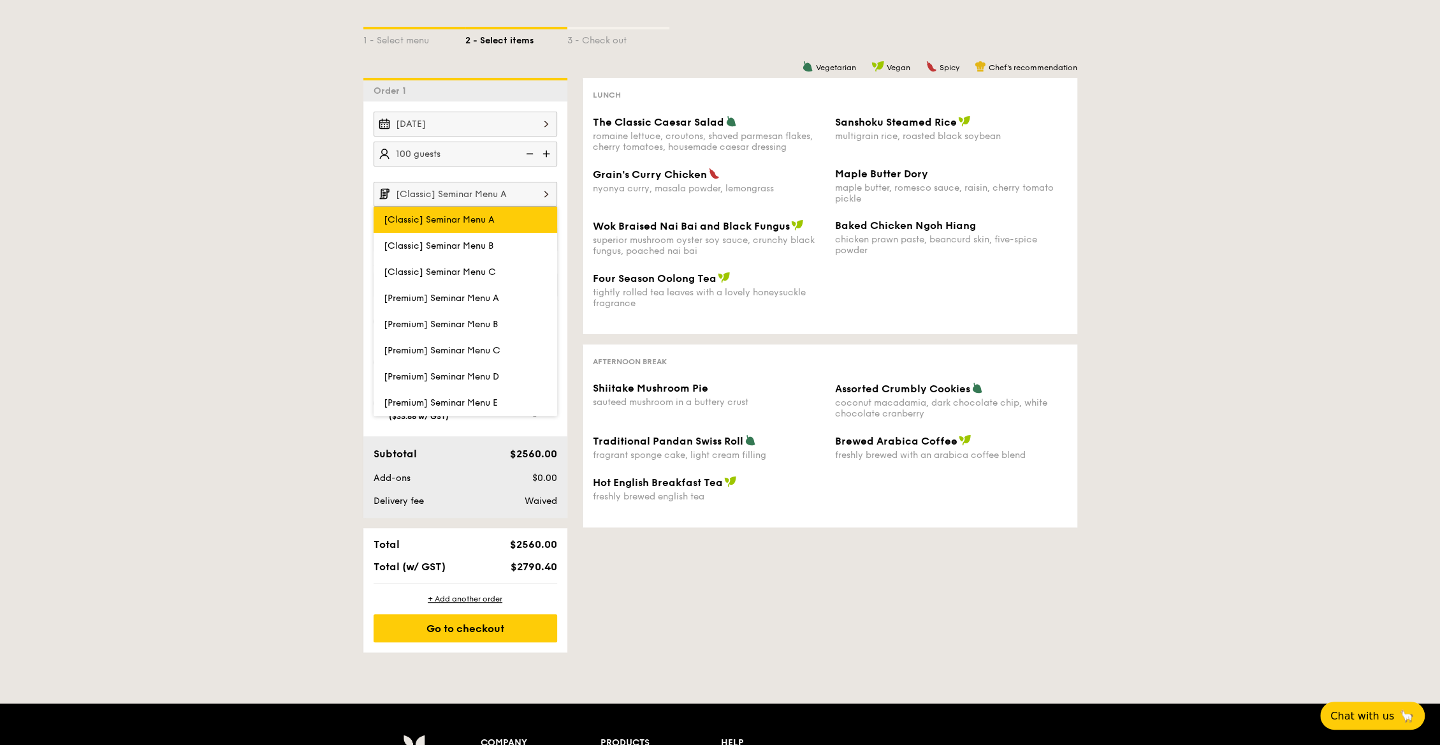
scroll to position [272, 0]
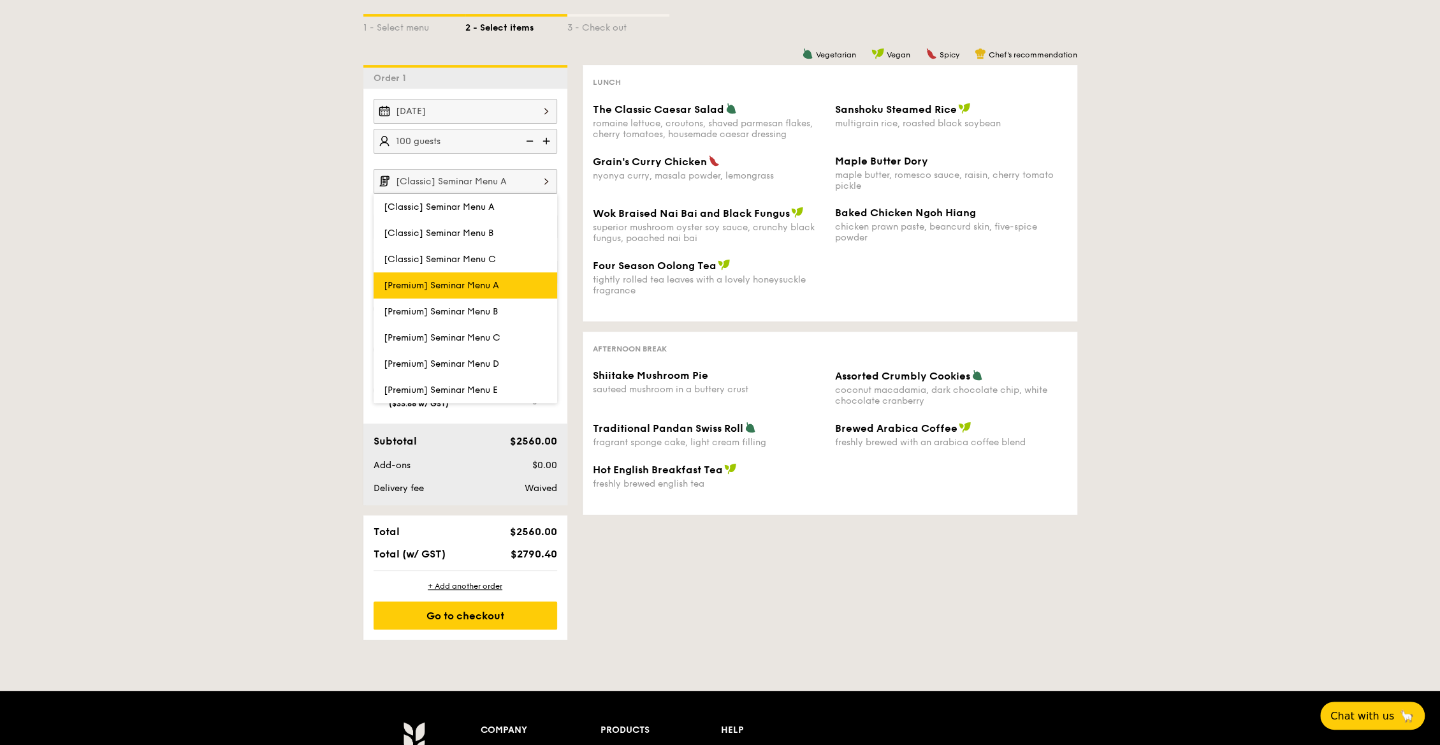
click at [499, 272] on label "[Premium] Seminar Menu A" at bounding box center [466, 285] width 184 height 26
click at [0, 0] on input "[Premium] Seminar Menu A" at bounding box center [0, 0] width 0 height 0
type input "[Premium] Seminar Menu A"
type input "10:30AM"
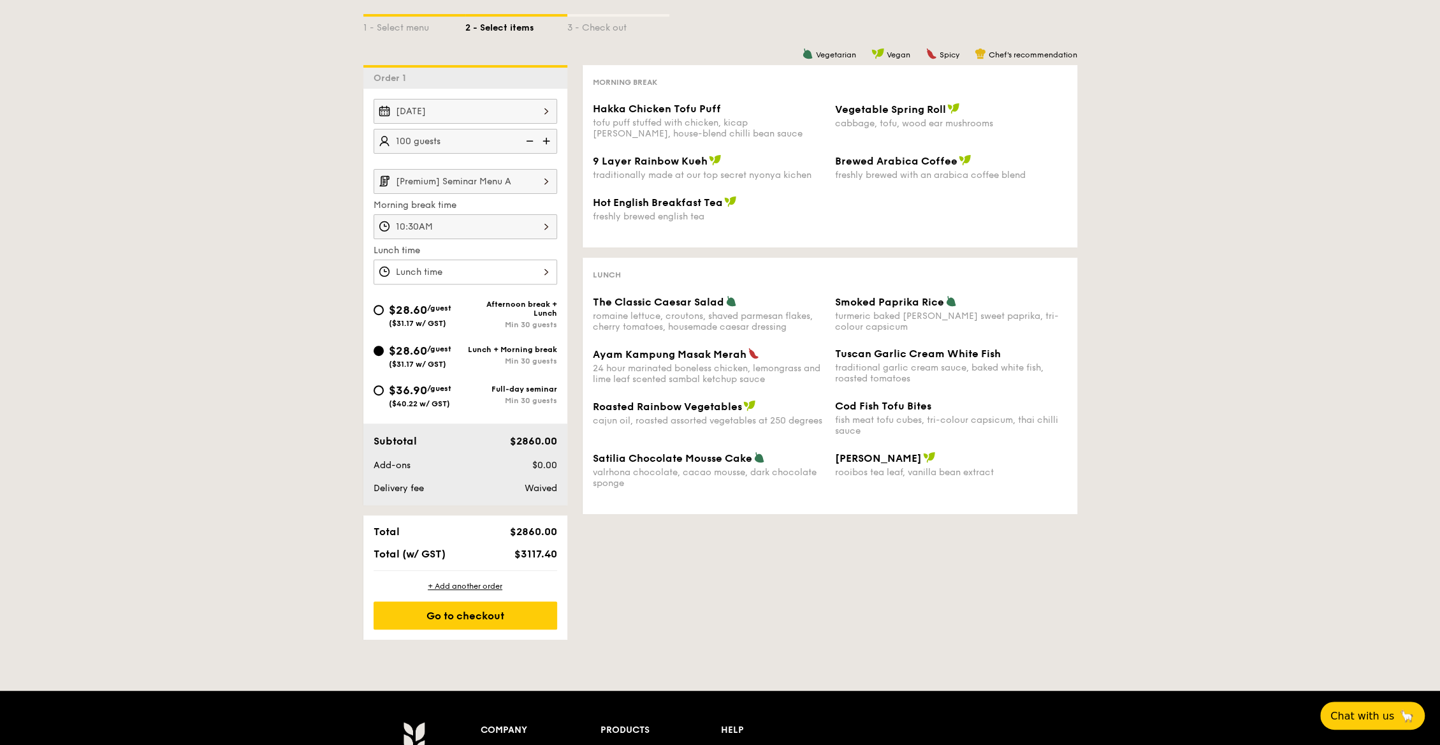
click at [486, 174] on input "[Premium] Seminar Menu A" at bounding box center [466, 181] width 184 height 25
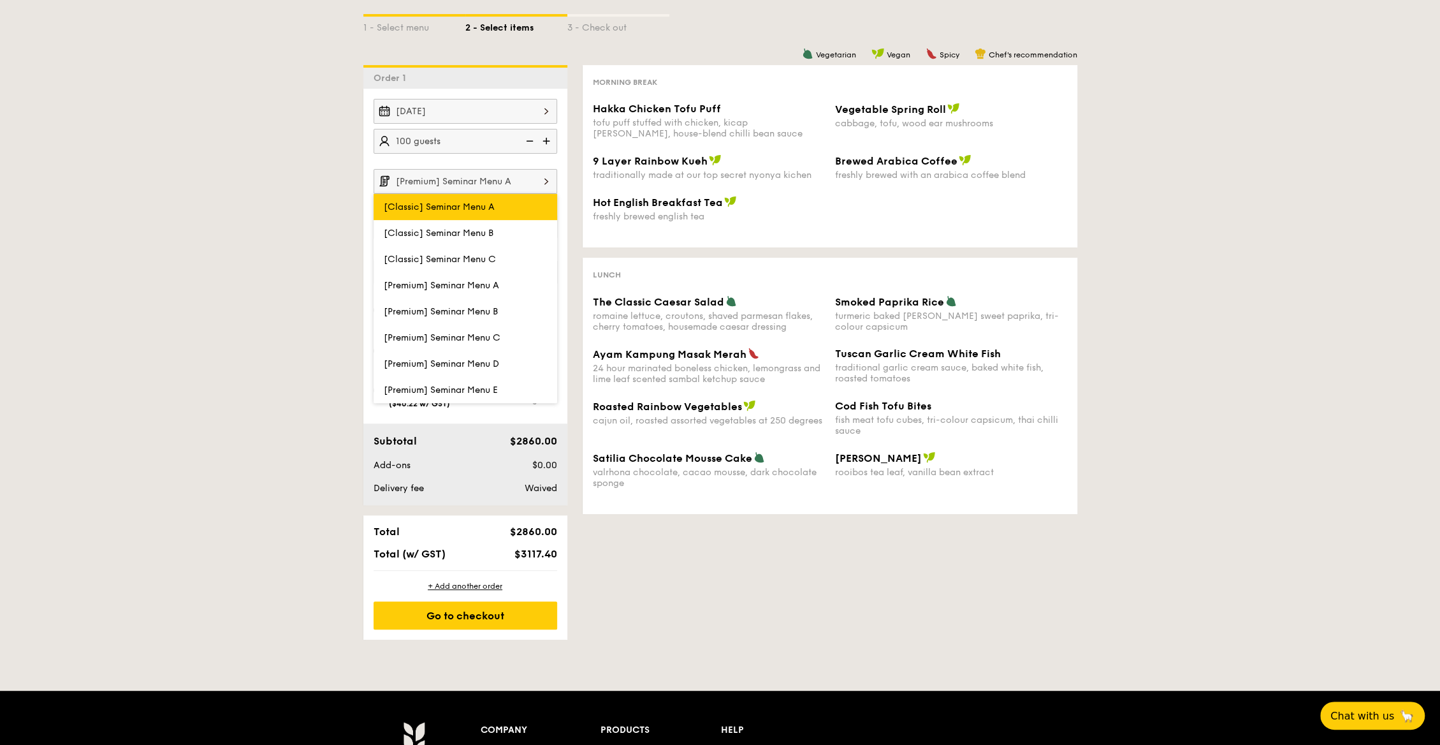
click at [491, 212] on label "[Classic] Seminar Menu A" at bounding box center [466, 207] width 184 height 26
click at [0, 0] on input "[Classic] Seminar Menu A" at bounding box center [0, 0] width 0 height 0
type input "[Classic] Seminar Menu A"
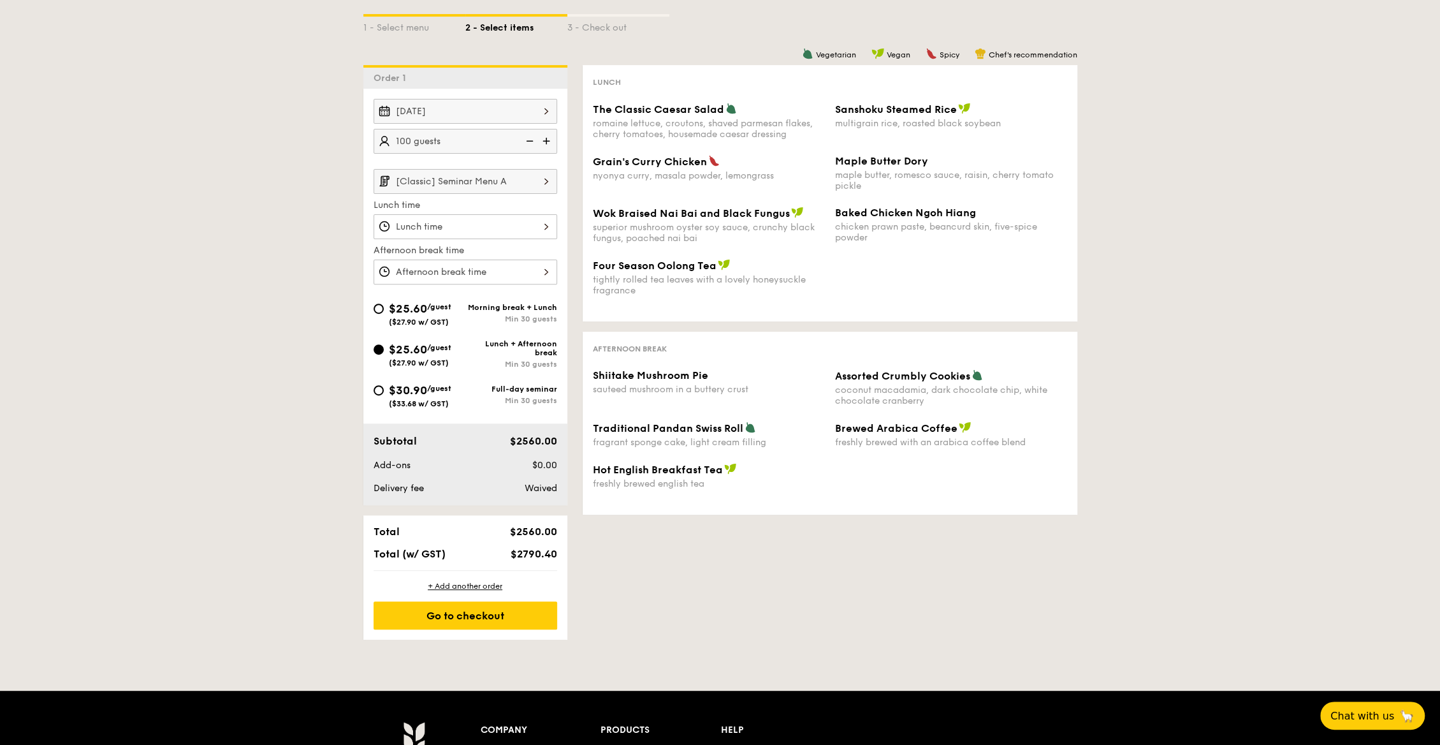
click at [511, 178] on input "[Classic] Seminar Menu A" at bounding box center [466, 181] width 184 height 25
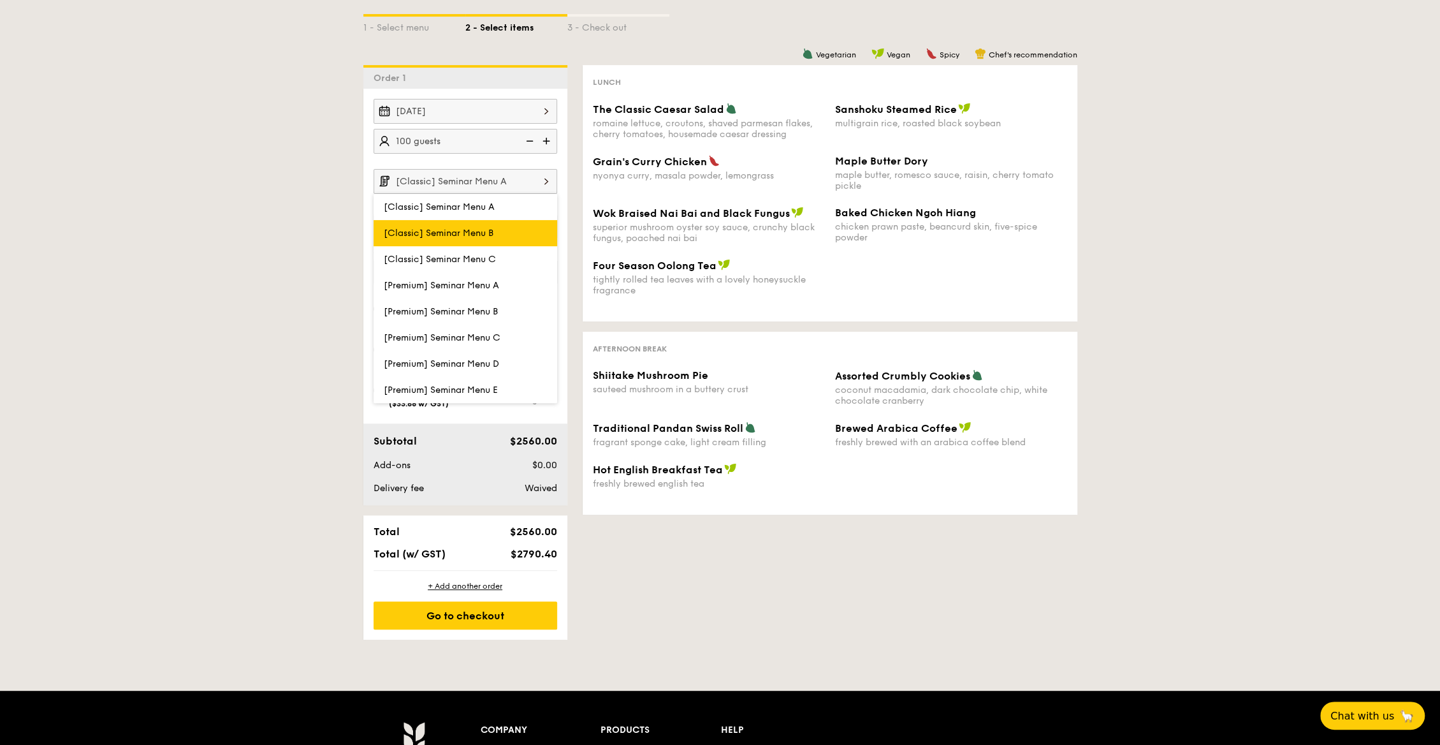
click at [498, 223] on label "[Classic] Seminar Menu B" at bounding box center [466, 233] width 184 height 26
click at [0, 0] on input "[Classic] Seminar Menu B" at bounding box center [0, 0] width 0 height 0
type input "[Classic] Seminar Menu B"
type input "10:30AM"
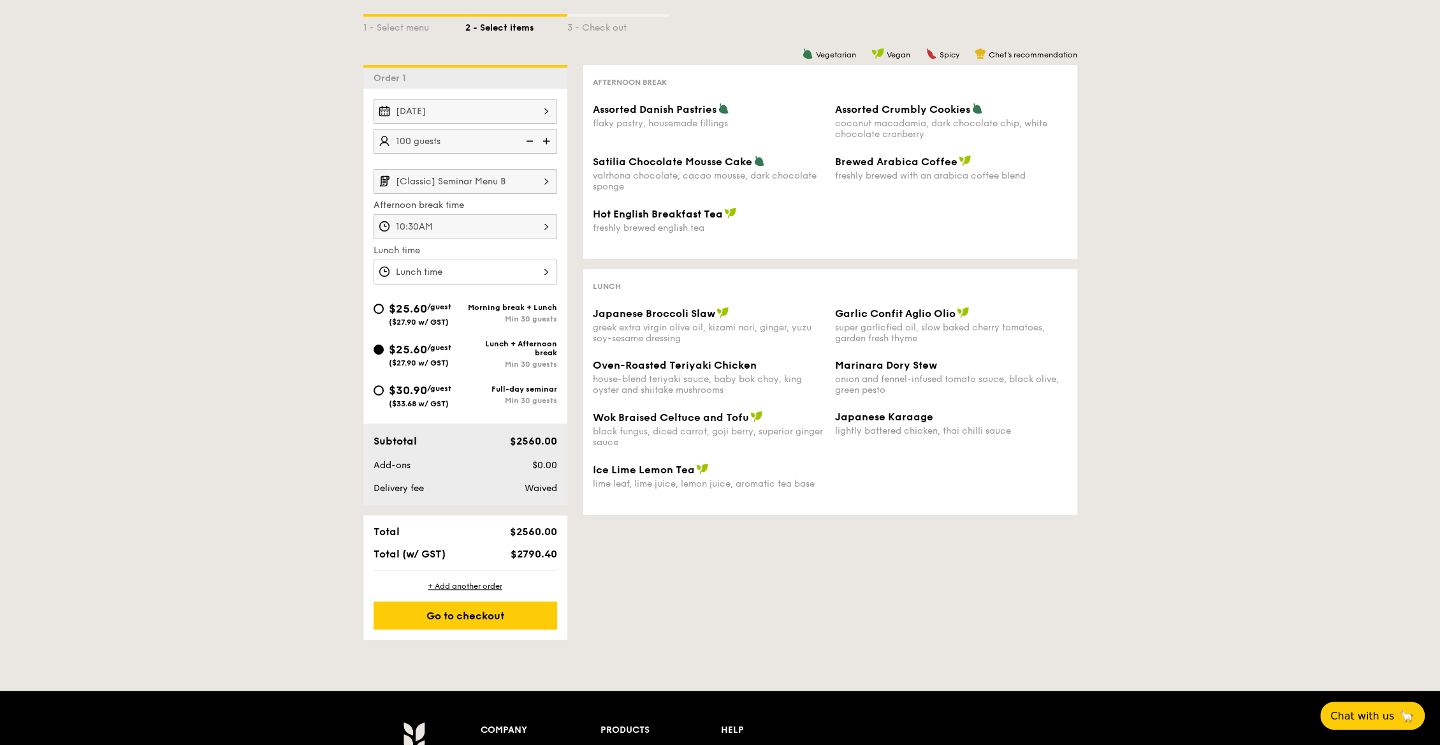
click at [507, 187] on input "[Classic] Seminar Menu B" at bounding box center [466, 181] width 184 height 25
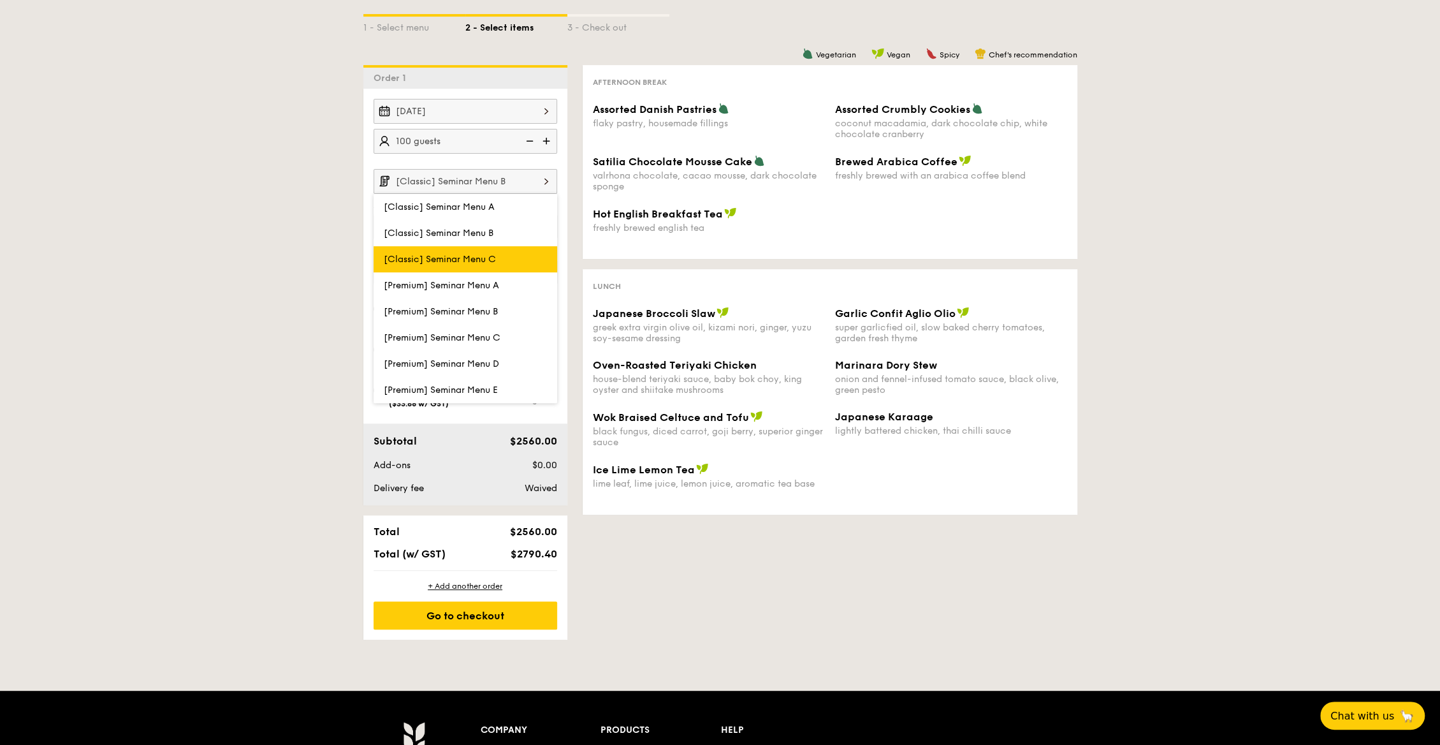
click at [486, 249] on label "[Classic] Seminar Menu C" at bounding box center [466, 259] width 184 height 26
click at [0, 0] on input "[Classic] Seminar Menu C" at bounding box center [0, 0] width 0 height 0
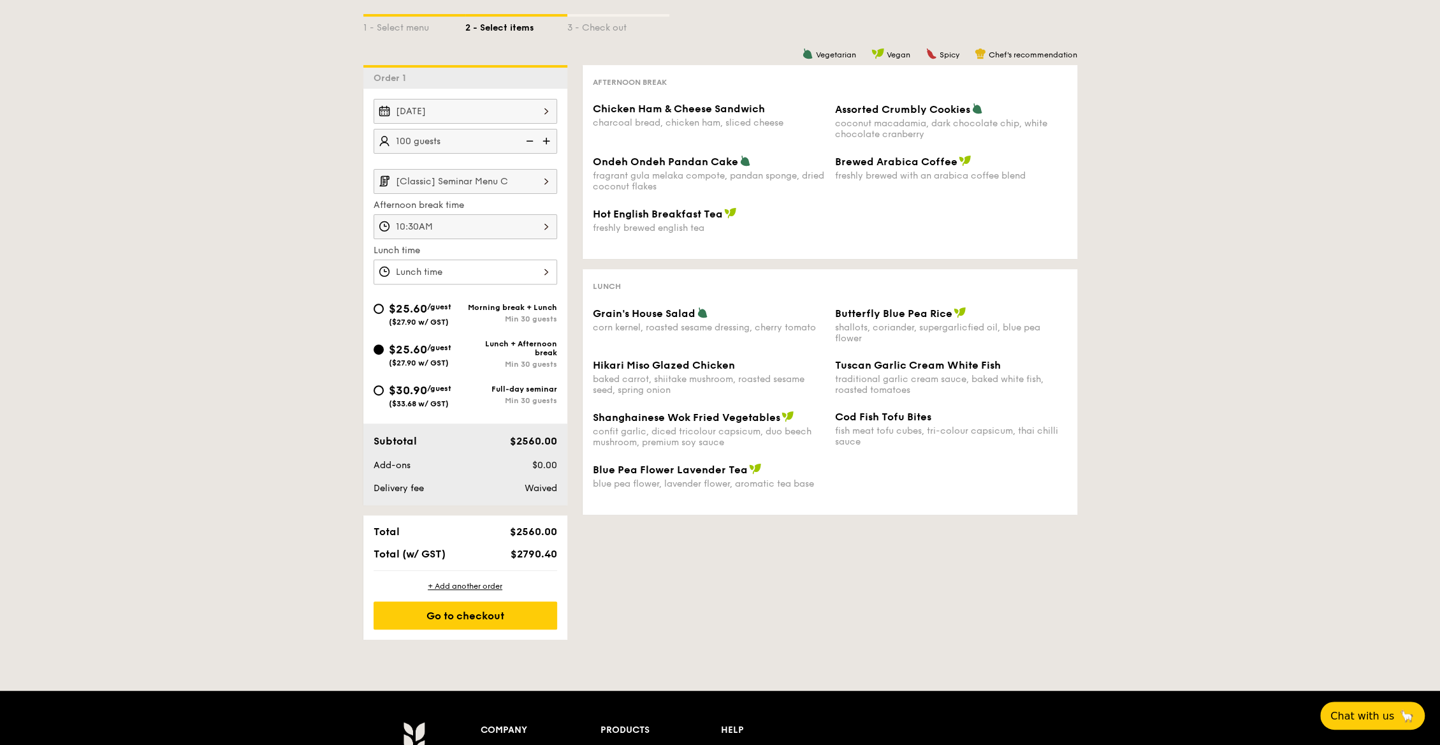
click at [518, 182] on input "[Classic] Seminar Menu C" at bounding box center [466, 181] width 184 height 25
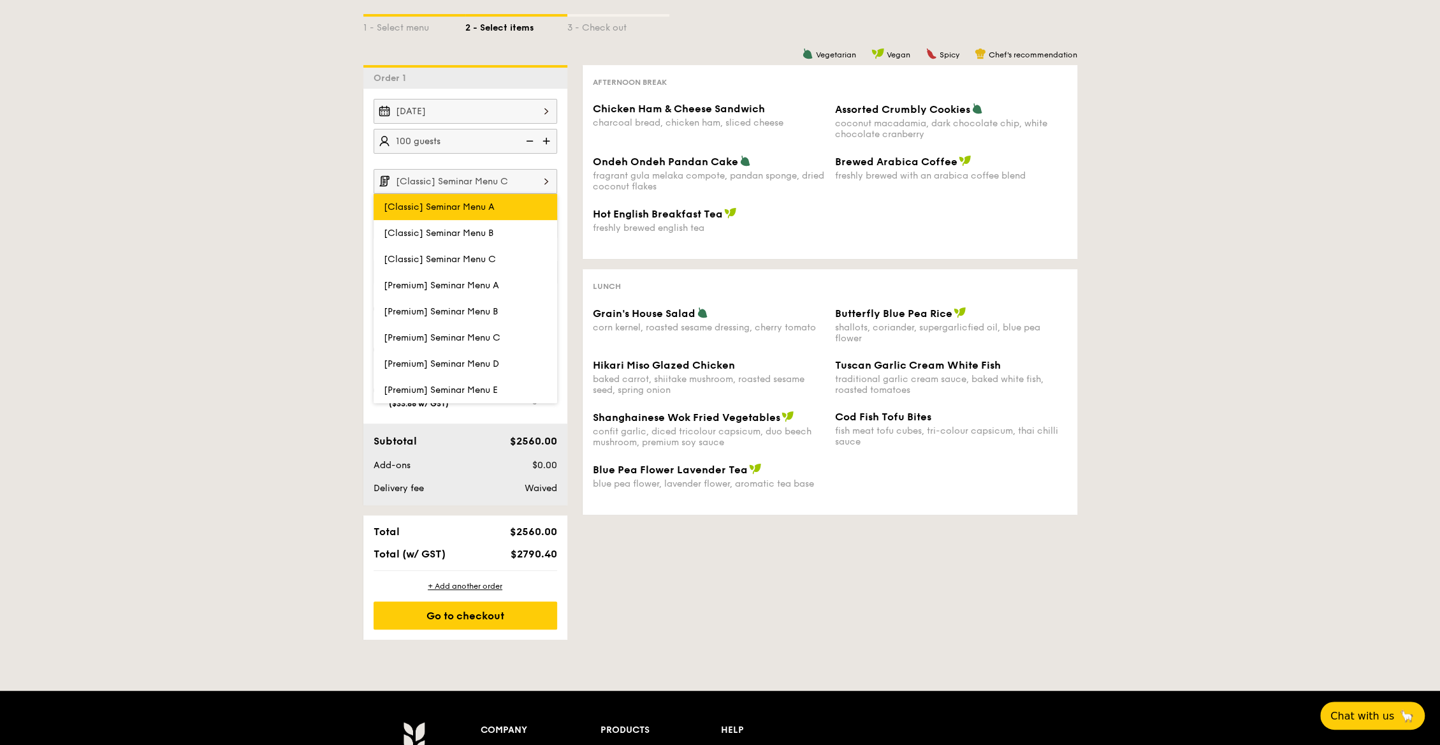
click at [503, 207] on label "[Classic] Seminar Menu A" at bounding box center [466, 207] width 184 height 26
click at [0, 0] on input "[Classic] Seminar Menu A" at bounding box center [0, 0] width 0 height 0
type input "[Classic] Seminar Menu A"
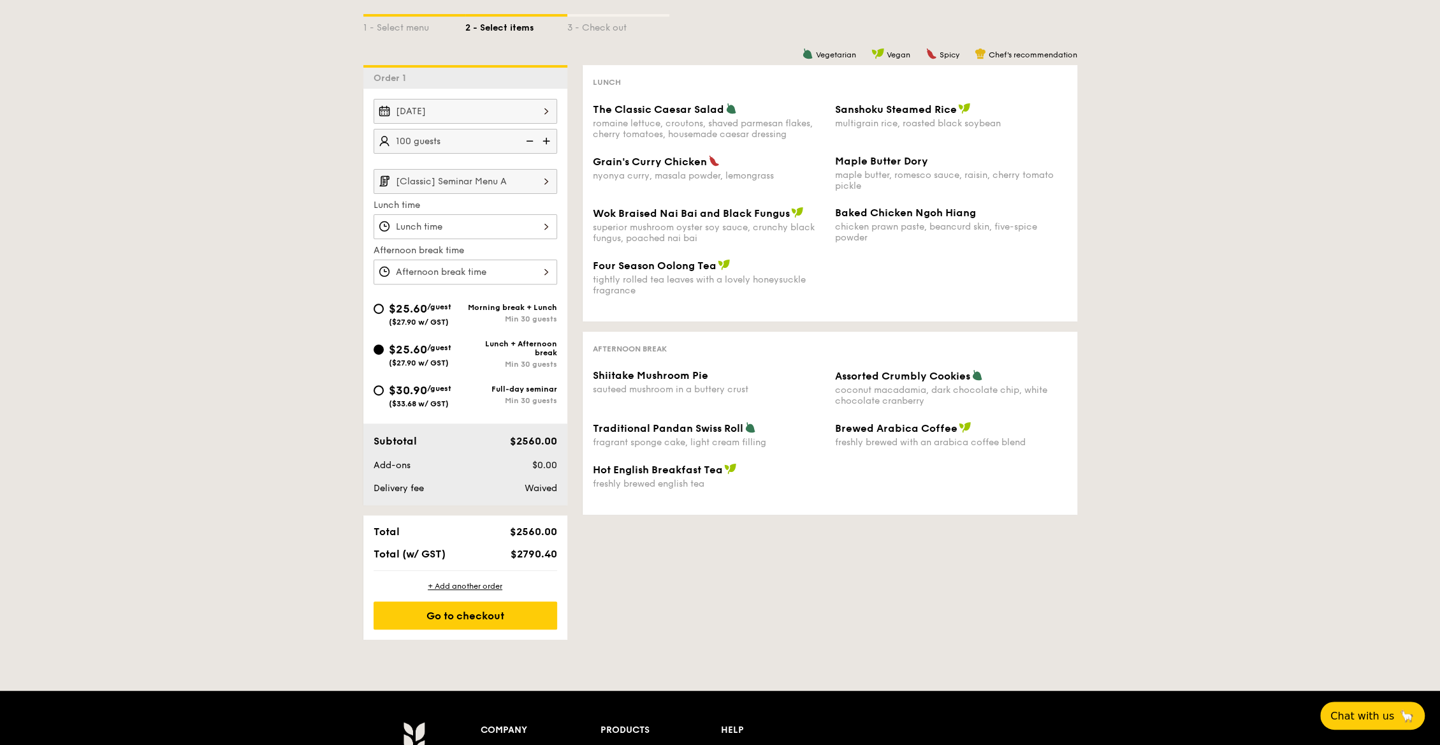
scroll to position [235, 0]
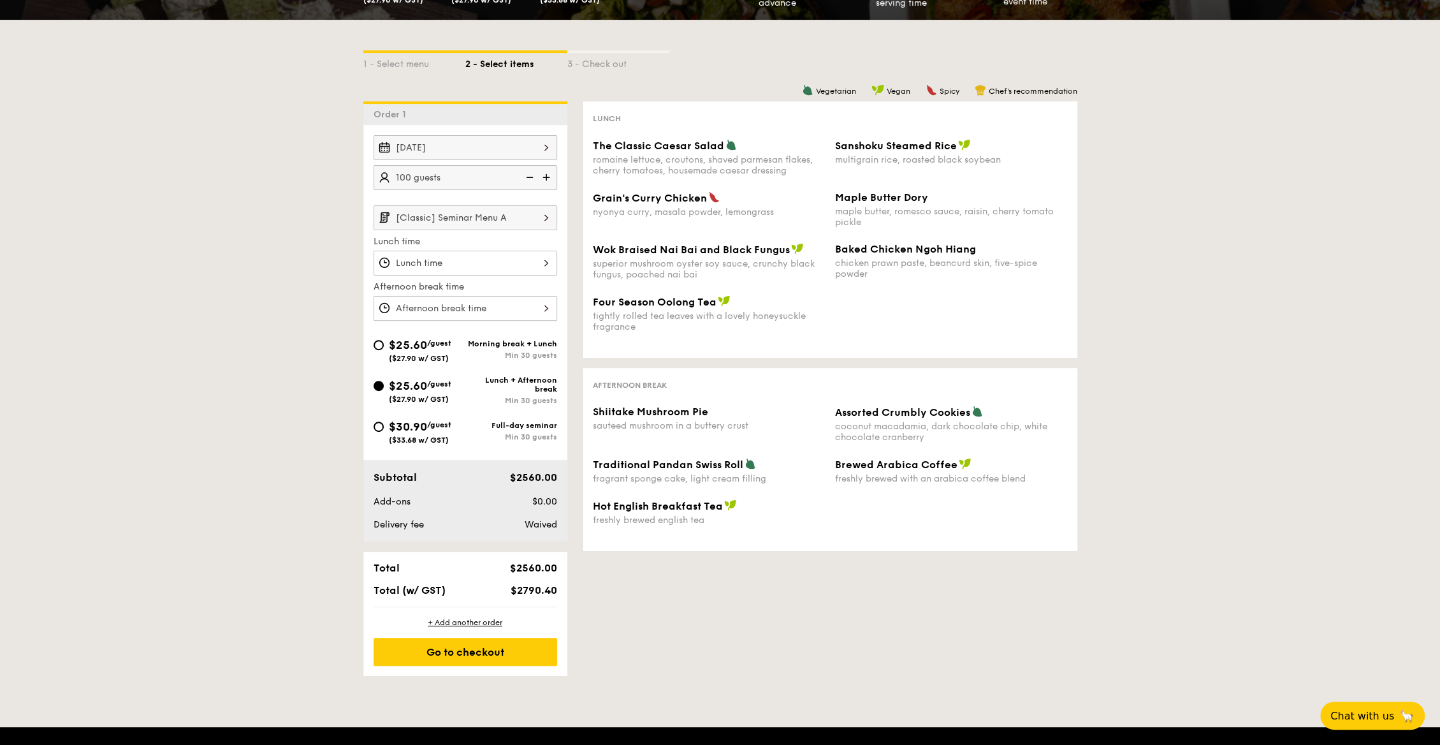
click at [280, 104] on div "1 - Select menu 2 - Select items 3 - Check out Order 1 [DATE] 100 guests [Class…" at bounding box center [720, 348] width 1440 height 656
click at [529, 208] on input "[Classic] Seminar Menu A" at bounding box center [466, 217] width 184 height 25
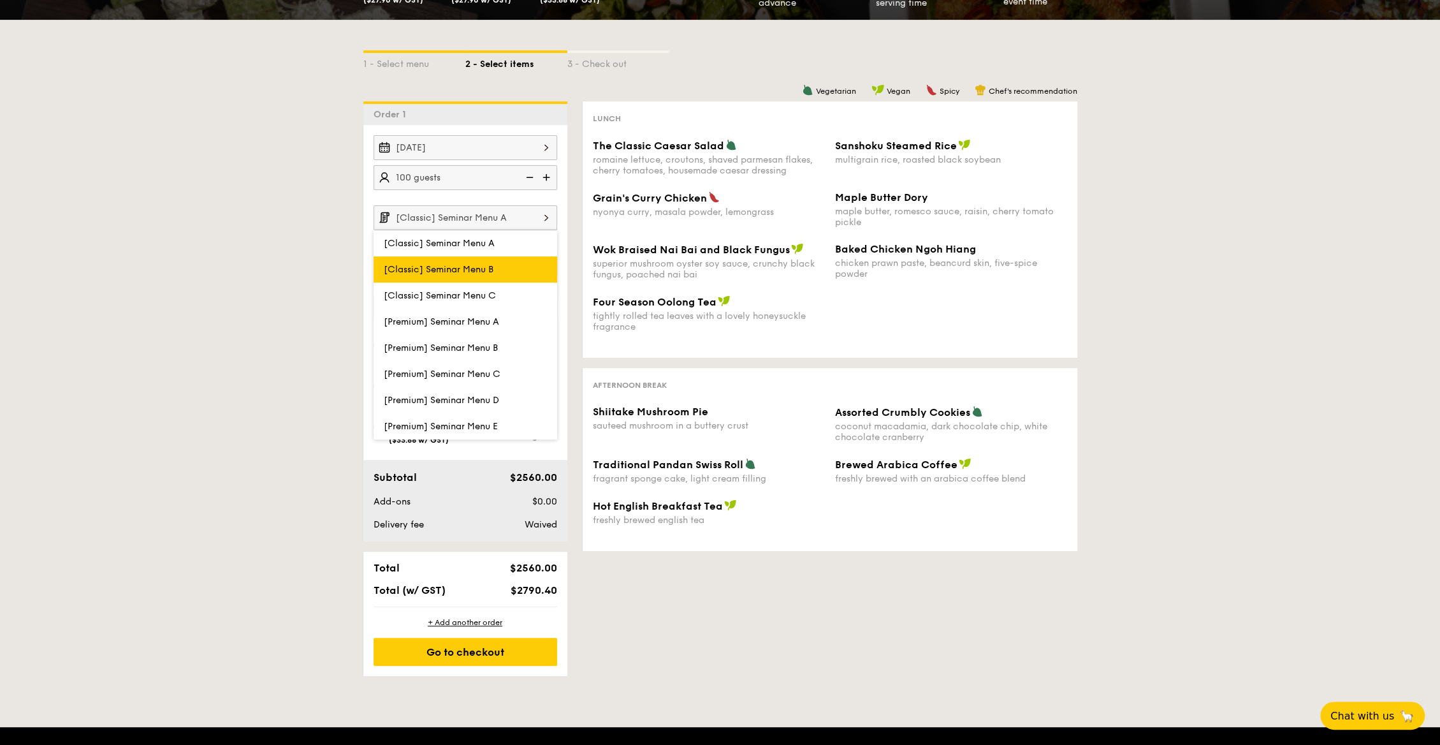
click at [507, 264] on label "[Classic] Seminar Menu B" at bounding box center [466, 269] width 184 height 26
click at [0, 0] on input "[Classic] Seminar Menu B" at bounding box center [0, 0] width 0 height 0
type input "[Classic] Seminar Menu B"
type input "10:30AM"
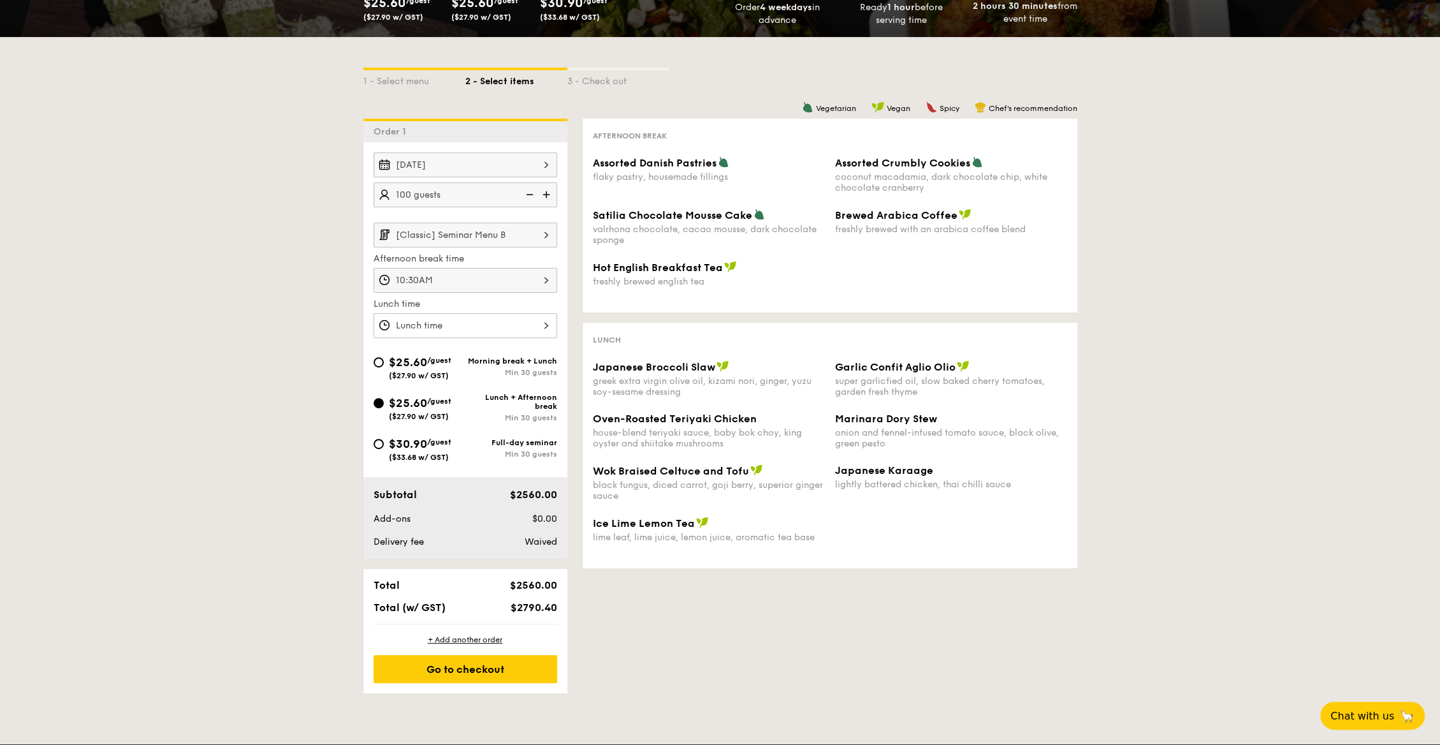
scroll to position [224, 0]
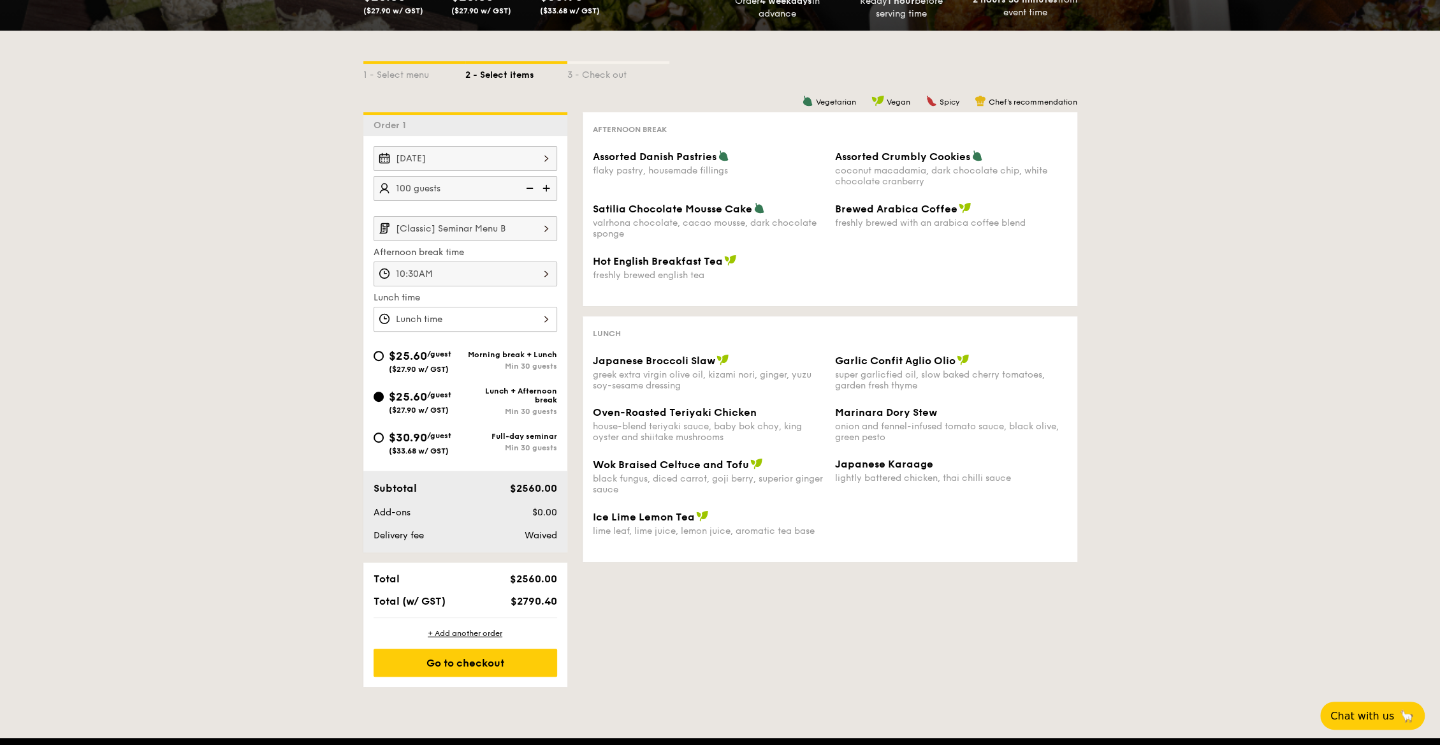
click at [520, 225] on input "[Classic] Seminar Menu B" at bounding box center [466, 228] width 184 height 25
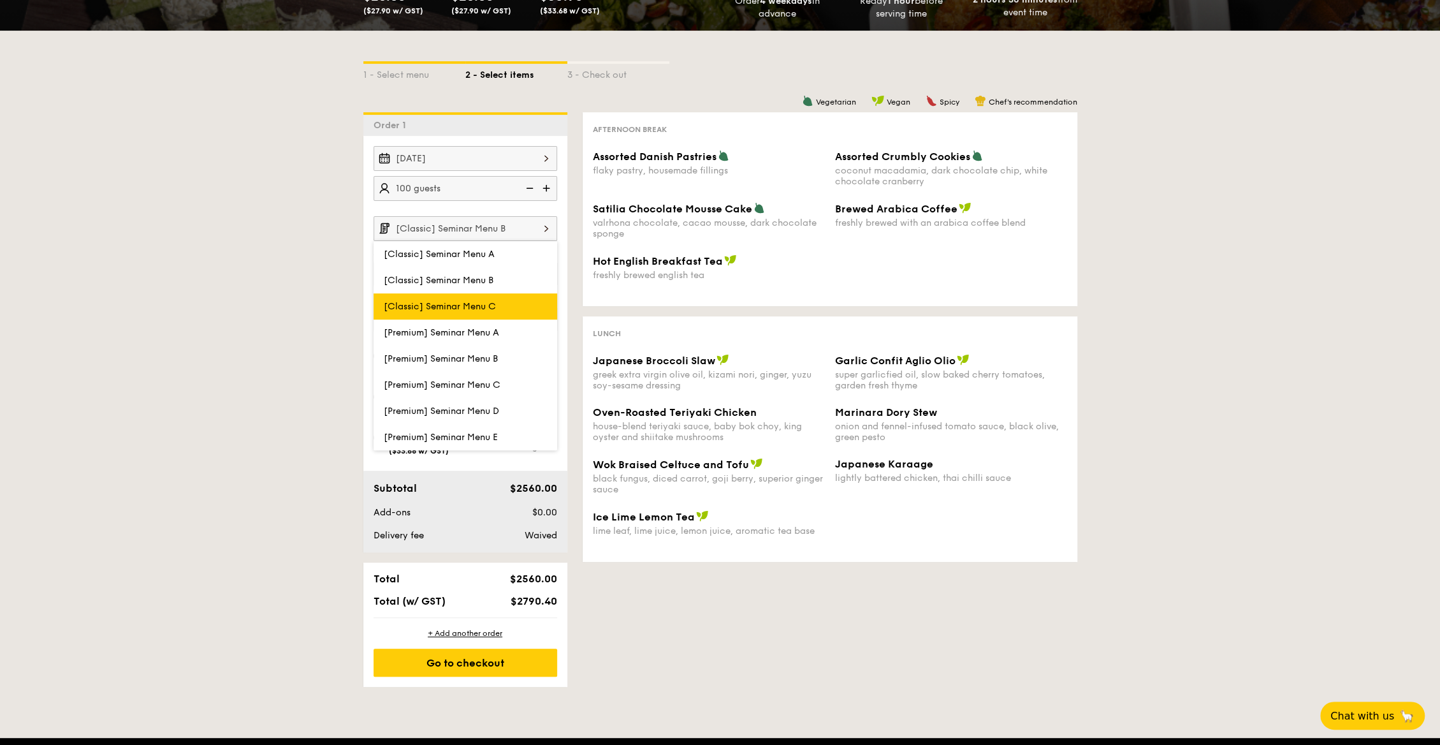
click at [494, 301] on span "[Classic] Seminar Menu C" at bounding box center [440, 306] width 112 height 11
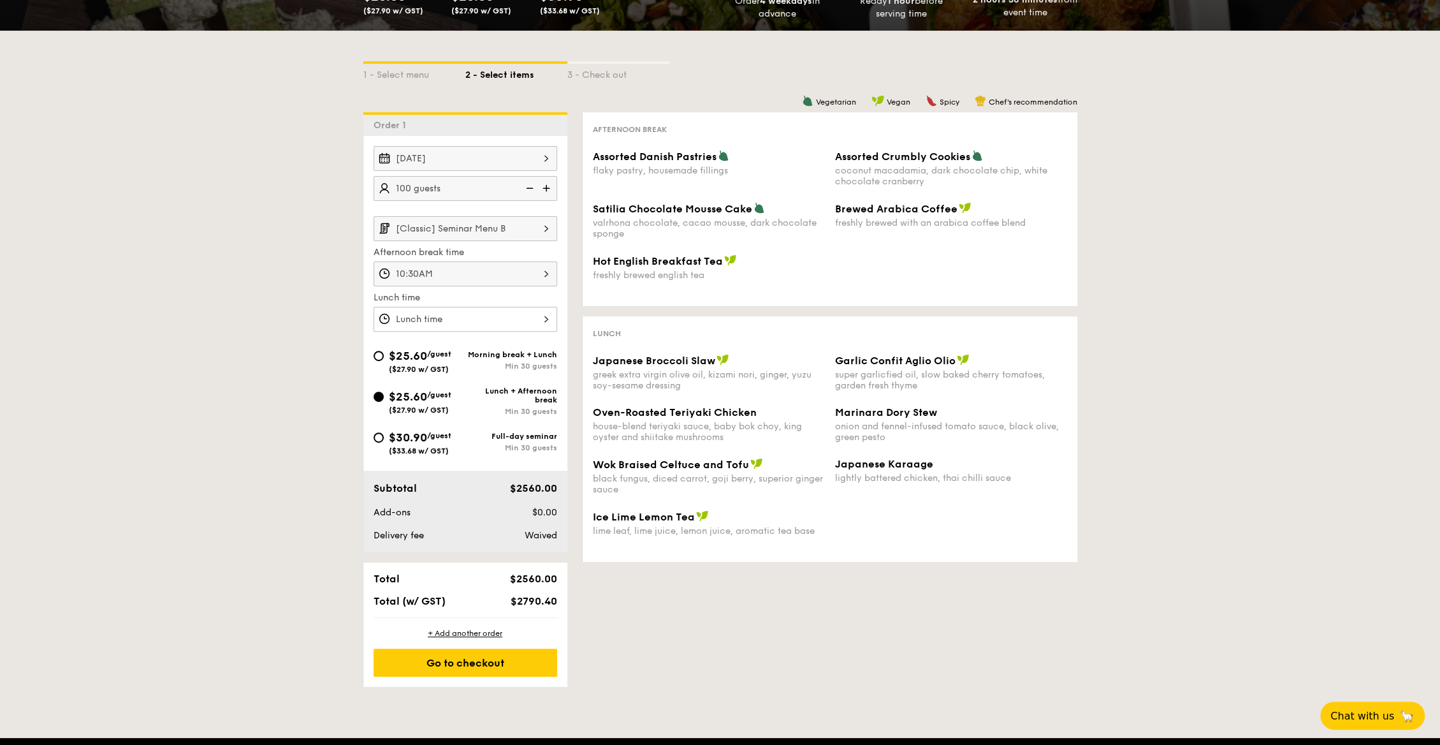
click at [447, 232] on input "[Classic] Seminar Menu B" at bounding box center [466, 228] width 184 height 25
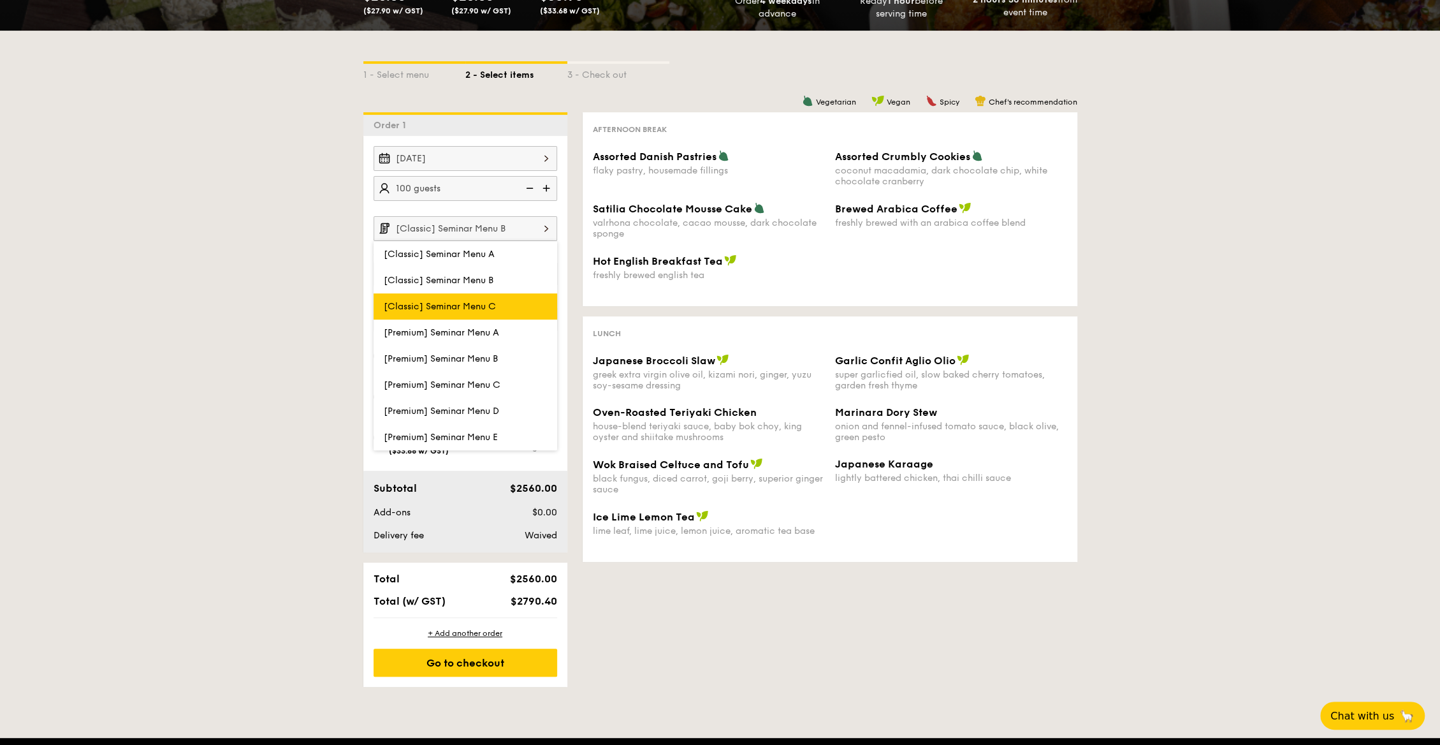
click at [456, 297] on label "[Classic] Seminar Menu C" at bounding box center [466, 306] width 184 height 26
click at [0, 0] on input "[Classic] Seminar Menu C" at bounding box center [0, 0] width 0 height 0
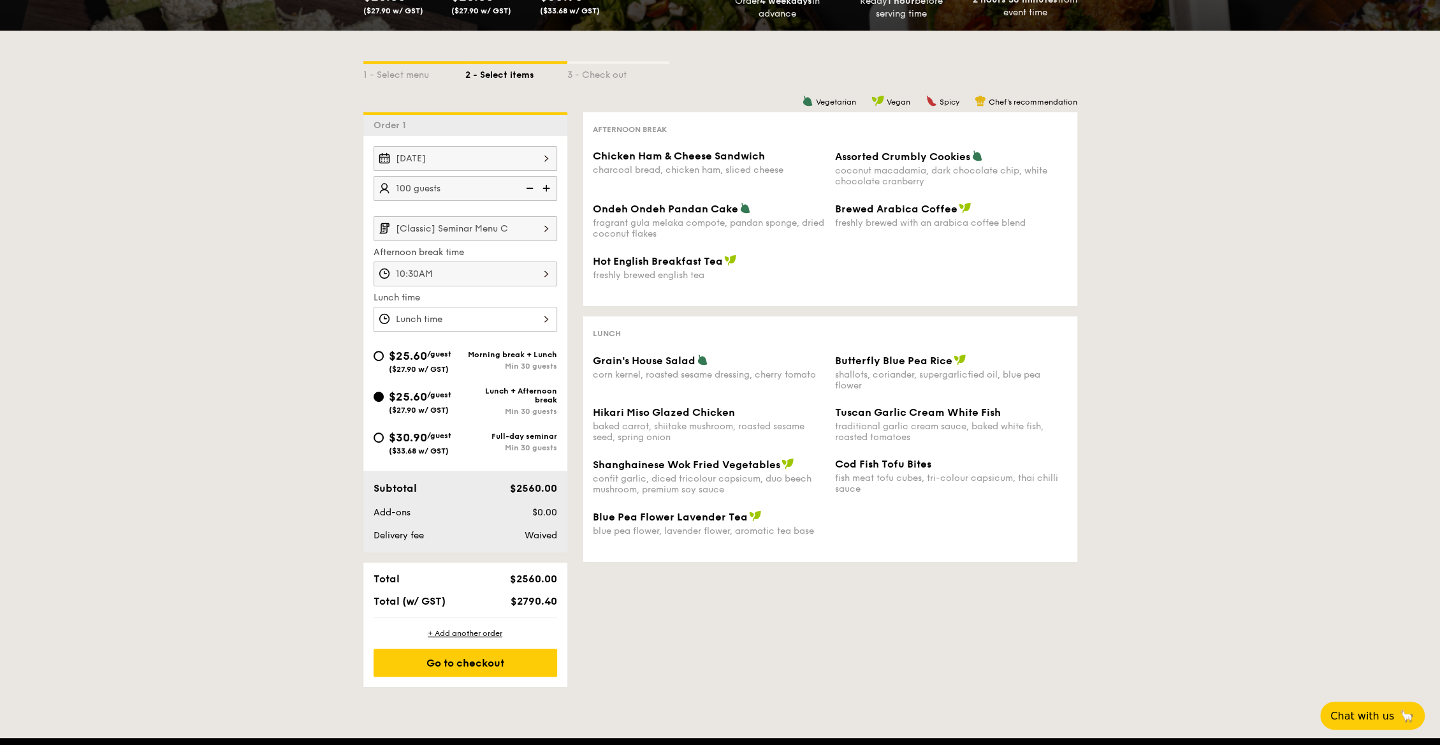
click at [268, 201] on div "1 - Select menu 2 - Select items 3 - Check out Order 1 [DATE] 100 guests [Class…" at bounding box center [720, 359] width 1440 height 656
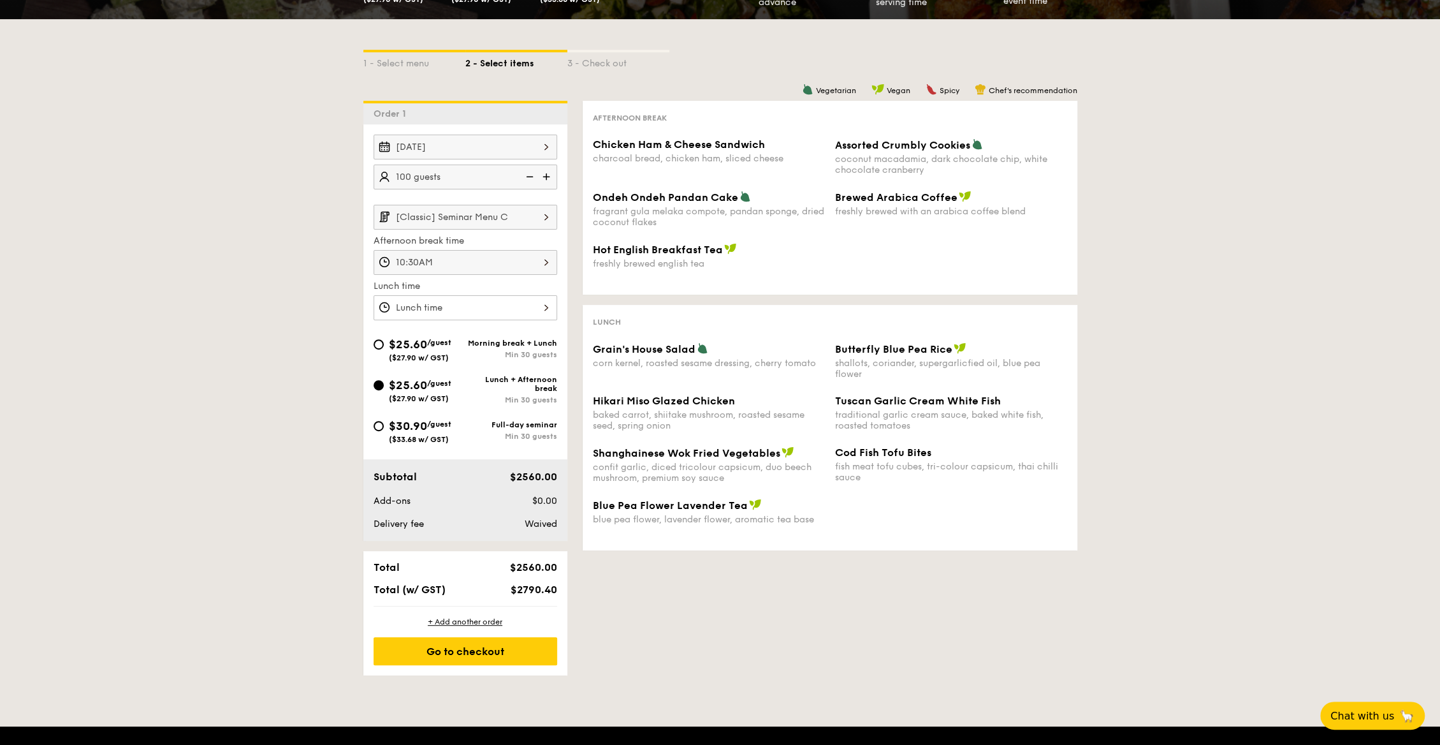
scroll to position [238, 0]
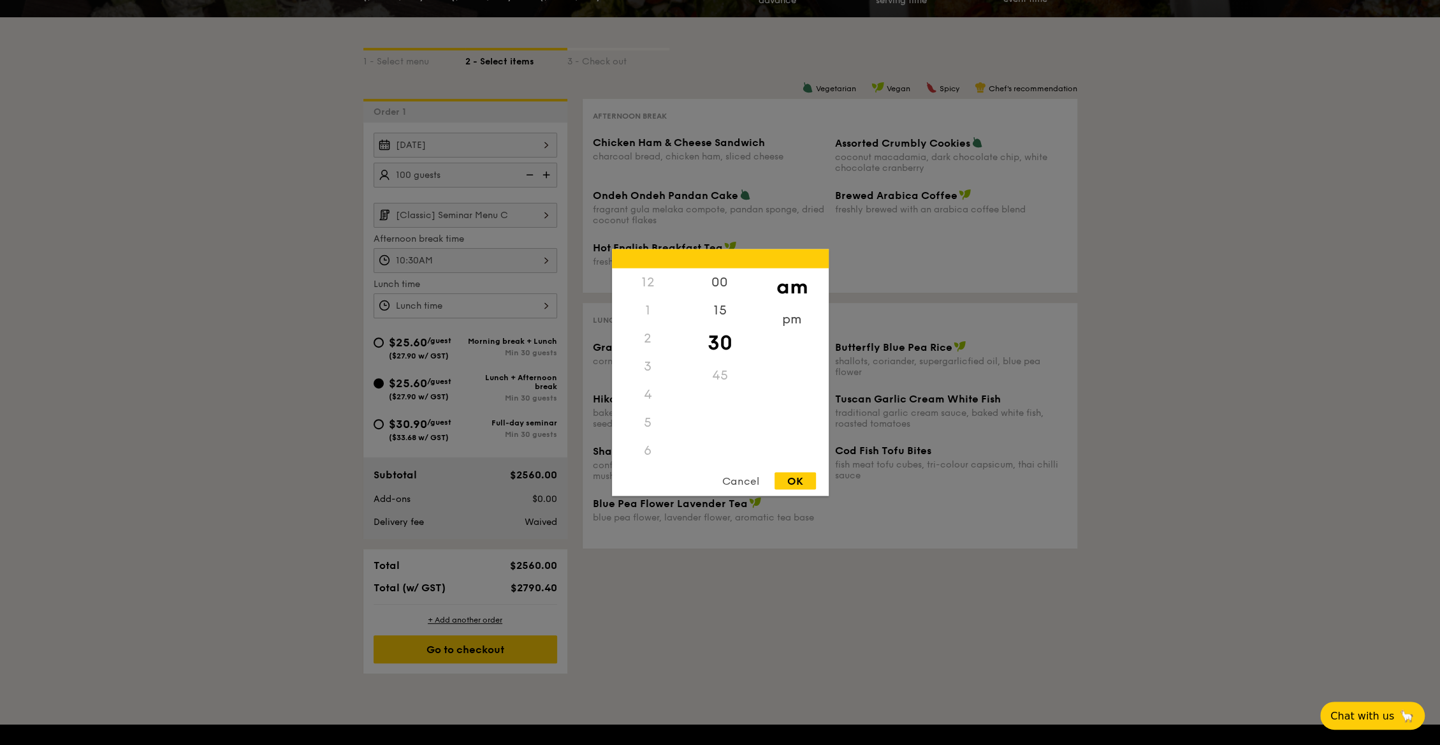
click at [398, 252] on div "10:30AM 12 1 2 3 4 5 6 7 8 9 10 11 00 15 30 45 am pm Cancel OK" at bounding box center [466, 260] width 184 height 25
click at [735, 480] on div "Cancel" at bounding box center [740, 480] width 62 height 17
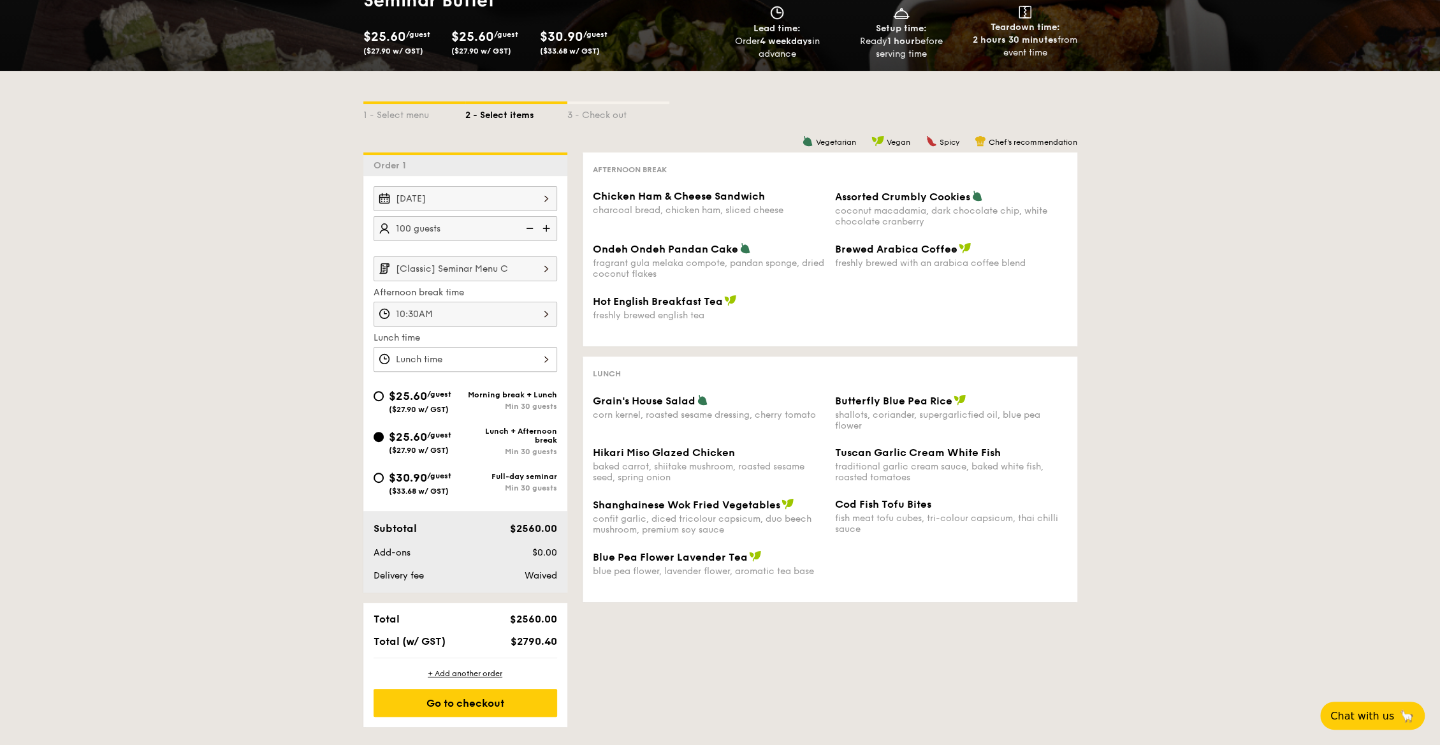
scroll to position [182, 0]
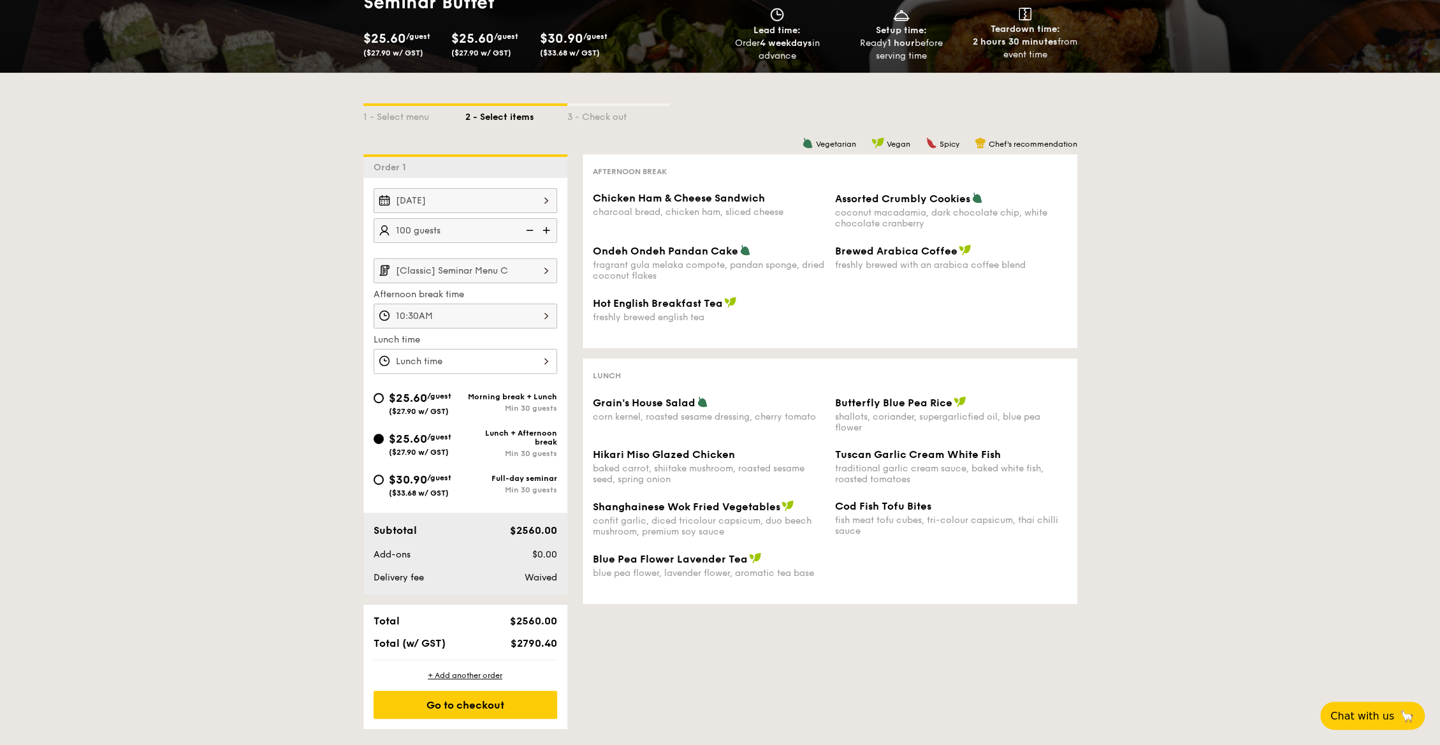
click at [433, 269] on input "[Classic] Seminar Menu C" at bounding box center [466, 270] width 184 height 25
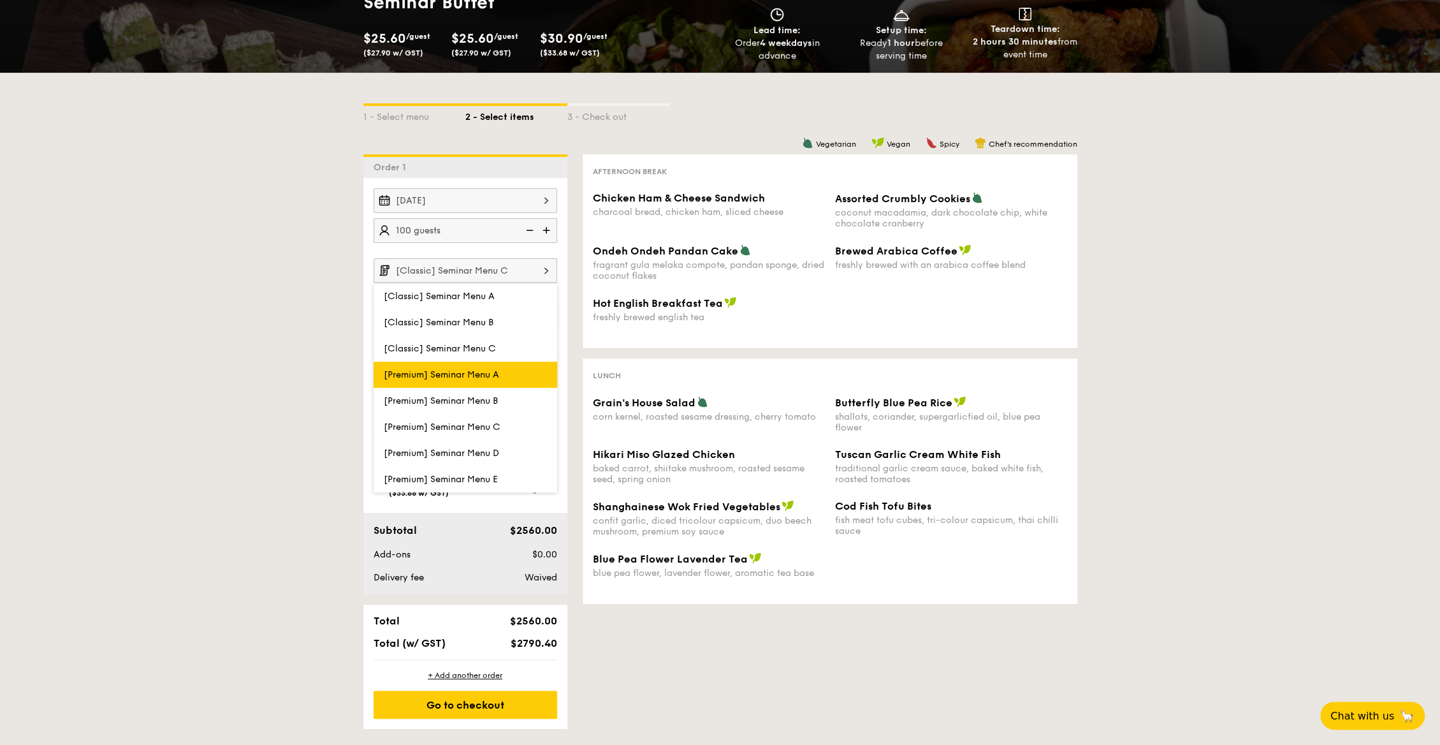
click at [447, 365] on label "[Premium] Seminar Menu A" at bounding box center [466, 374] width 184 height 26
click at [0, 0] on input "[Premium] Seminar Menu A" at bounding box center [0, 0] width 0 height 0
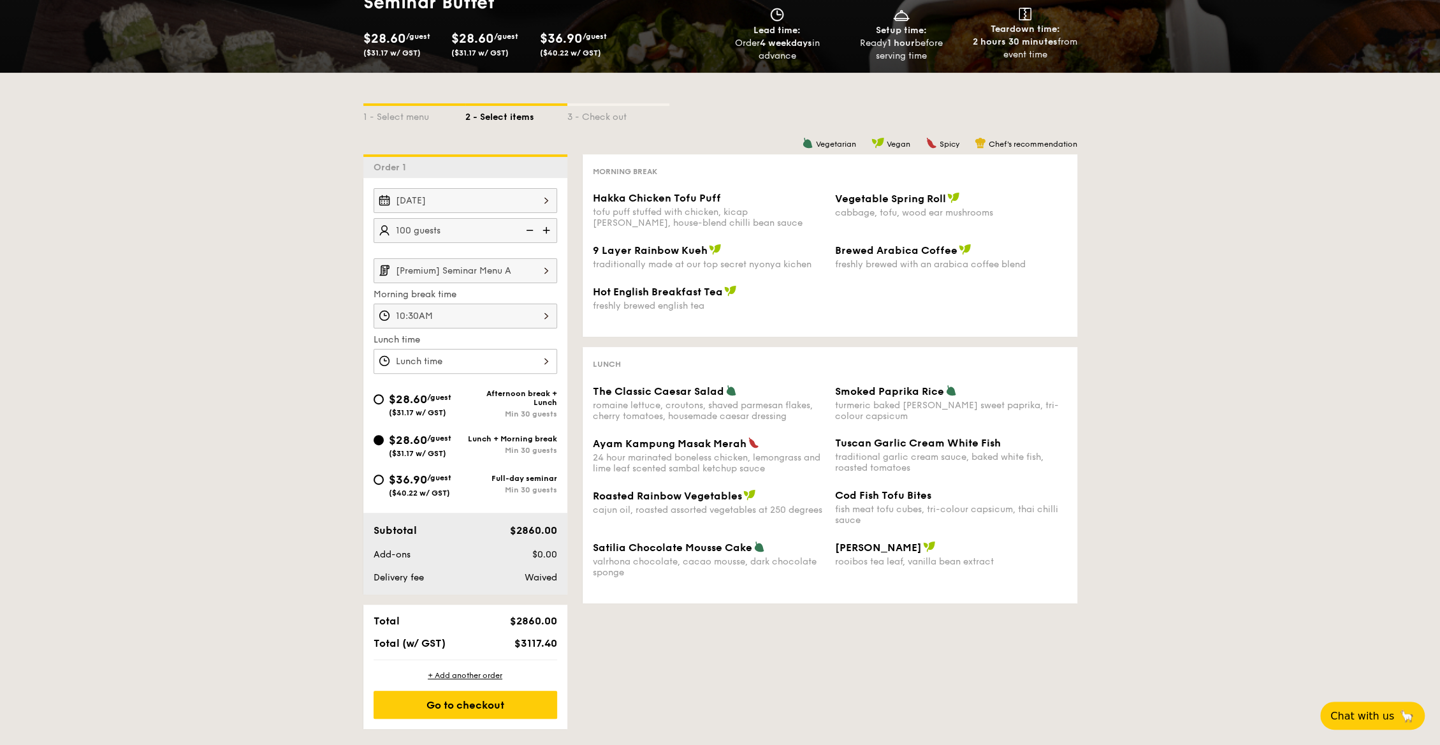
click at [493, 273] on input "[Premium] Seminar Menu A" at bounding box center [466, 270] width 184 height 25
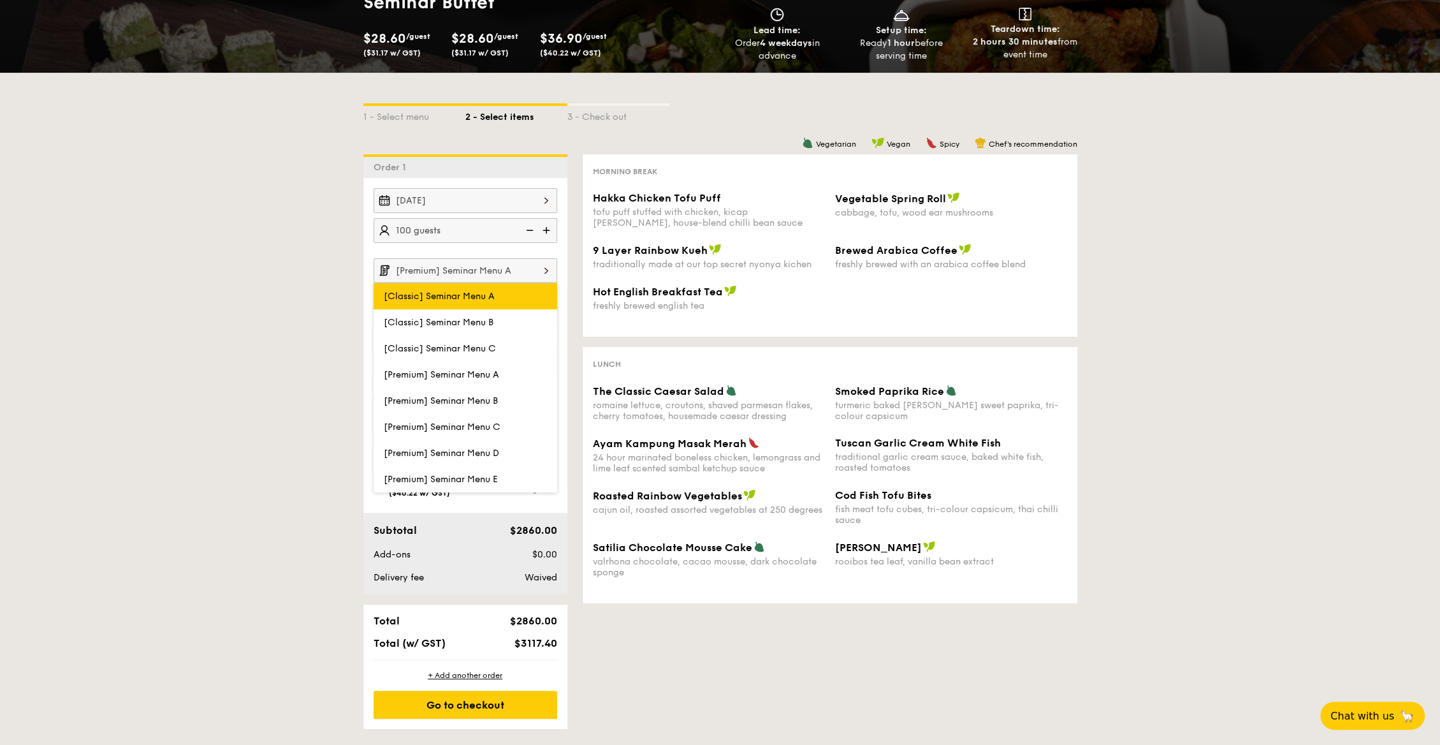
click at [482, 300] on label "[Classic] Seminar Menu A" at bounding box center [466, 296] width 184 height 26
click at [0, 0] on input "[Classic] Seminar Menu A" at bounding box center [0, 0] width 0 height 0
type input "[Classic] Seminar Menu A"
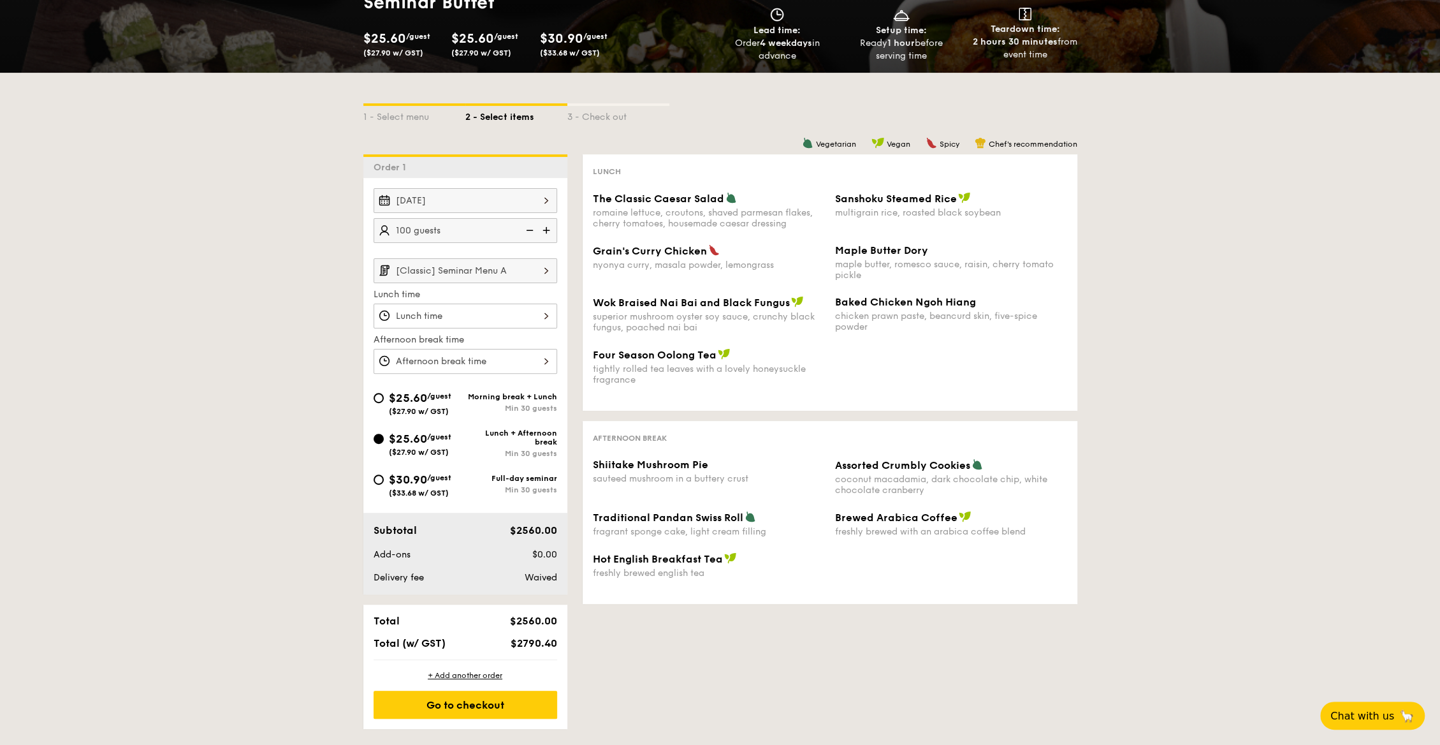
click at [466, 269] on input "[Classic] Seminar Menu A" at bounding box center [466, 270] width 184 height 25
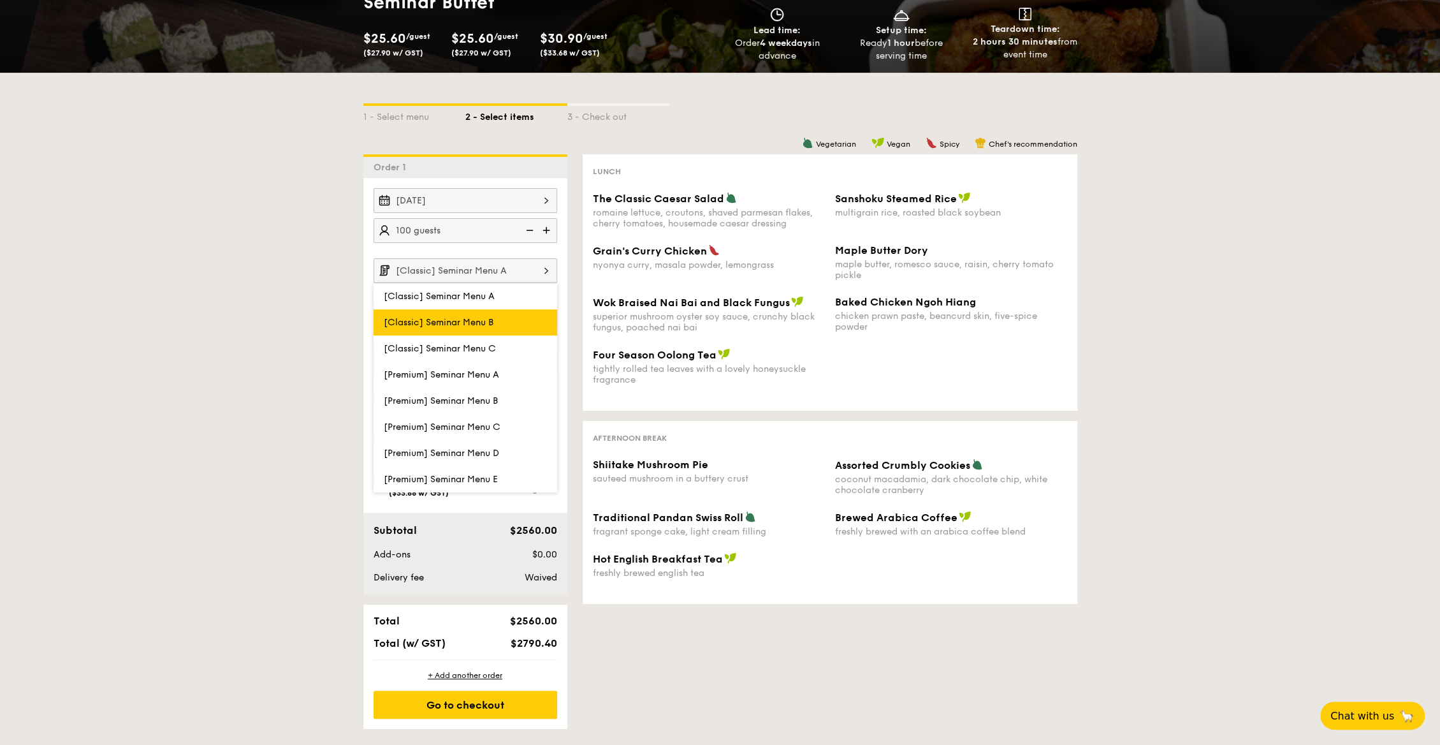
click at [467, 318] on span "[Classic] Seminar Menu B" at bounding box center [439, 322] width 110 height 11
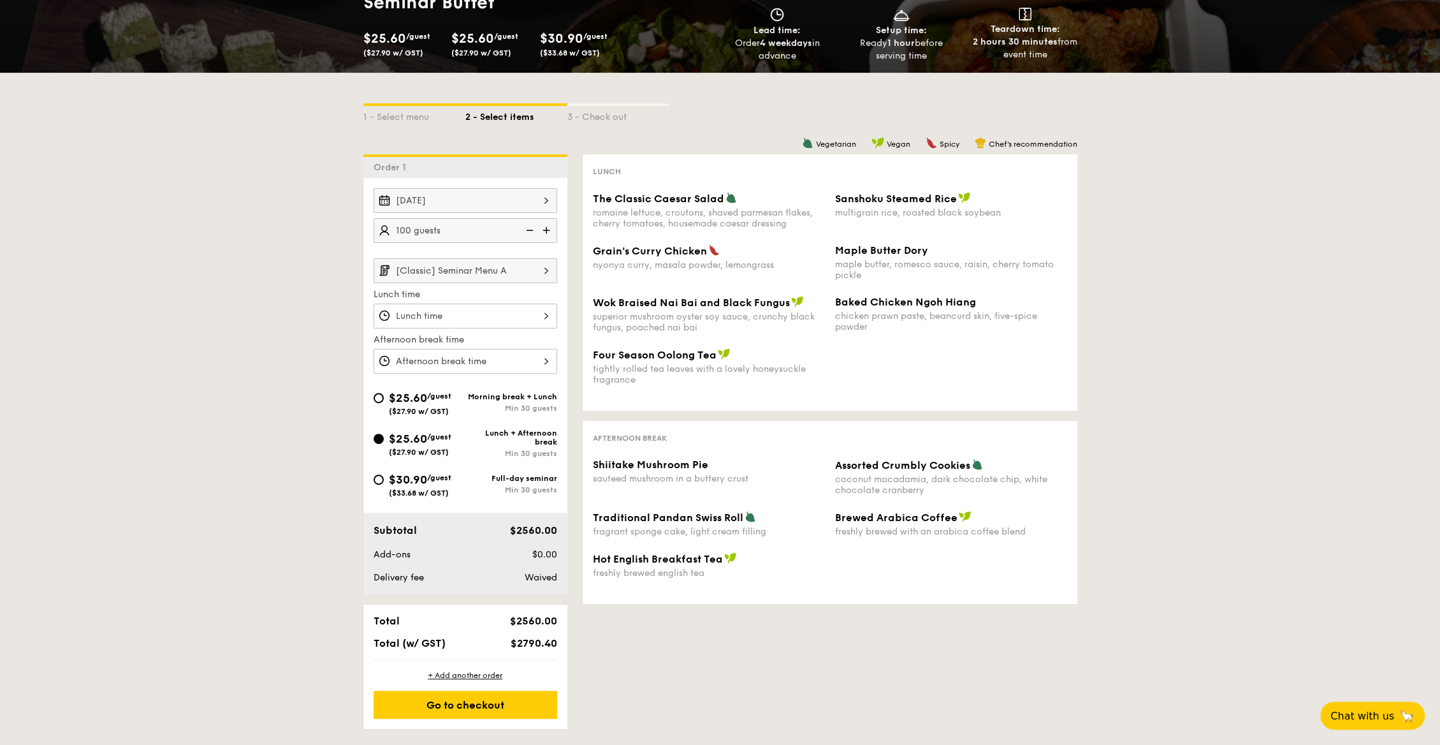
click at [477, 273] on input "[Classic] Seminar Menu A" at bounding box center [466, 270] width 184 height 25
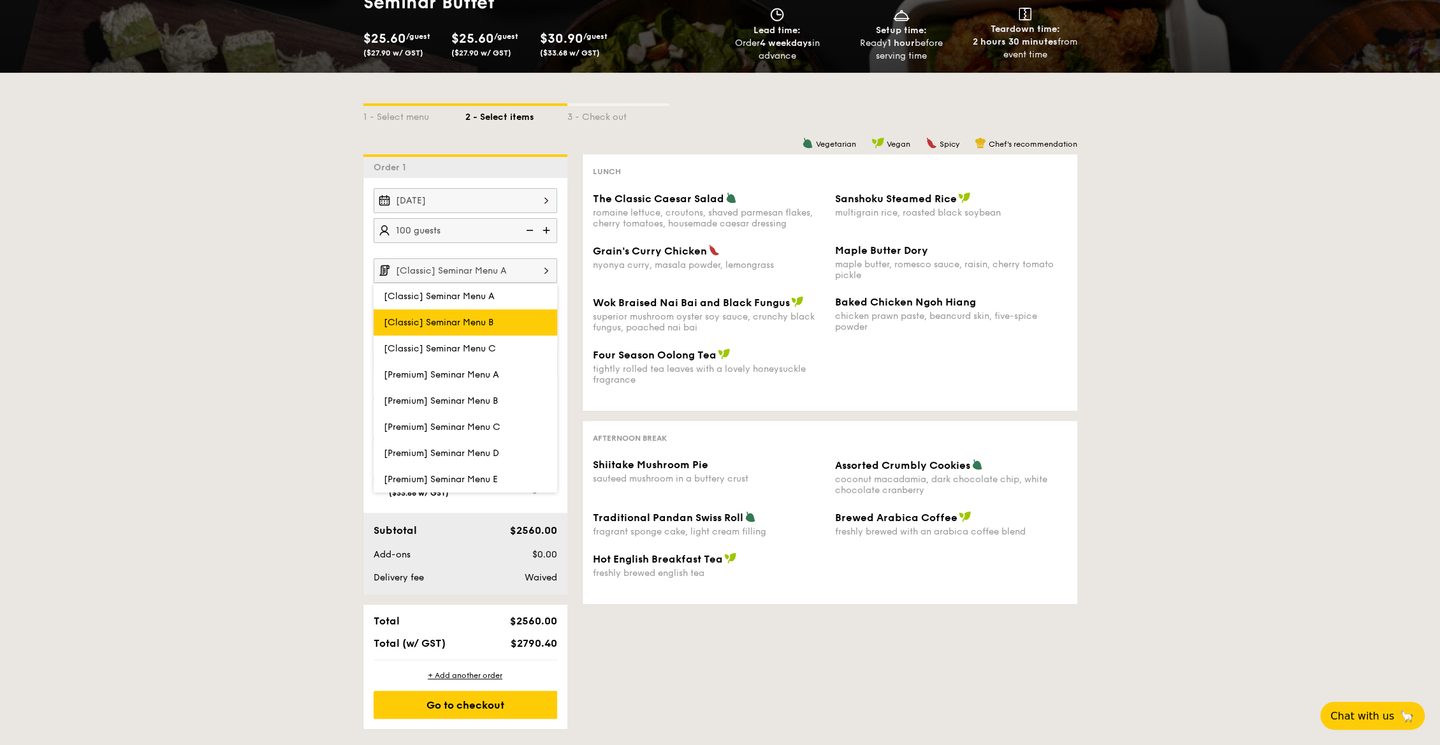
click at [470, 323] on span "[Classic] Seminar Menu B" at bounding box center [439, 322] width 110 height 11
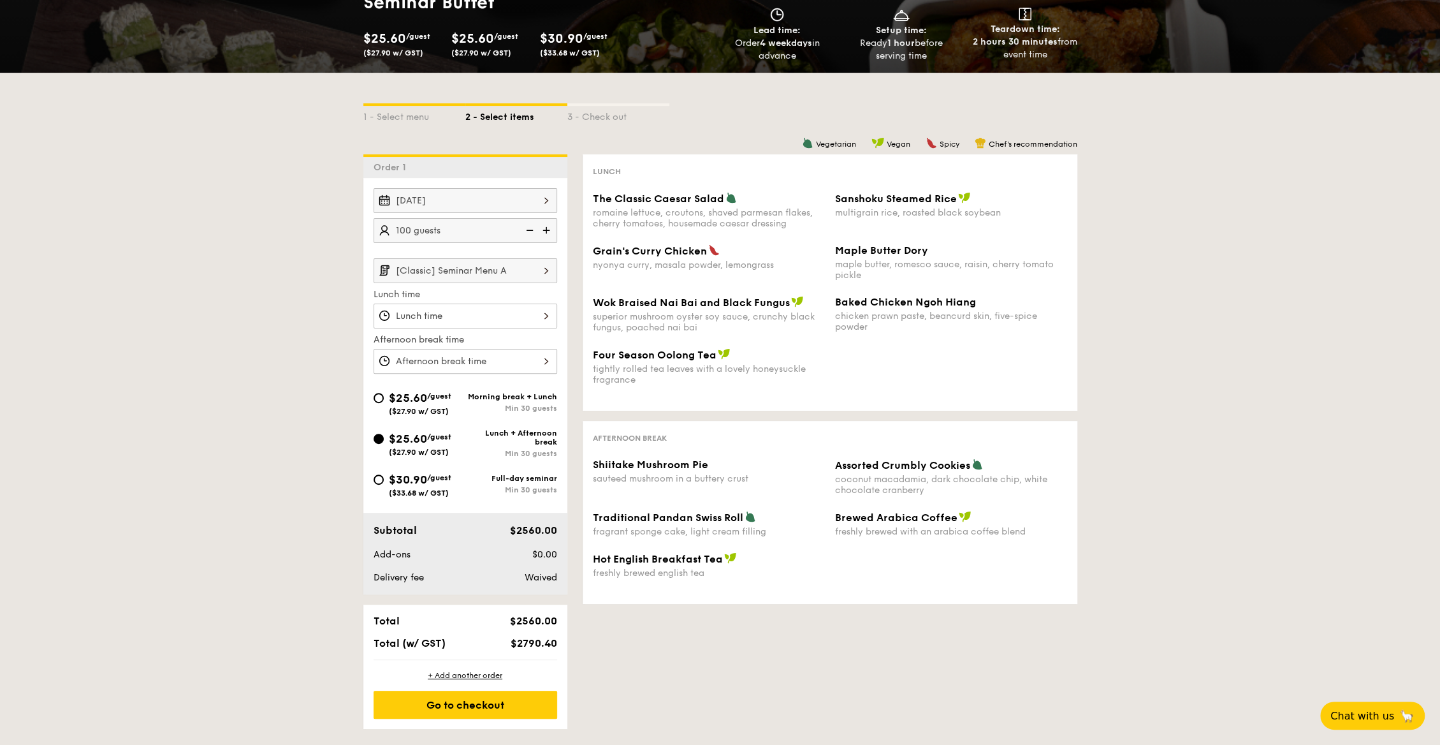
click at [495, 270] on input "[Classic] Seminar Menu A" at bounding box center [466, 270] width 184 height 25
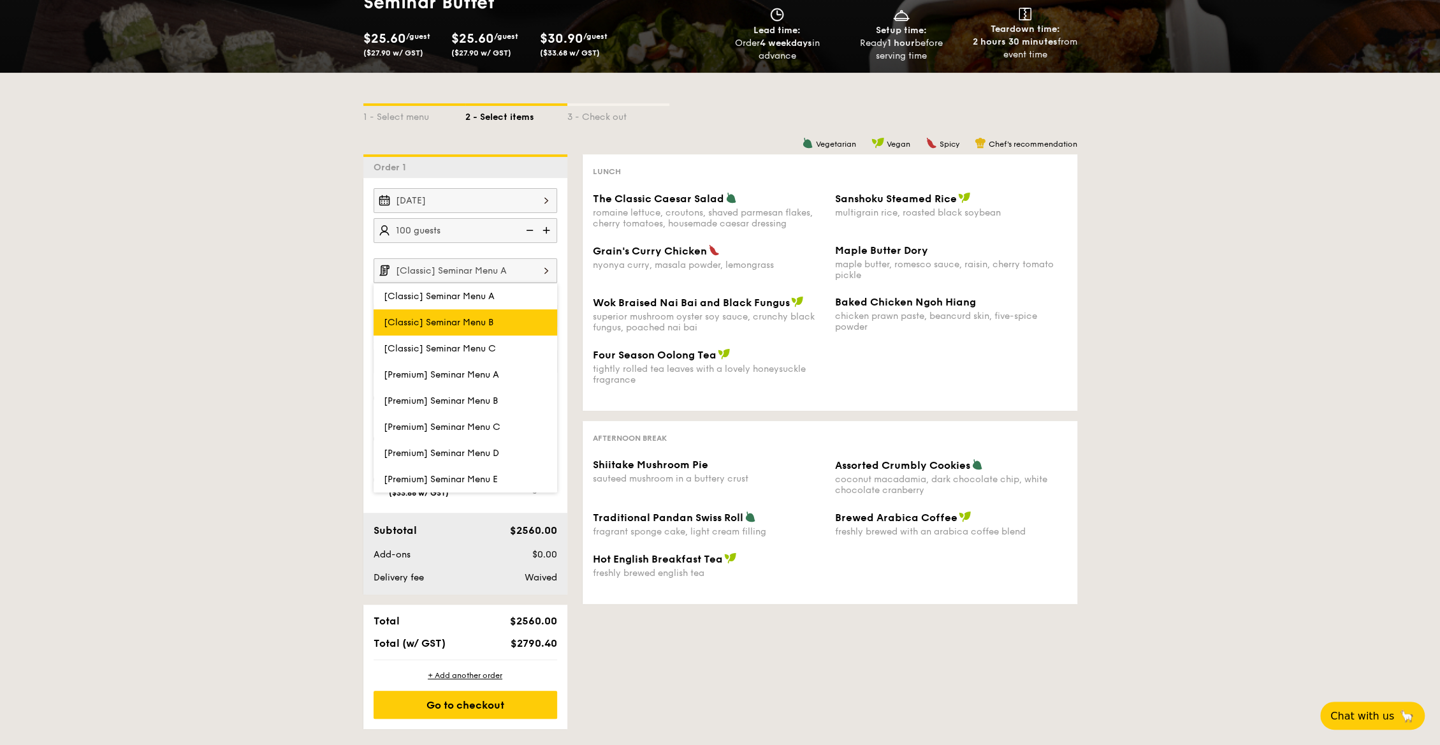
click at [512, 319] on label "[Classic] Seminar Menu B" at bounding box center [466, 322] width 184 height 26
click at [0, 0] on input "[Classic] Seminar Menu B" at bounding box center [0, 0] width 0 height 0
type input "[Classic] Seminar Menu B"
type input "10:30AM"
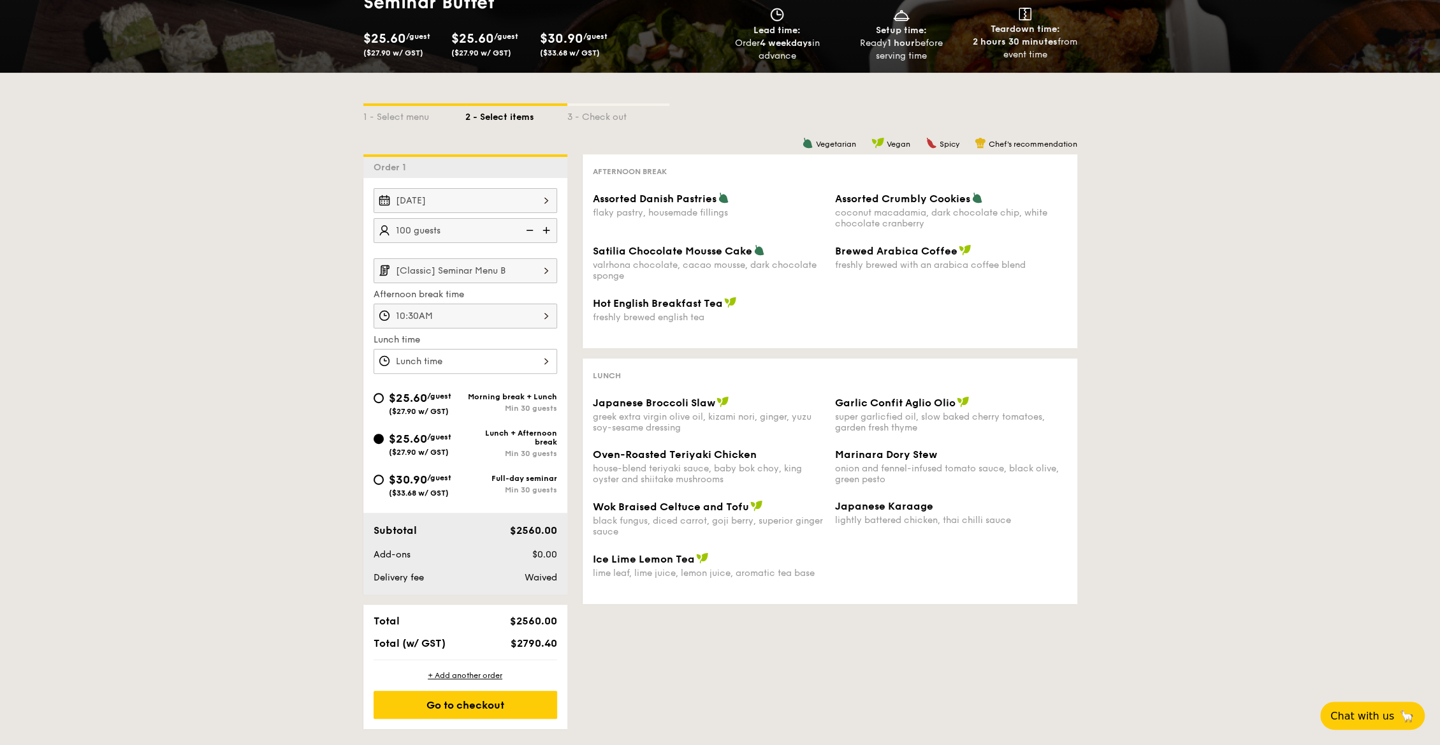
click at [541, 268] on img at bounding box center [546, 270] width 22 height 24
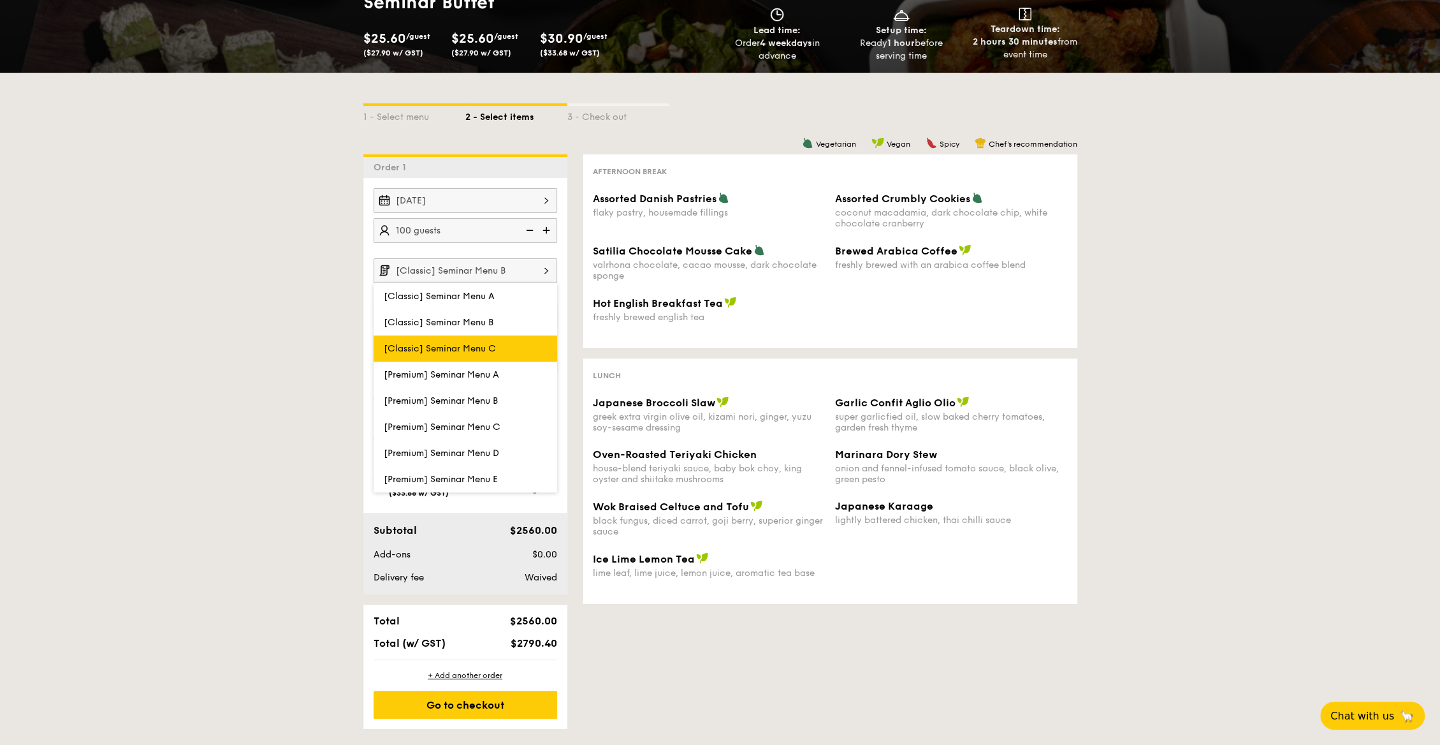
click at [525, 344] on label "[Classic] Seminar Menu C" at bounding box center [466, 348] width 184 height 26
click at [0, 0] on input "[Classic] Seminar Menu C" at bounding box center [0, 0] width 0 height 0
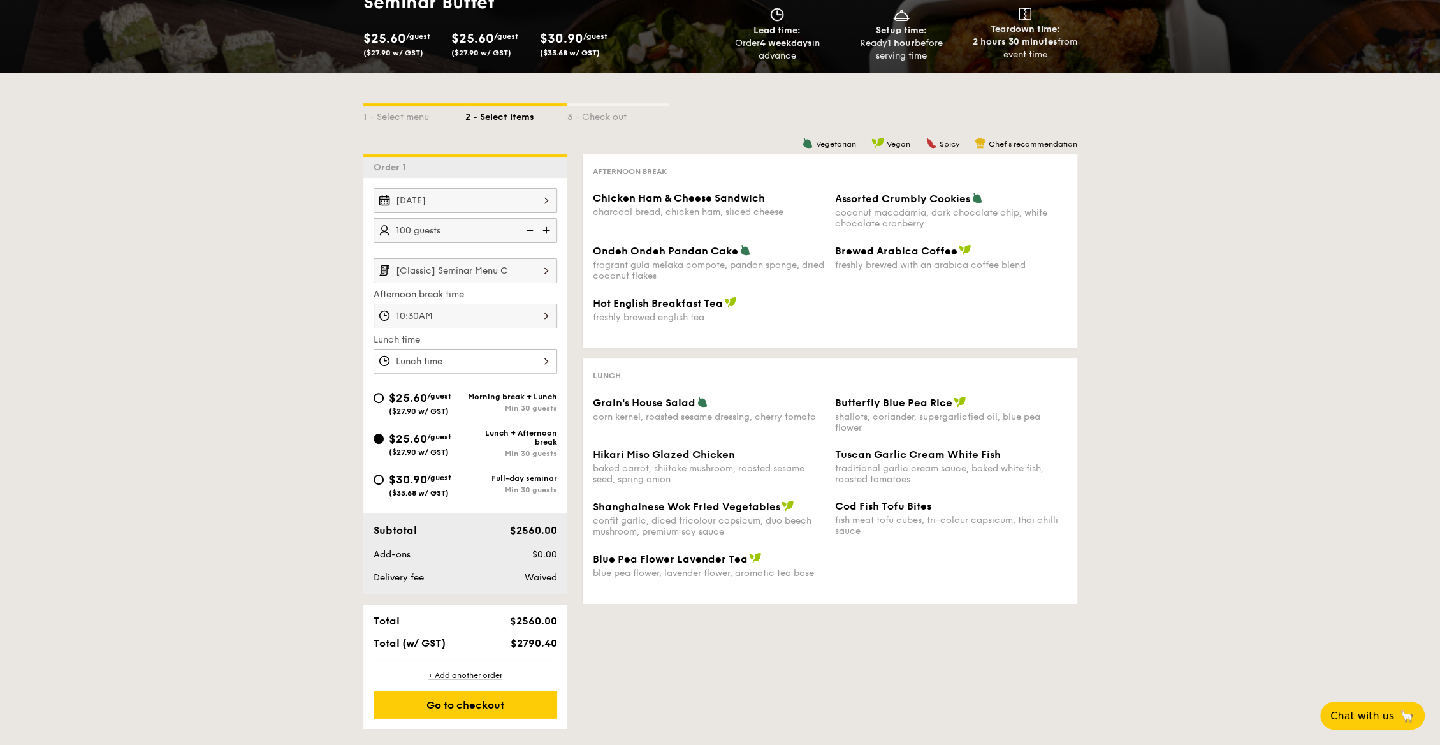
click at [549, 275] on img at bounding box center [546, 270] width 22 height 24
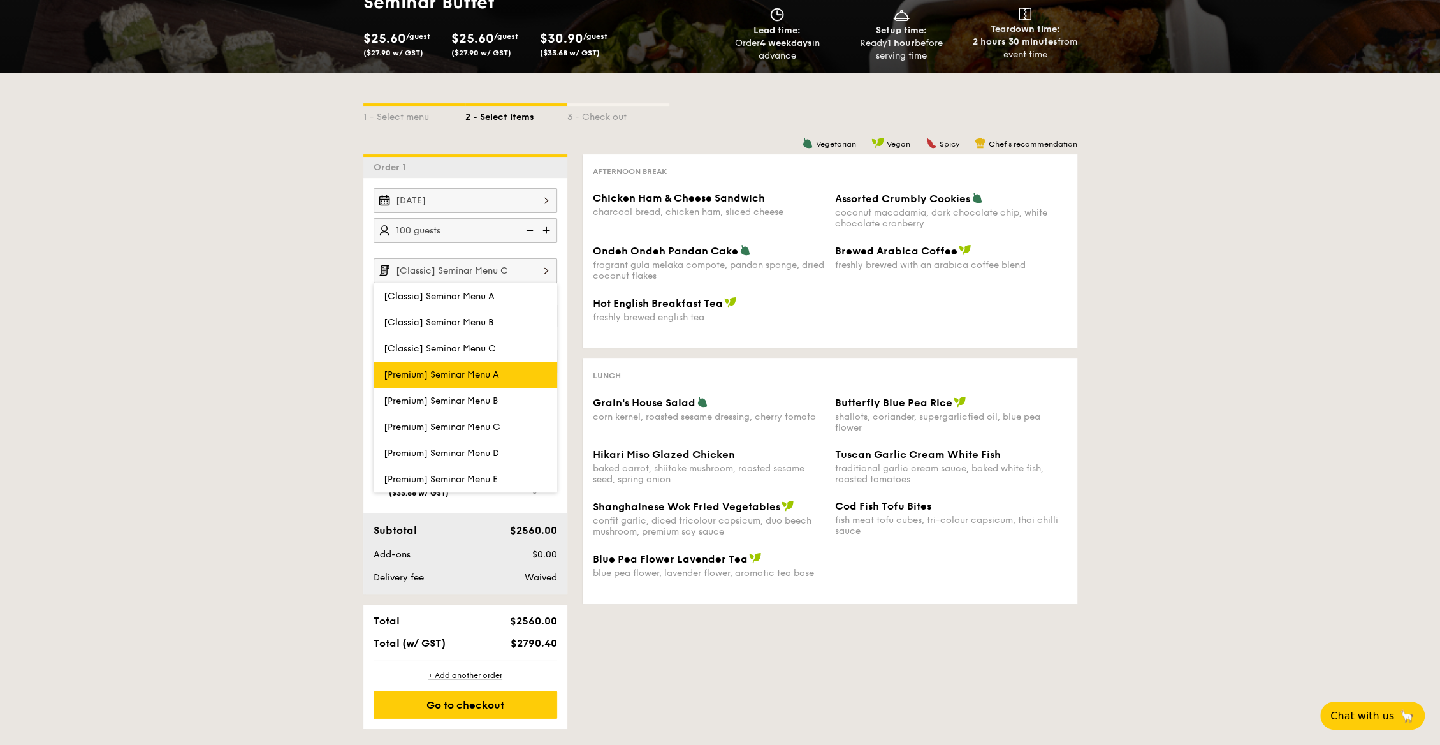
click at [542, 370] on label "[Premium] Seminar Menu A" at bounding box center [466, 374] width 184 height 26
click at [0, 0] on input "[Premium] Seminar Menu A" at bounding box center [0, 0] width 0 height 0
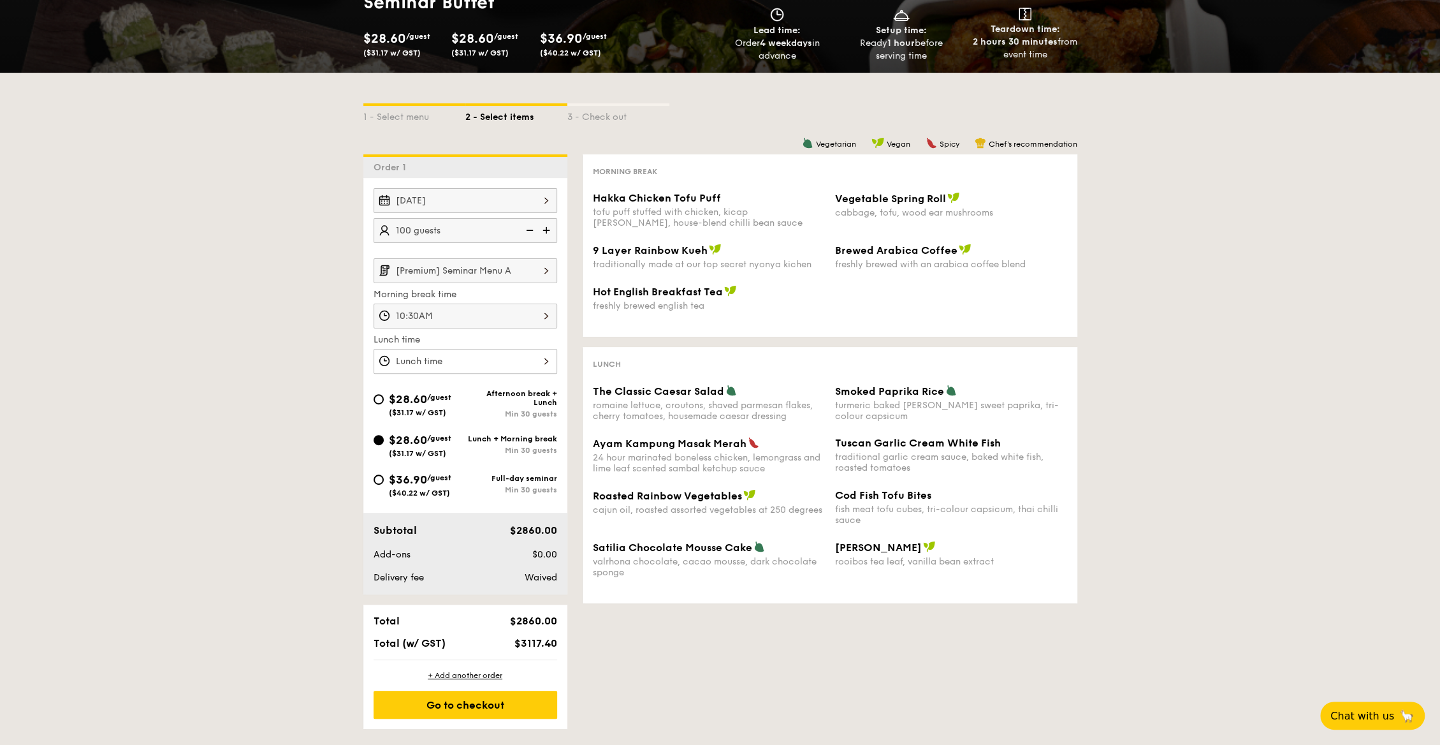
click at [546, 265] on img at bounding box center [546, 270] width 22 height 24
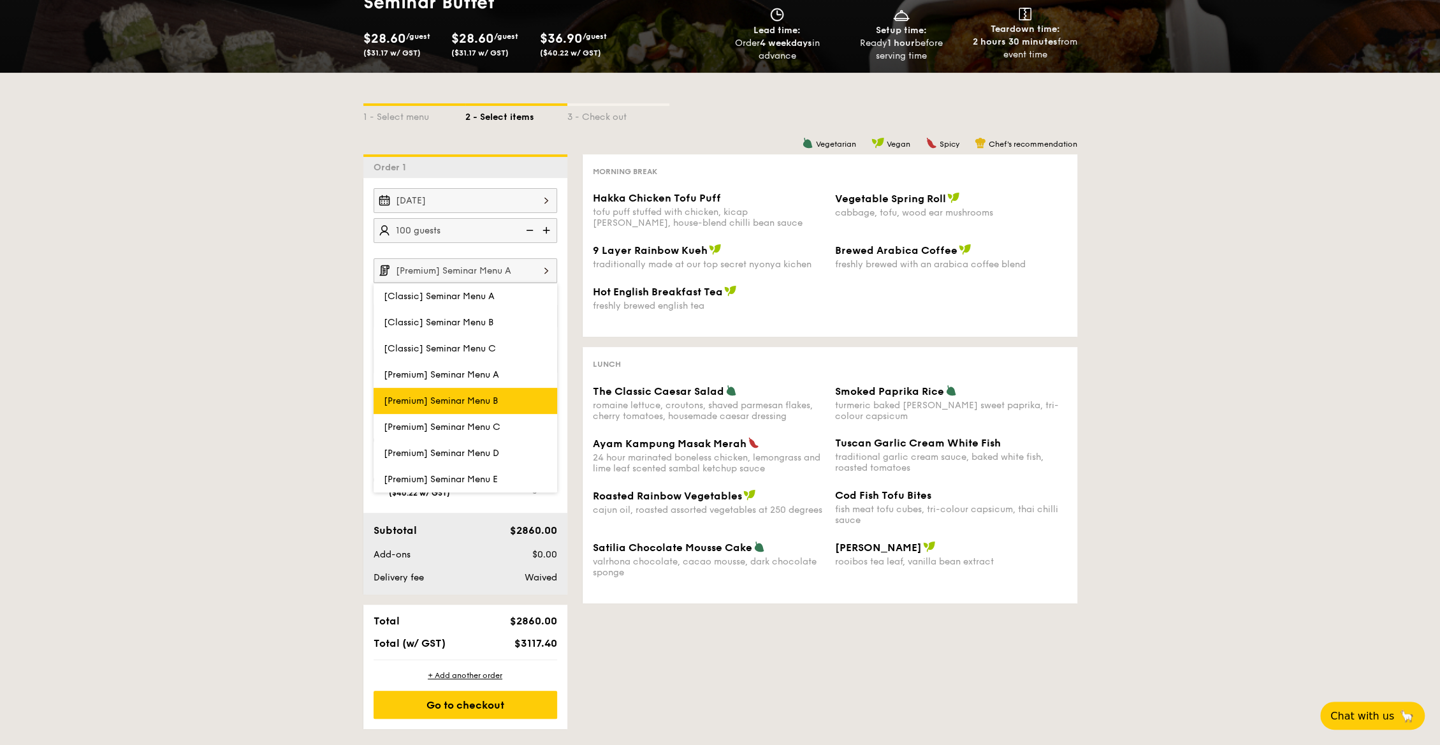
click at [536, 391] on label "[Premium] Seminar Menu B" at bounding box center [466, 401] width 184 height 26
click at [0, 0] on input "[Premium] Seminar Menu B" at bounding box center [0, 0] width 0 height 0
type input "[Premium] Seminar Menu B"
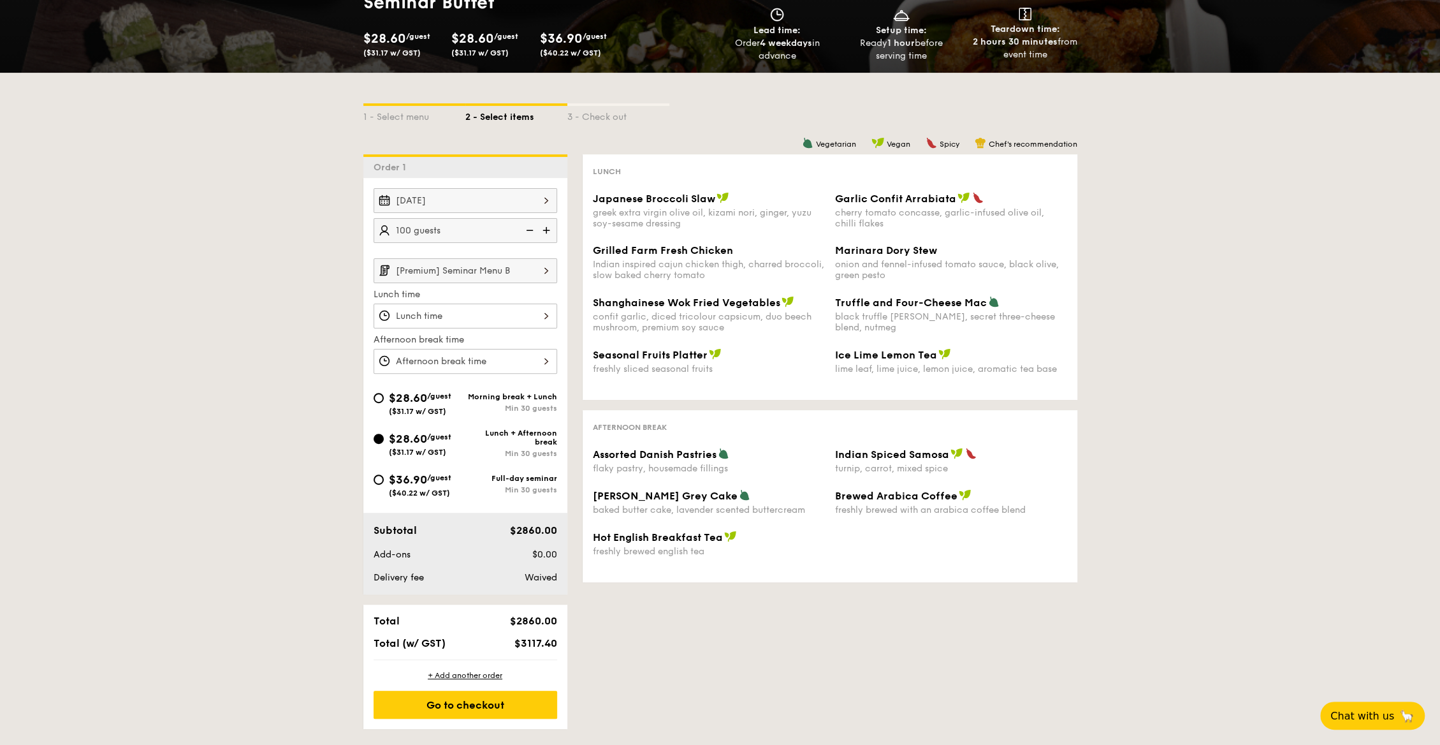
click at [549, 268] on img at bounding box center [546, 270] width 22 height 24
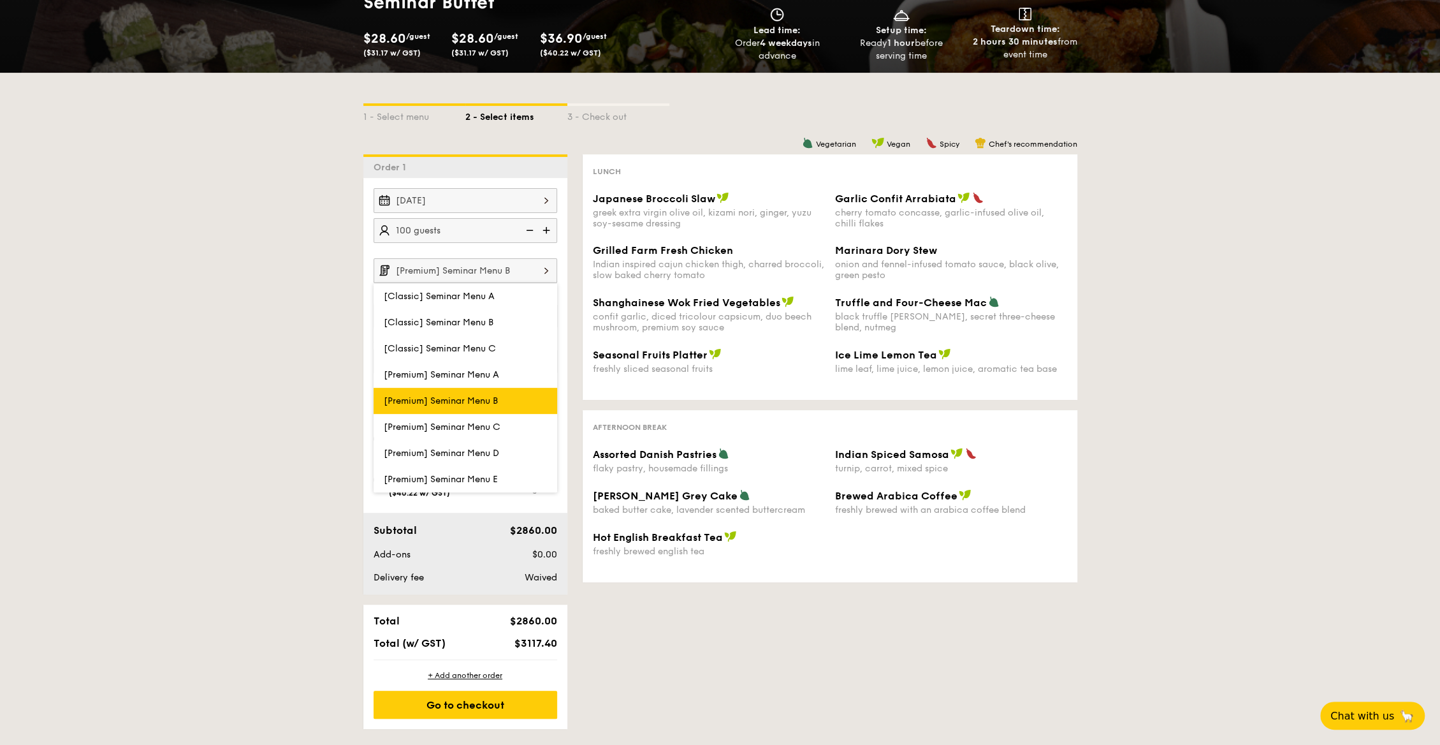
click at [525, 398] on label "[Premium] Seminar Menu B" at bounding box center [466, 401] width 184 height 26
click at [0, 0] on input "[Premium] Seminar Menu B" at bounding box center [0, 0] width 0 height 0
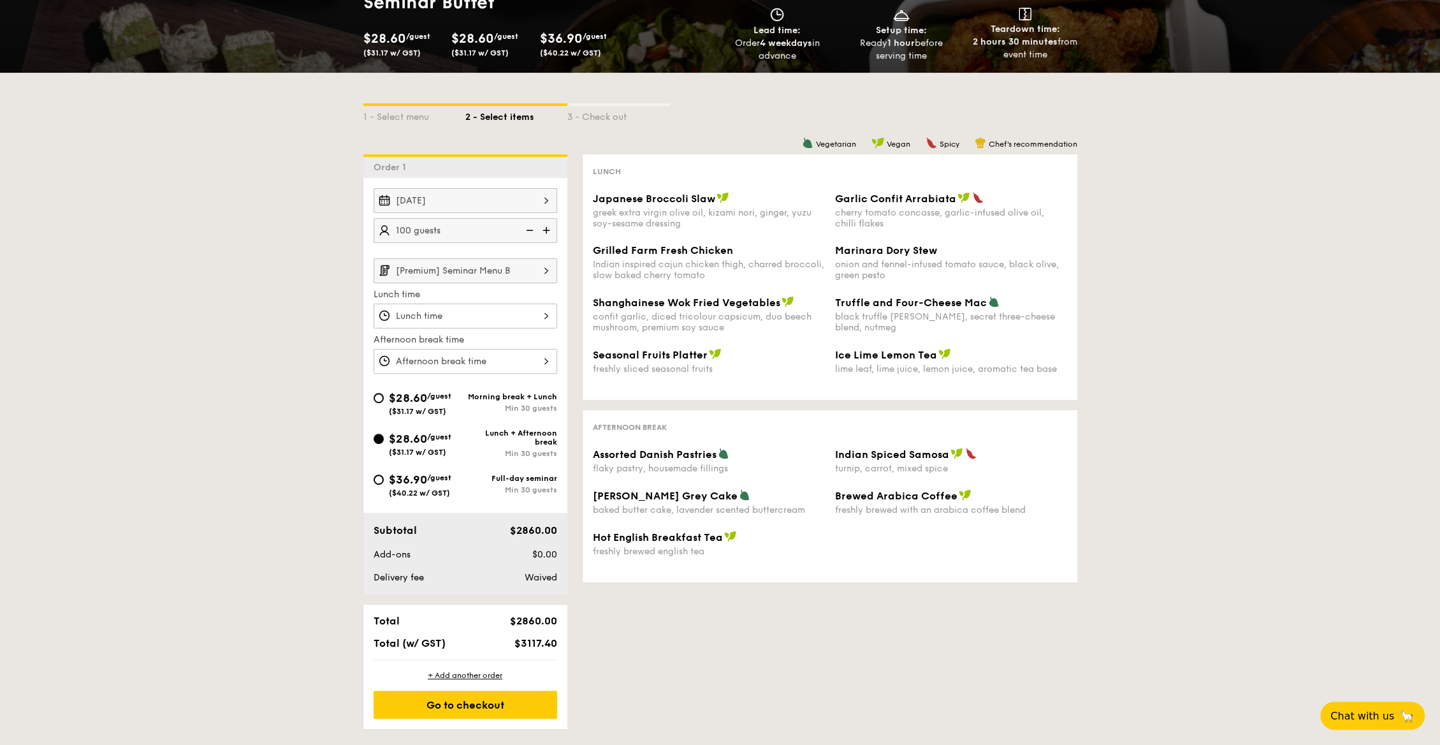
click at [545, 268] on img at bounding box center [546, 270] width 22 height 24
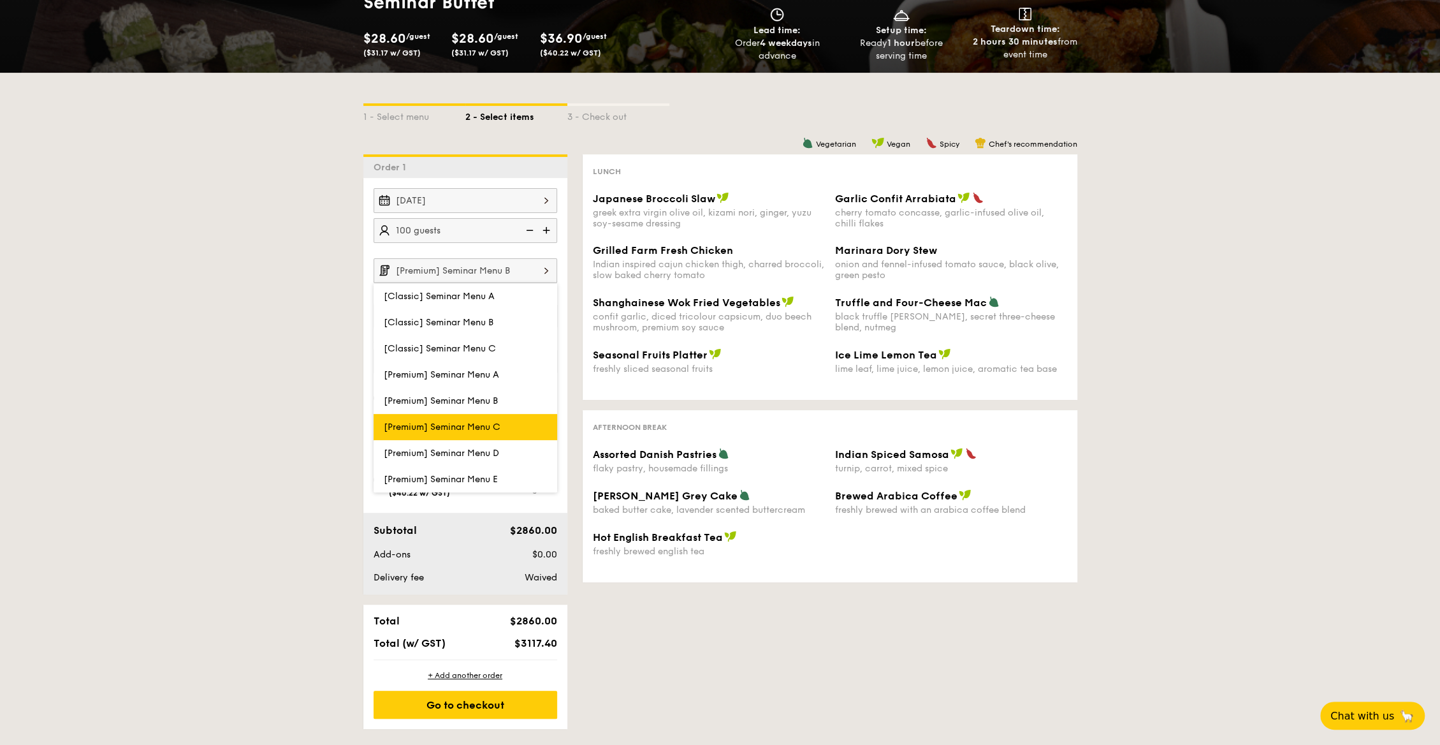
click at [532, 416] on label "[Premium] Seminar Menu C" at bounding box center [466, 427] width 184 height 26
click at [0, 0] on input "[Premium] Seminar Menu C" at bounding box center [0, 0] width 0 height 0
type input "[Premium] Seminar Menu C"
type input "10:30AM"
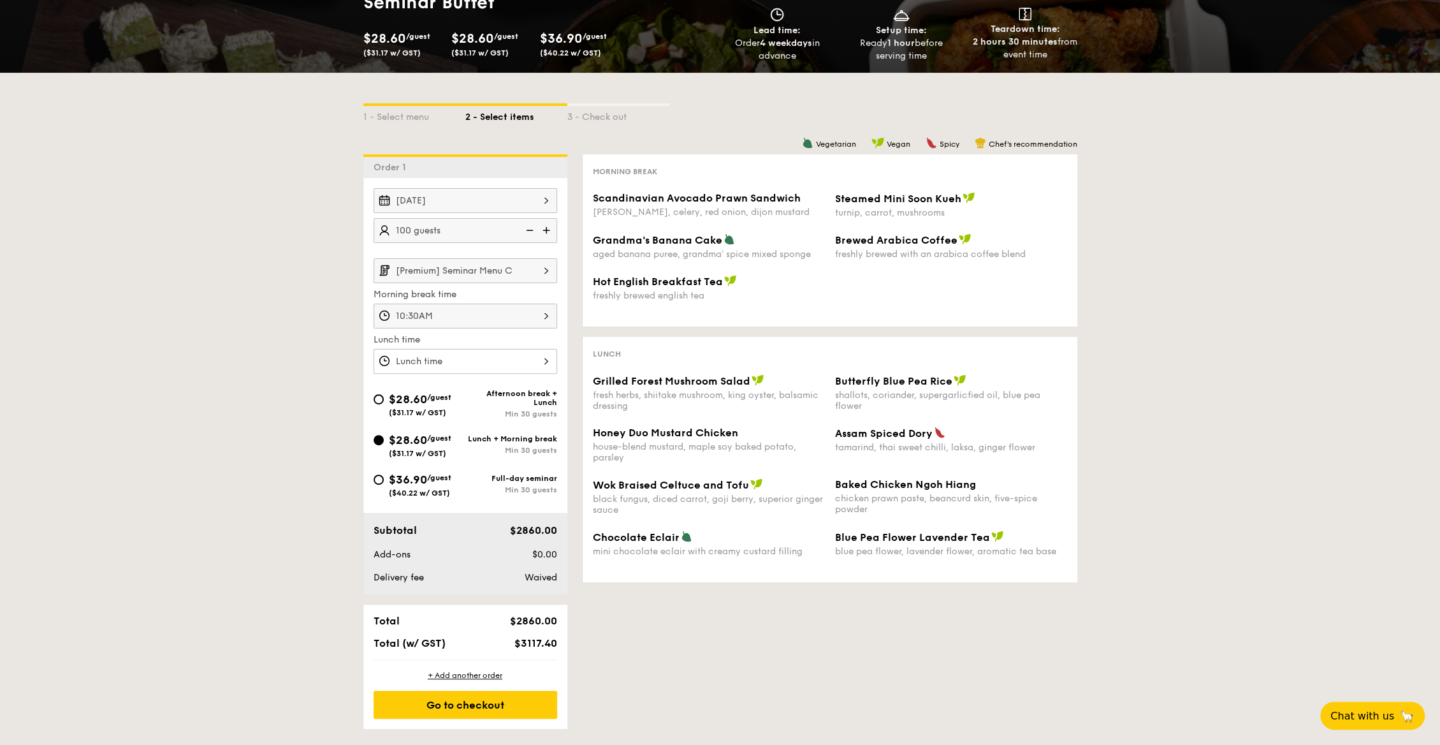
click at [549, 274] on img at bounding box center [546, 270] width 22 height 24
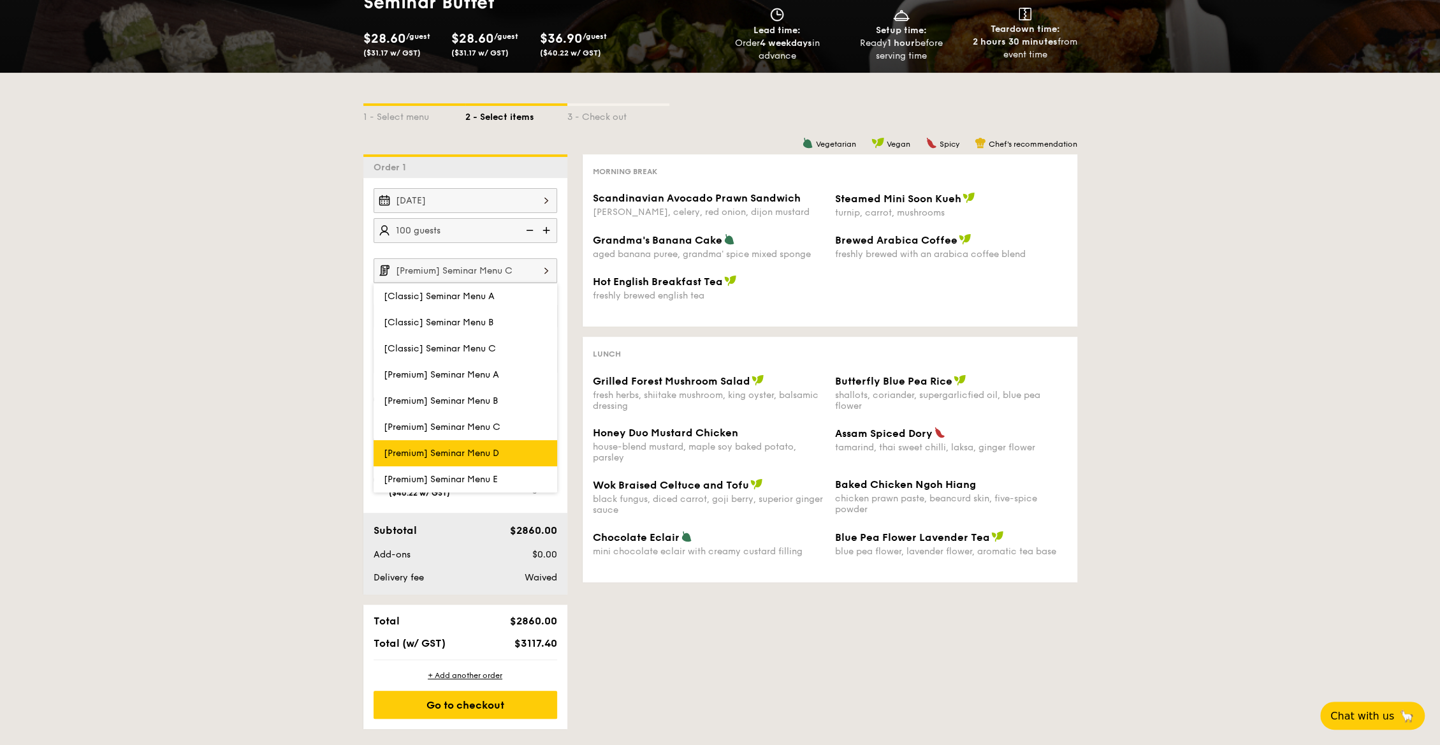
click at [535, 447] on label "[Premium] Seminar Menu D" at bounding box center [466, 453] width 184 height 26
click at [0, 0] on input "[Premium] Seminar Menu D" at bounding box center [0, 0] width 0 height 0
type input "[Premium] Seminar Menu D"
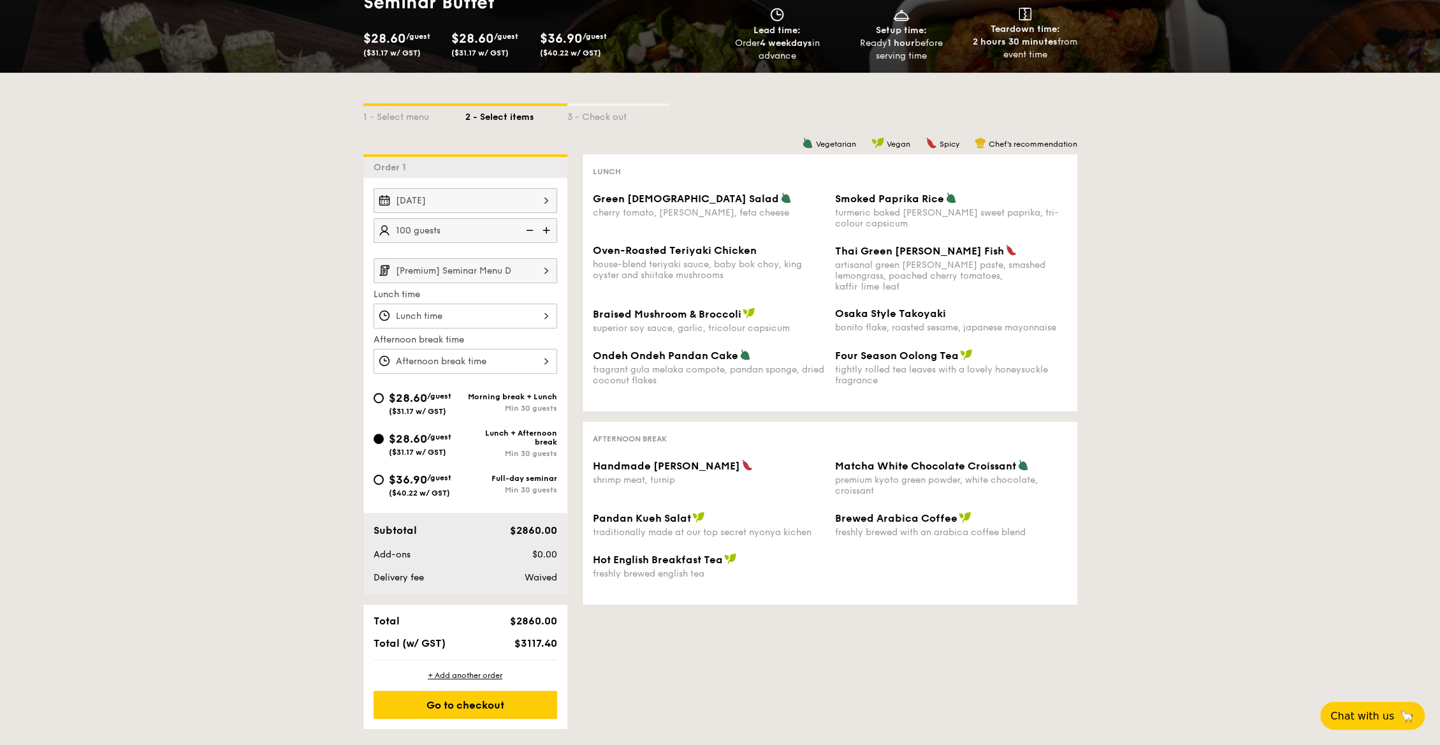
click at [553, 272] on img at bounding box center [546, 270] width 22 height 24
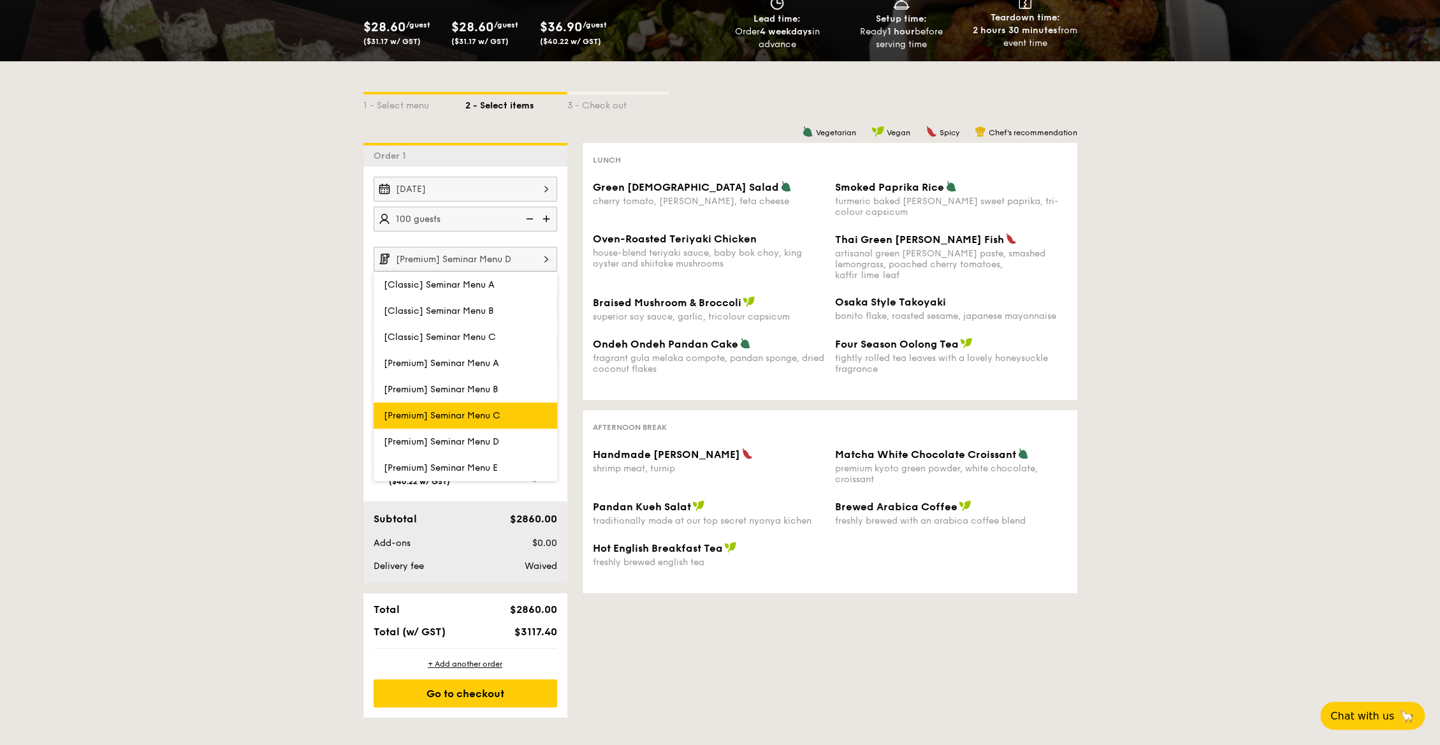
scroll to position [199, 0]
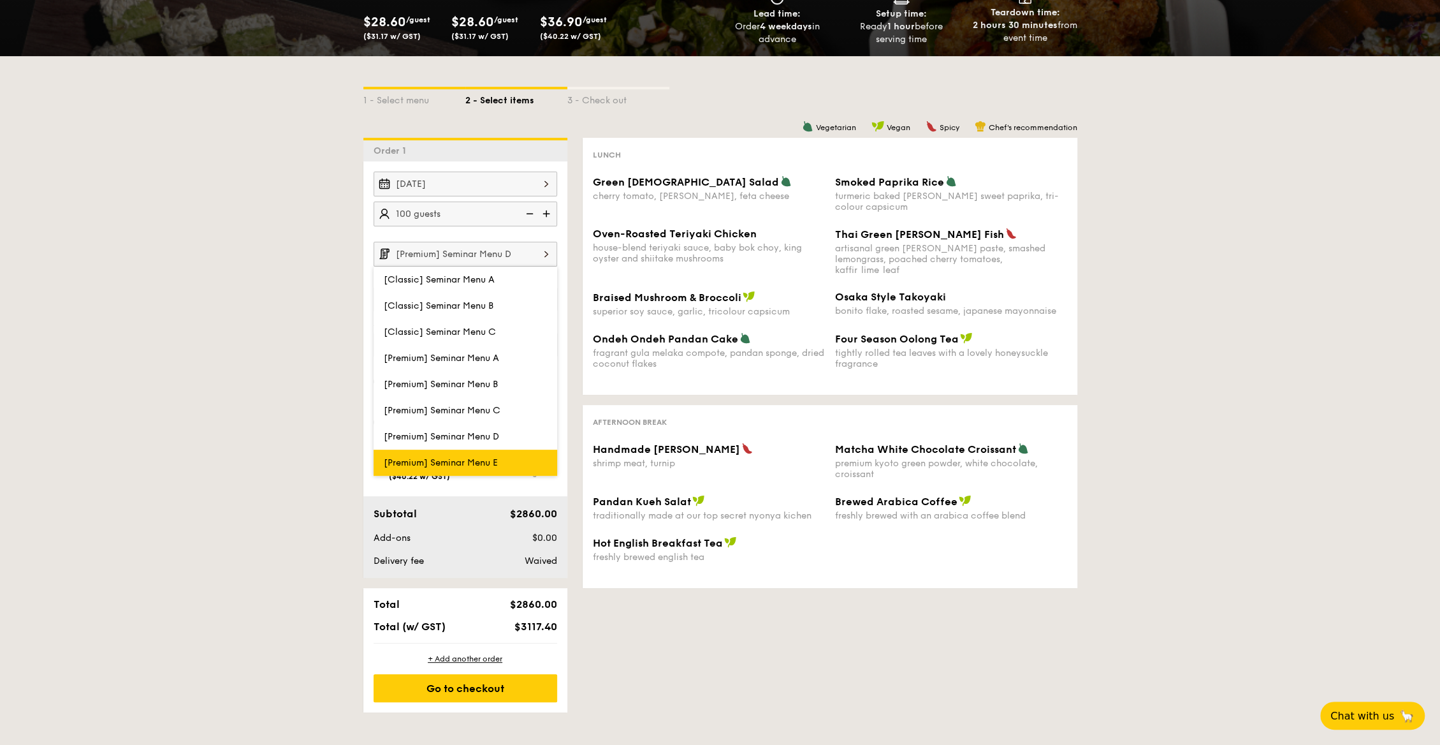
click at [532, 449] on label "[Premium] Seminar Menu E" at bounding box center [466, 462] width 184 height 26
click at [0, 0] on input "[Premium] Seminar Menu E" at bounding box center [0, 0] width 0 height 0
type input "[Premium] Seminar Menu E"
type input "10:30AM"
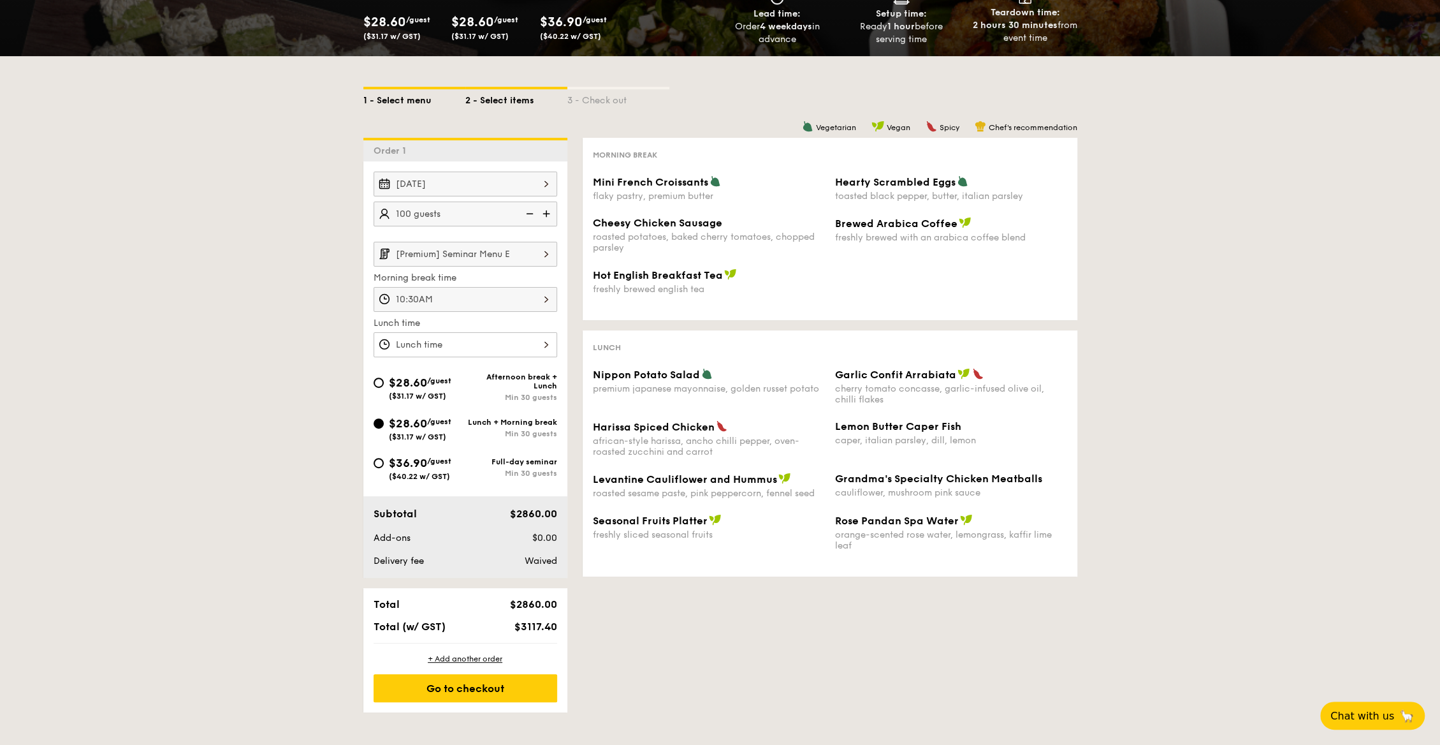
click at [403, 93] on div "1 - Select menu" at bounding box center [414, 98] width 102 height 18
select select
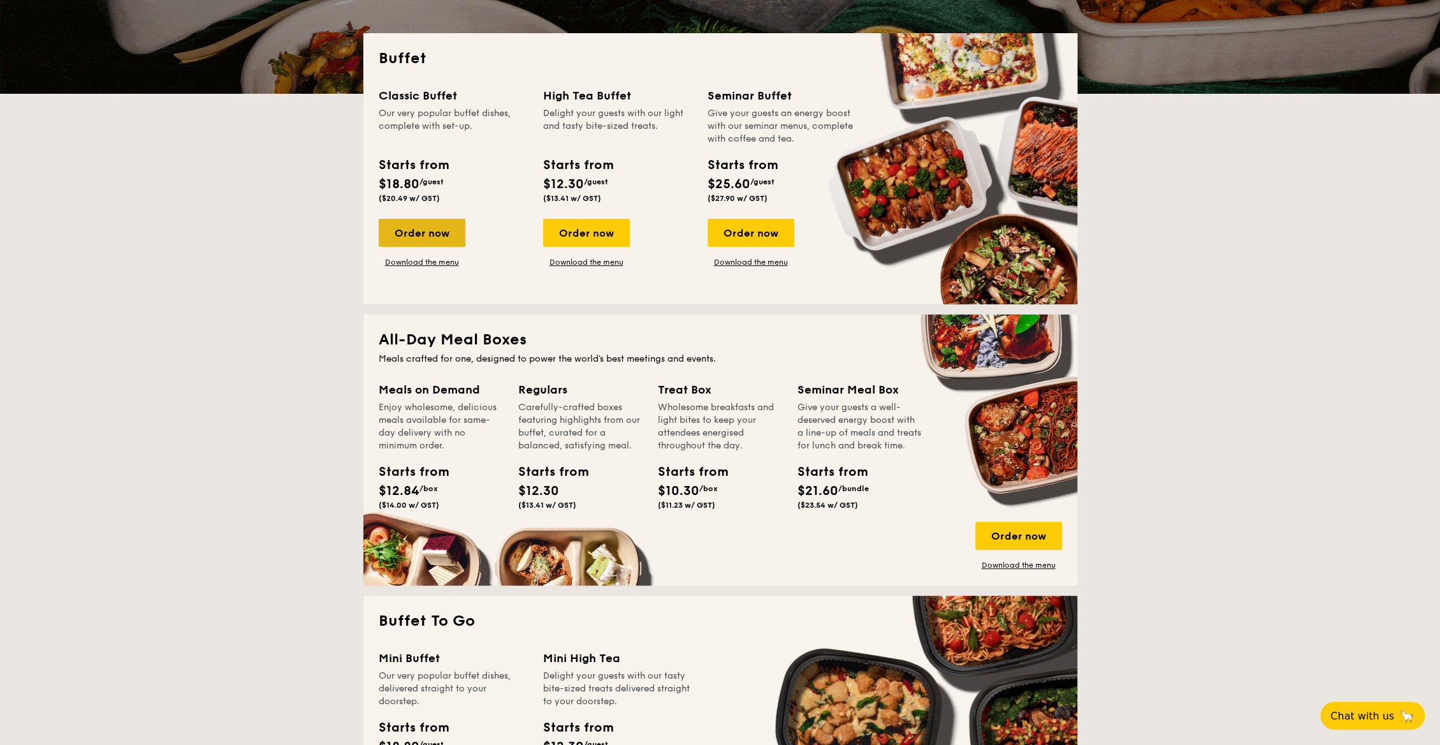
scroll to position [189, 0]
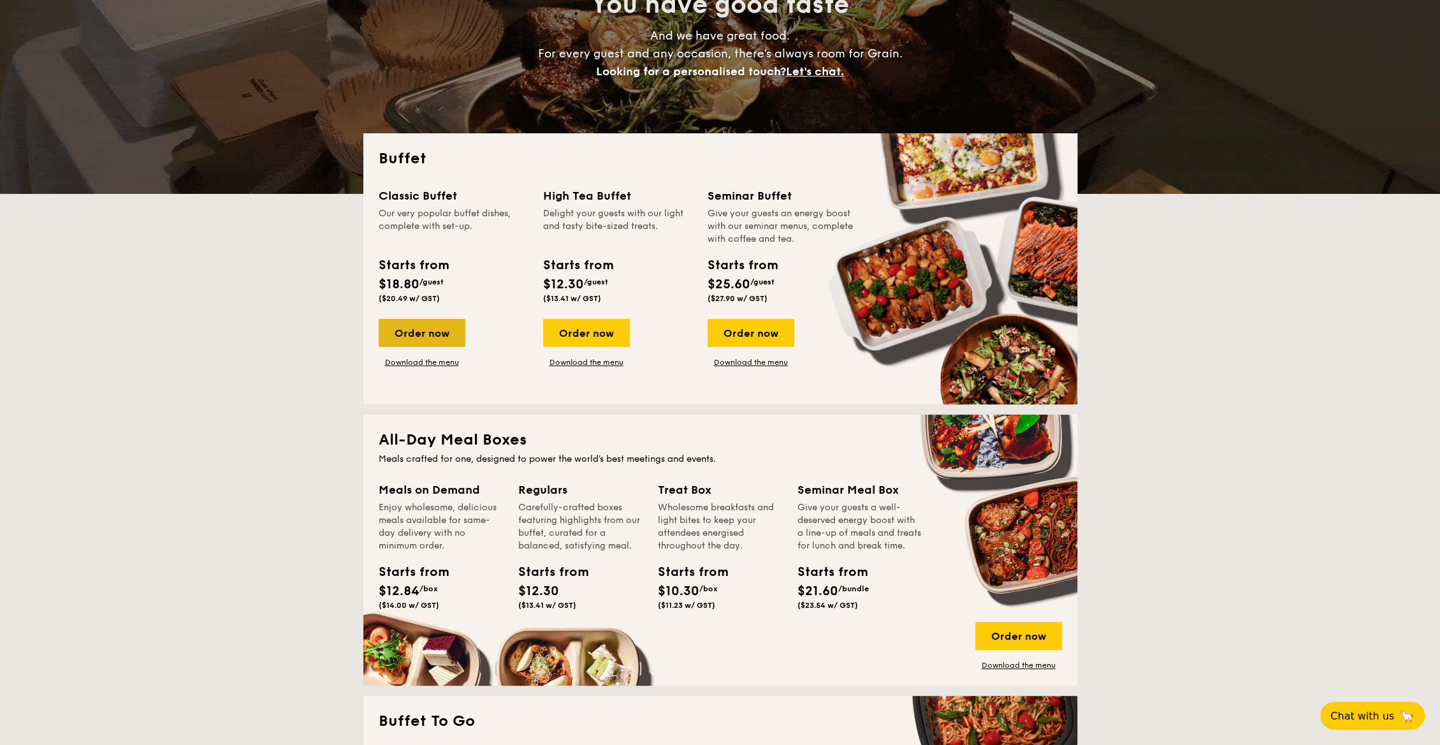
click at [416, 333] on div "Order now" at bounding box center [422, 333] width 87 height 28
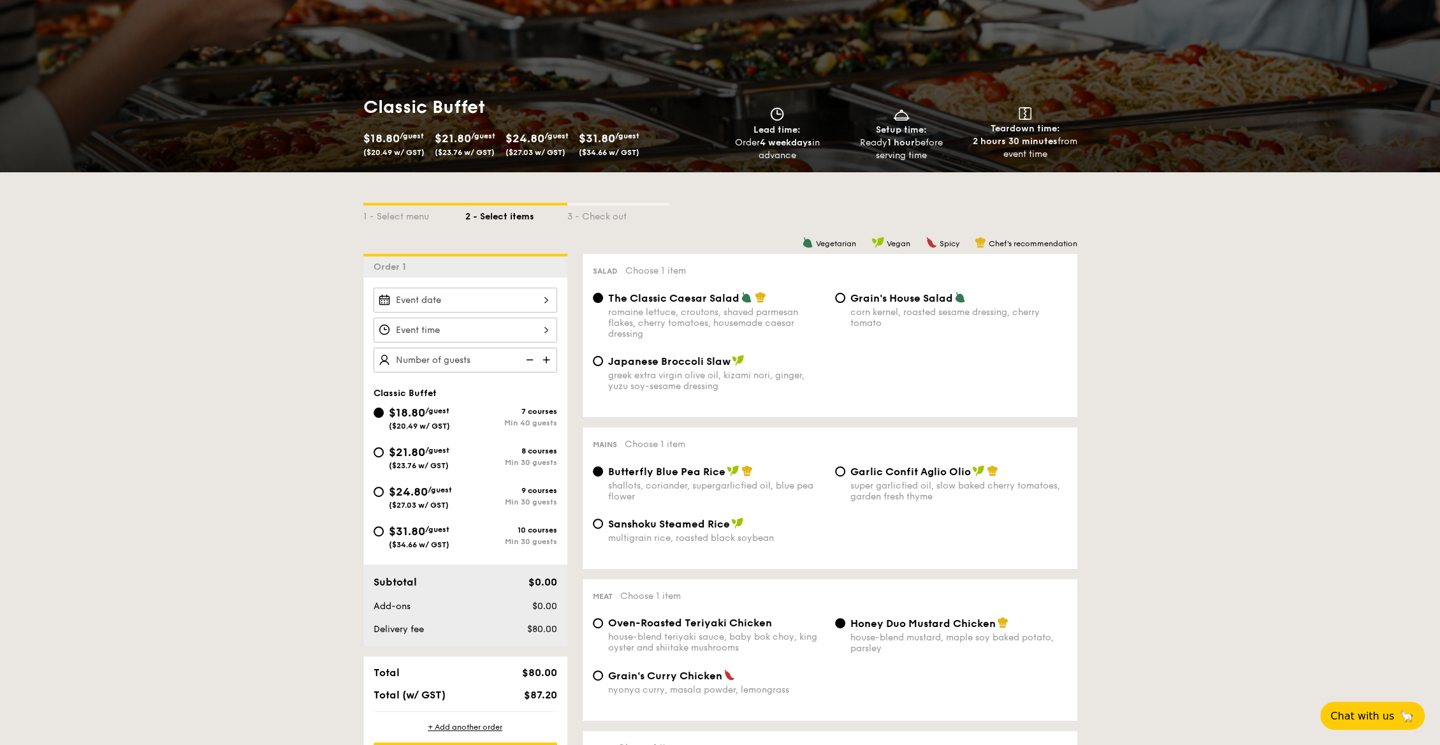
scroll to position [141, 0]
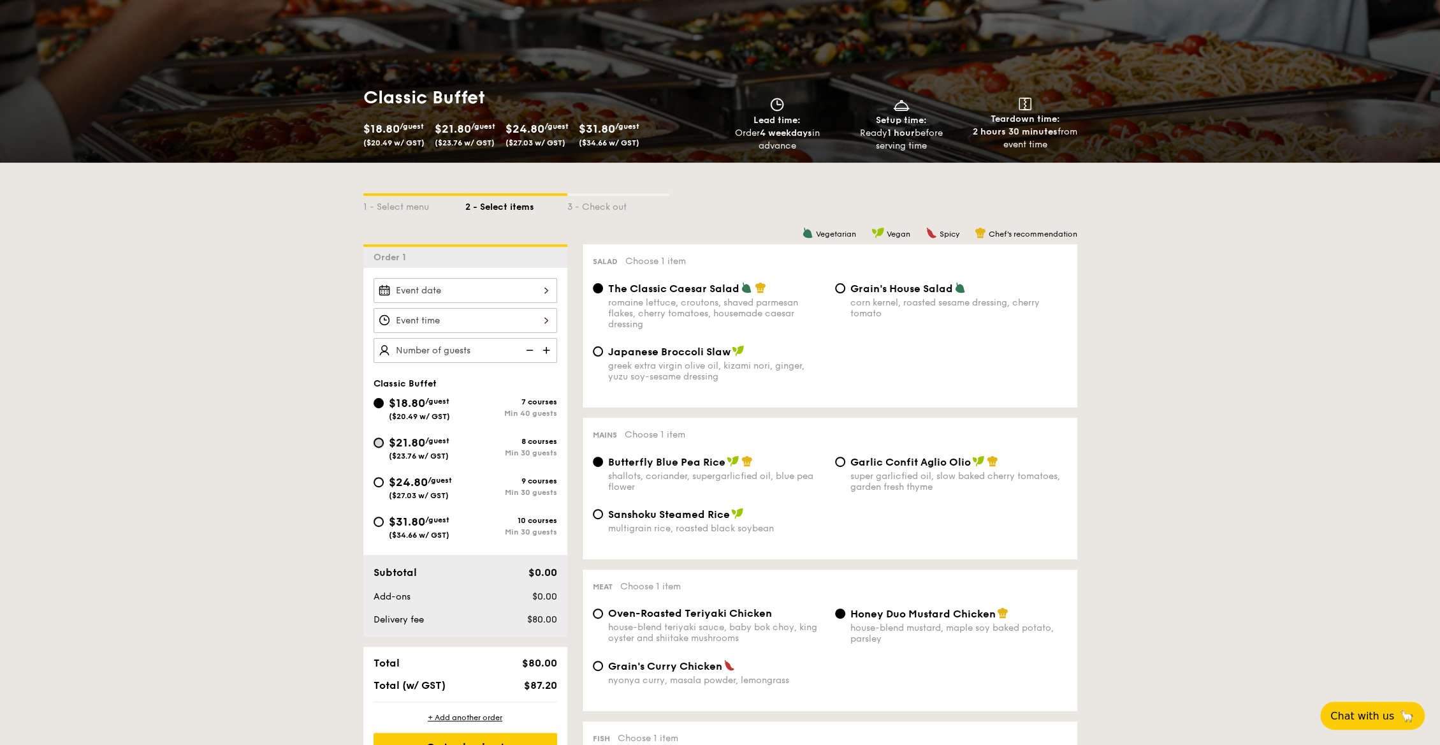
click at [377, 442] on input "$21.80 /guest ($23.76 w/ GST) 8 courses Min 30 guests" at bounding box center [379, 442] width 10 height 10
radio input "true"
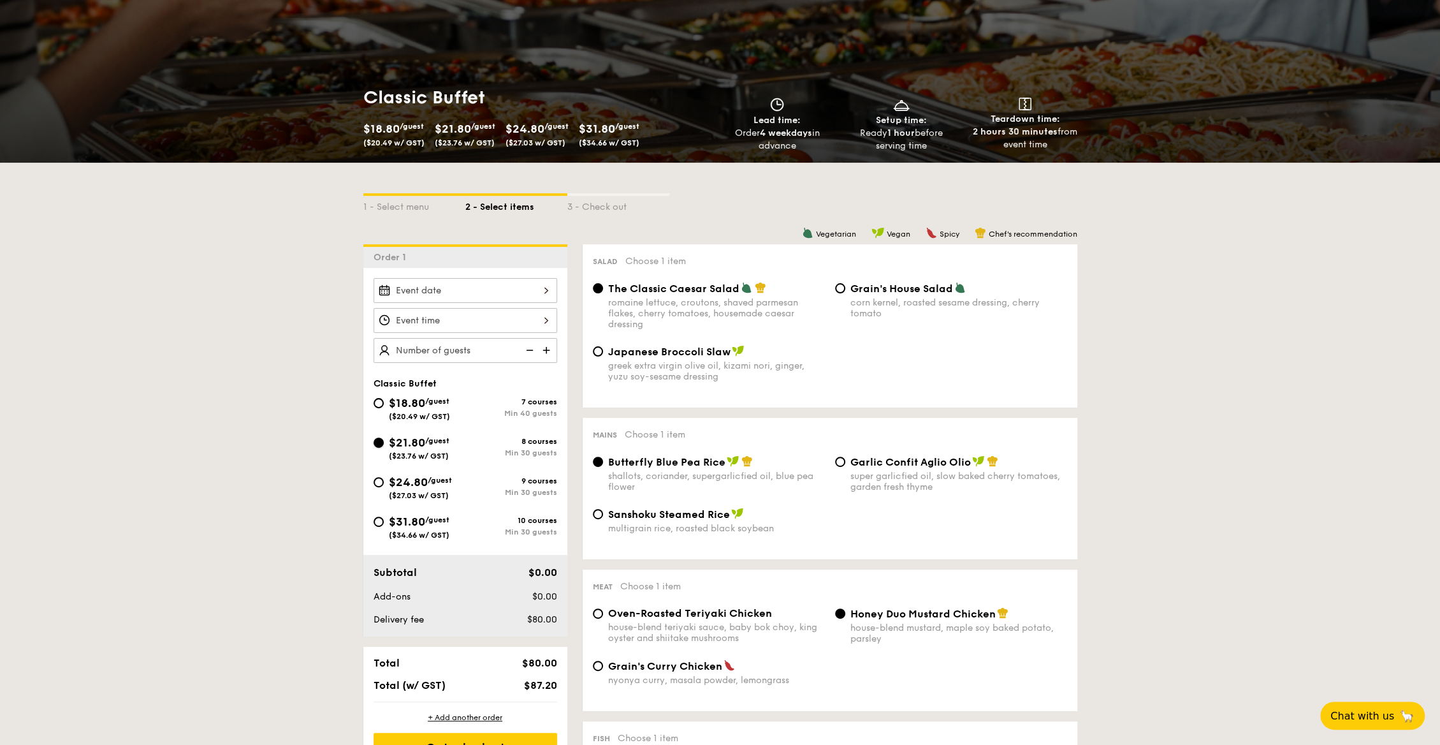
radio input "true"
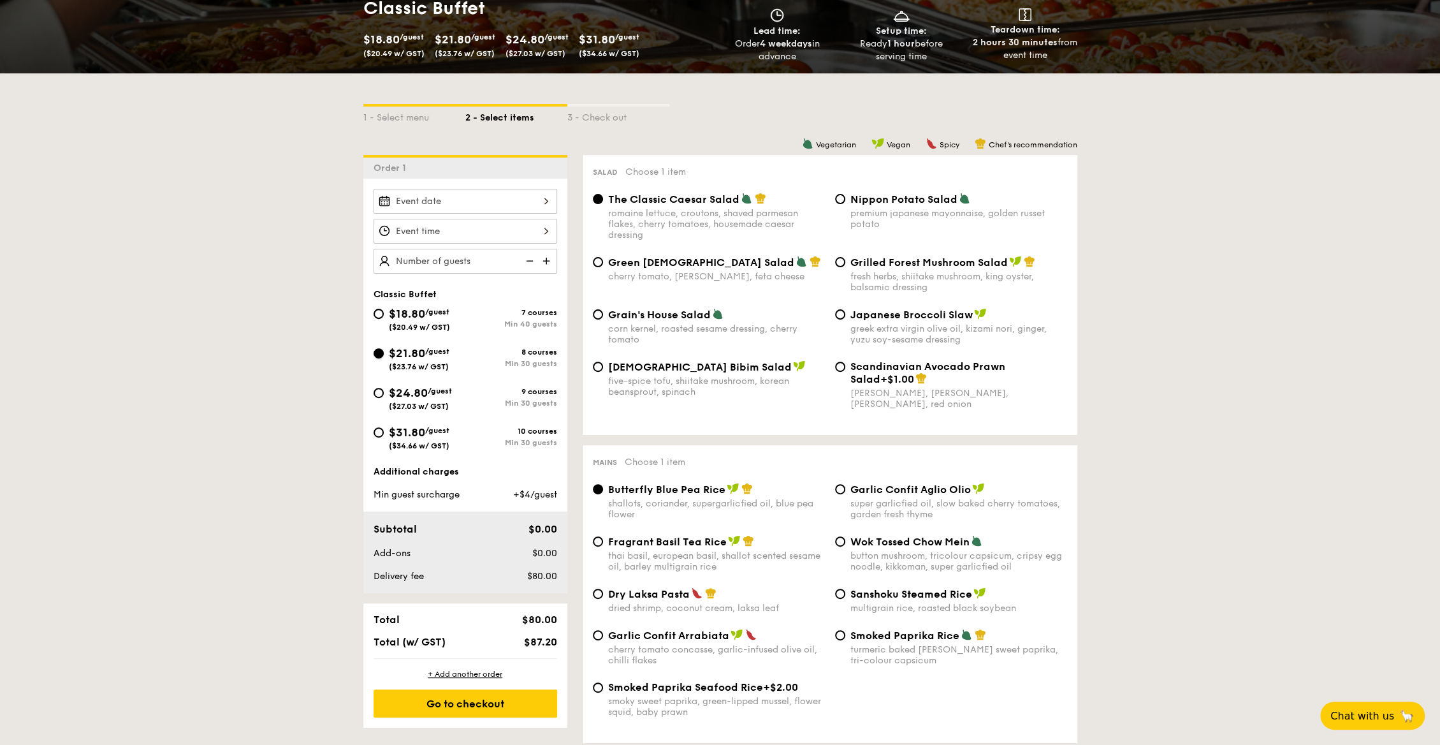
scroll to position [233, 0]
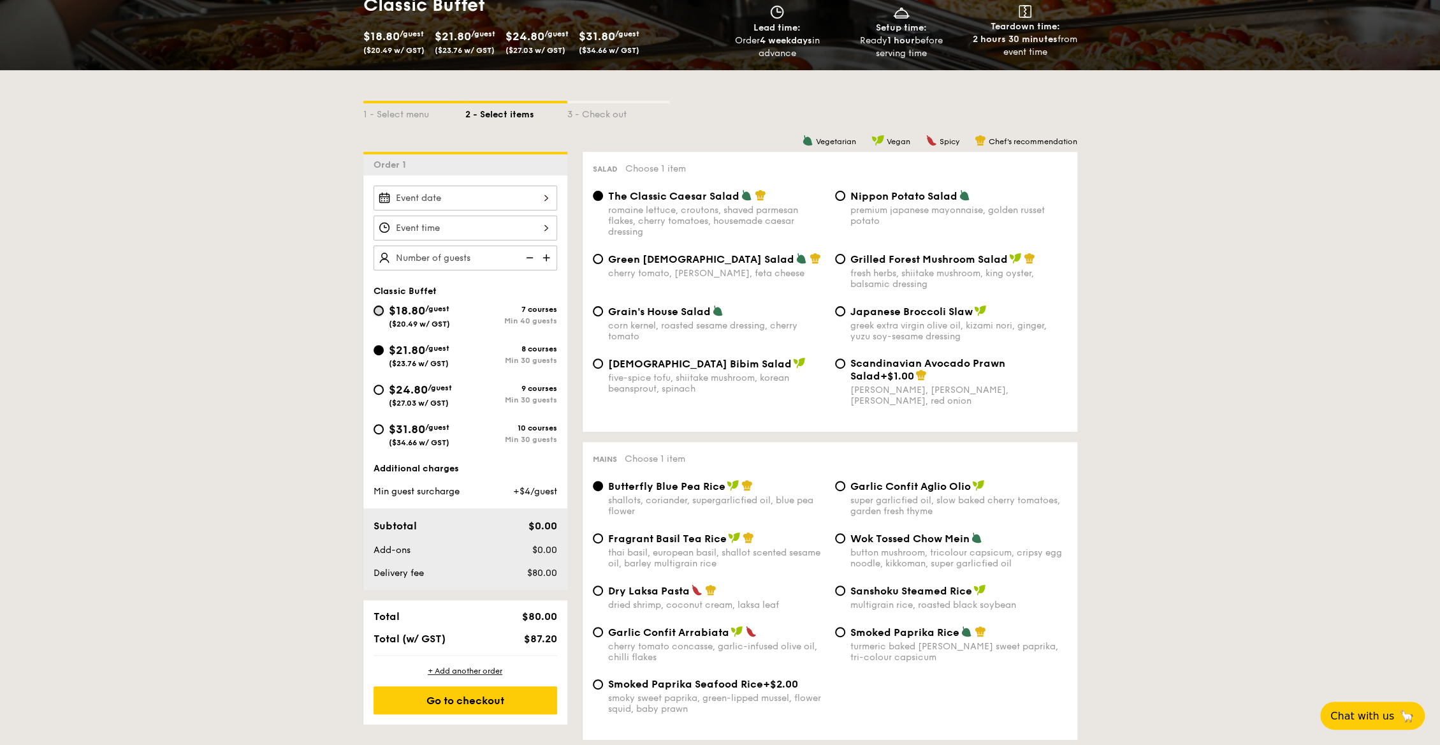
click at [380, 307] on input "$18.80 /guest ($20.49 w/ GST) 7 courses Min 40 guests" at bounding box center [379, 310] width 10 height 10
radio input "true"
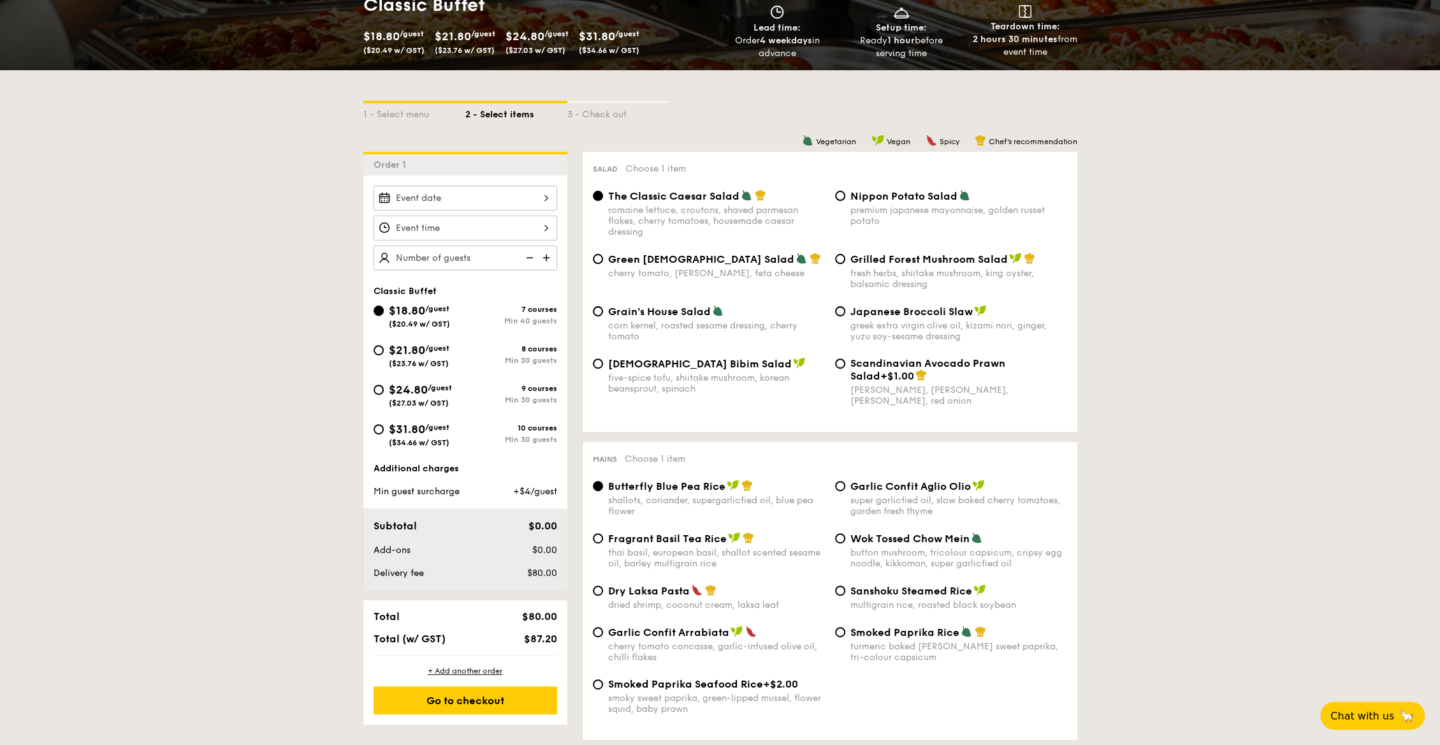
radio input "true"
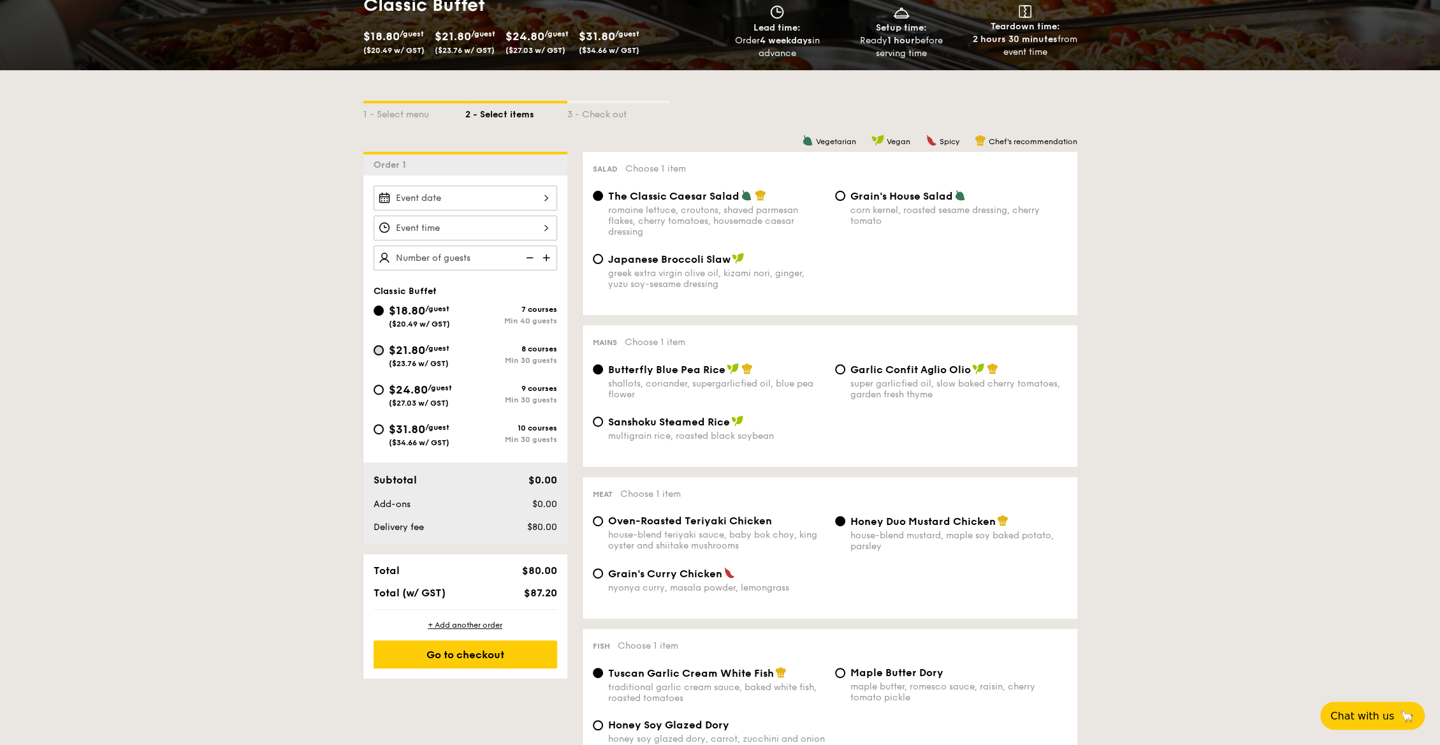
click at [378, 347] on input "$21.80 /guest ($23.76 w/ GST) 8 courses Min 30 guests" at bounding box center [379, 350] width 10 height 10
radio input "true"
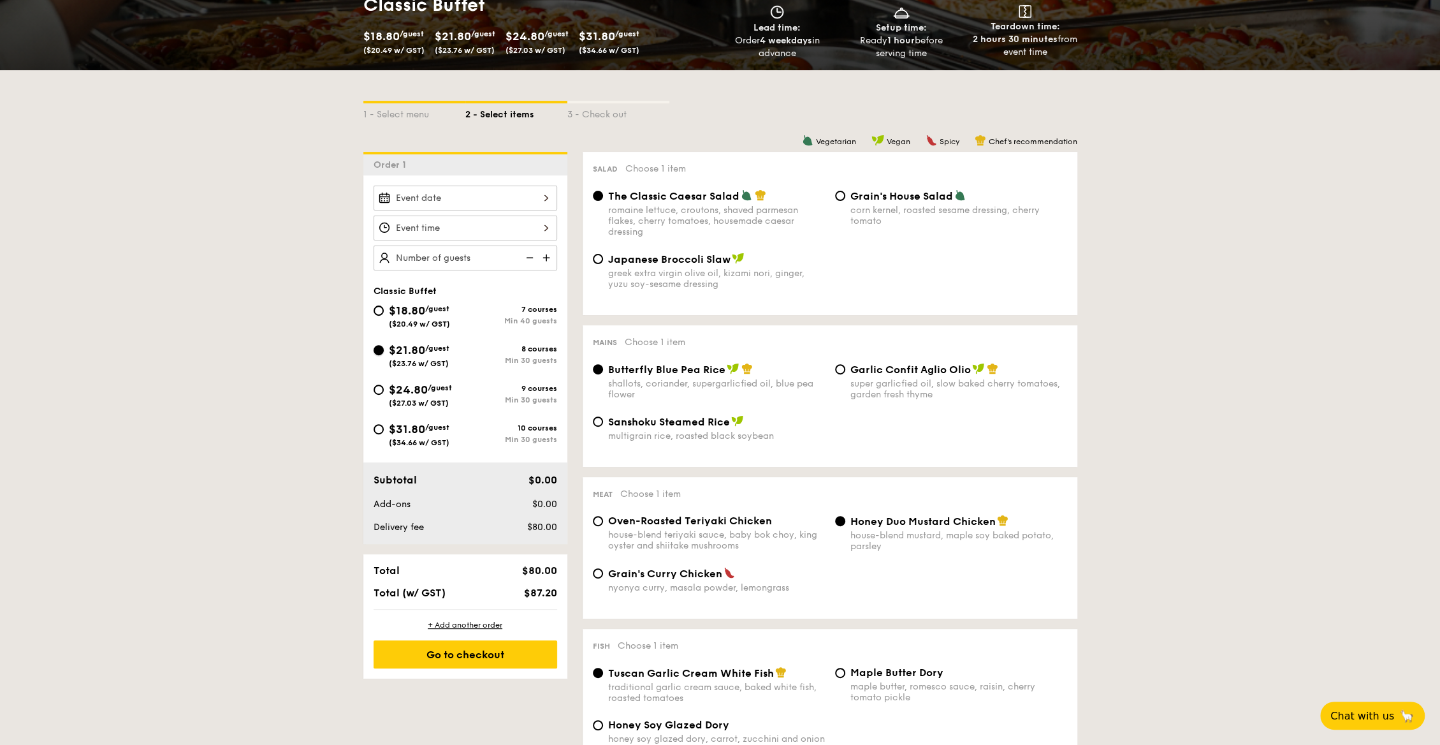
radio input "true"
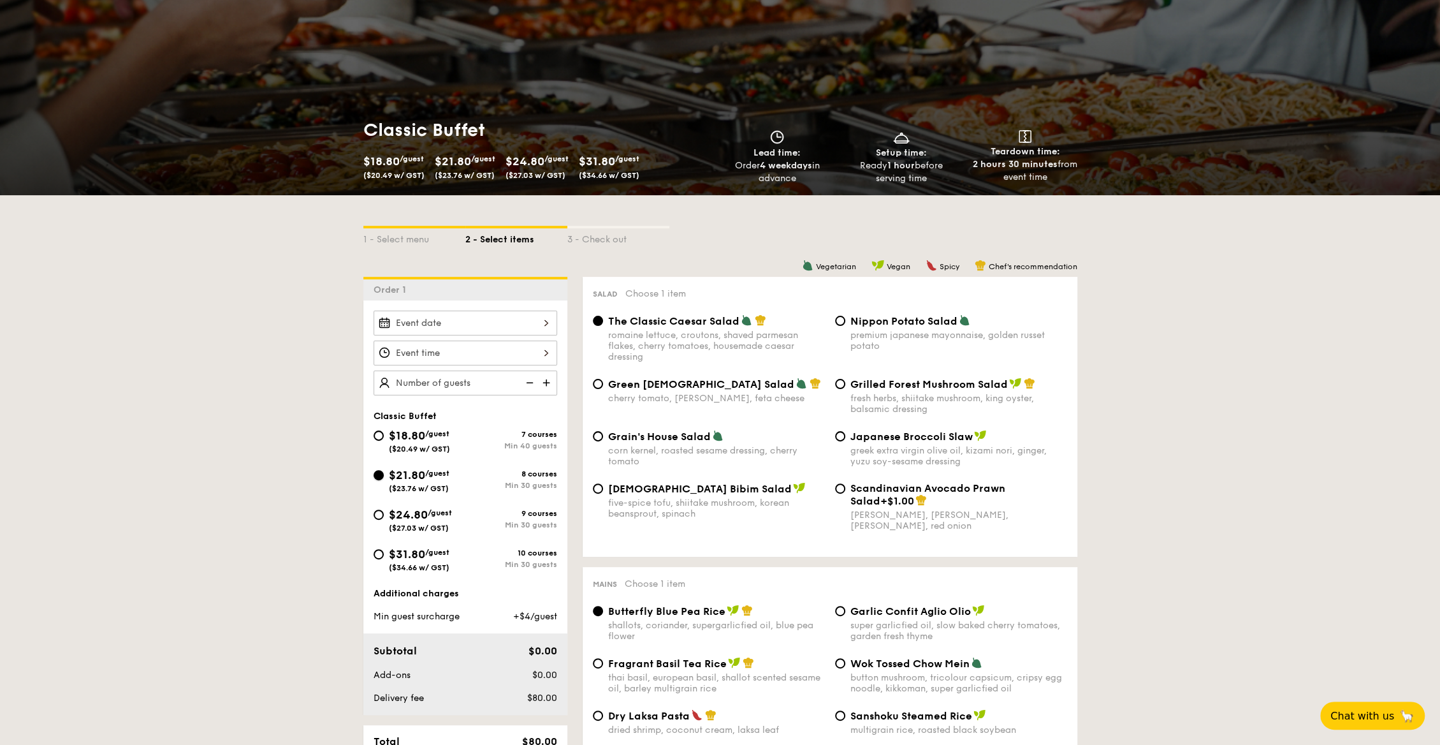
scroll to position [0, 0]
